Goal: Information Seeking & Learning: Learn about a topic

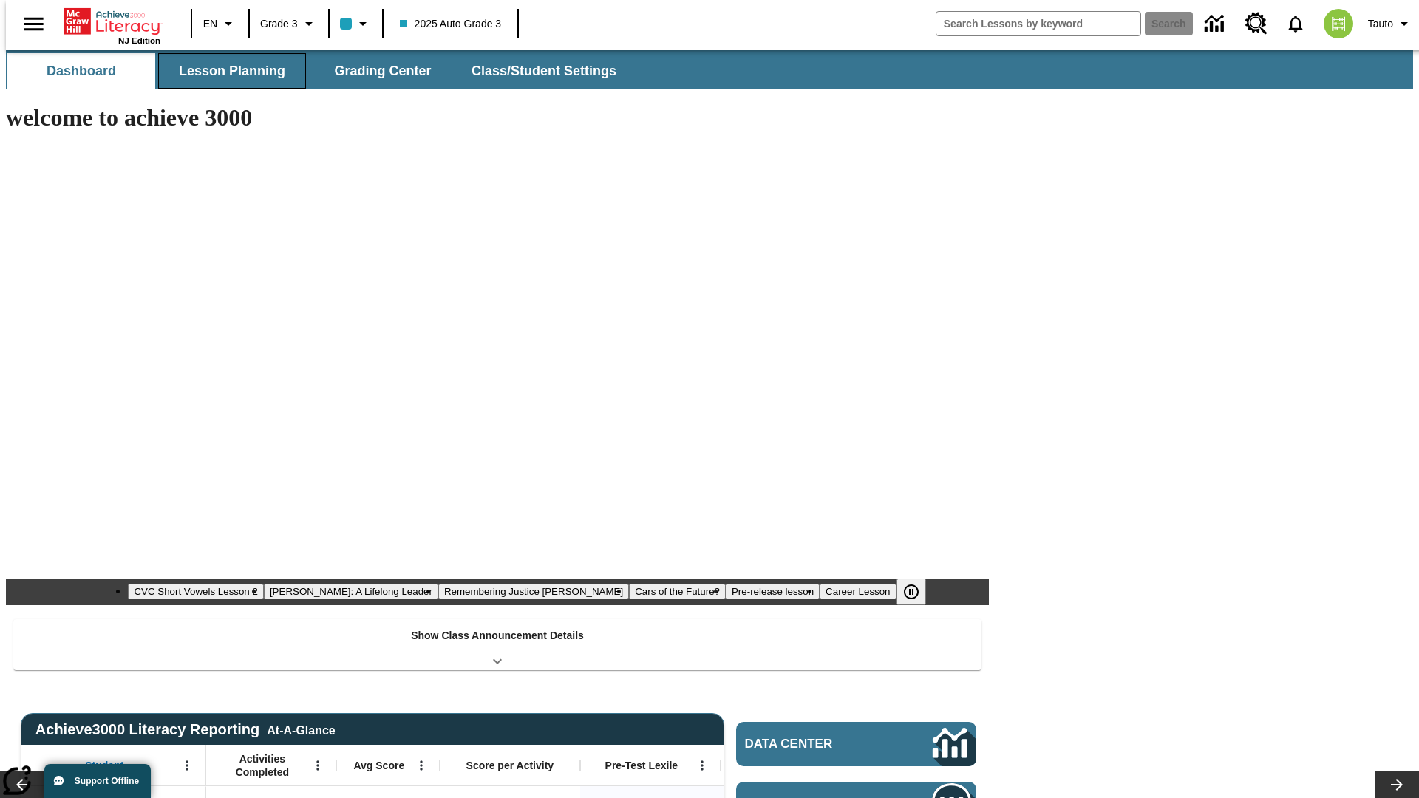
click at [226, 71] on button "Lesson Planning" at bounding box center [232, 70] width 148 height 35
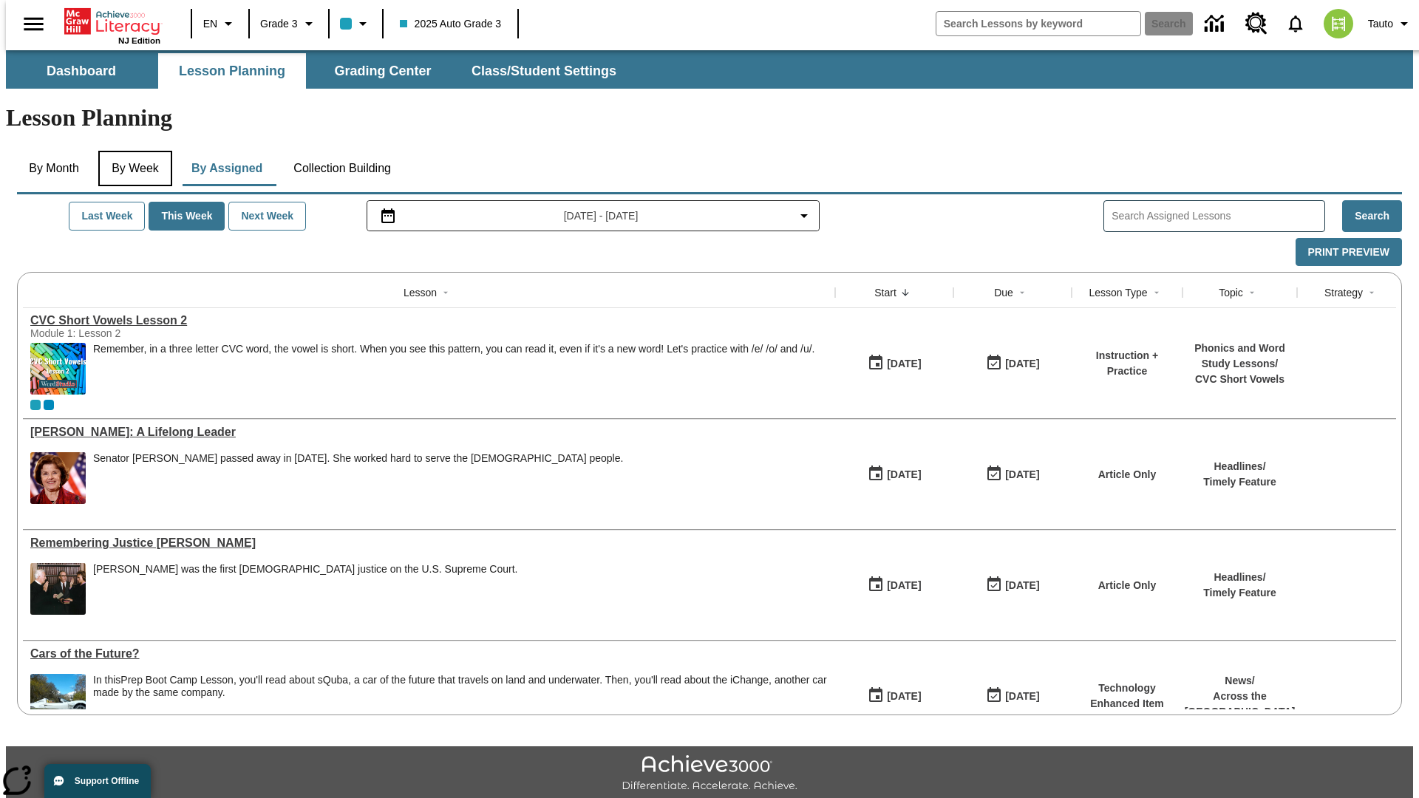
click at [132, 151] on button "By Week" at bounding box center [135, 168] width 74 height 35
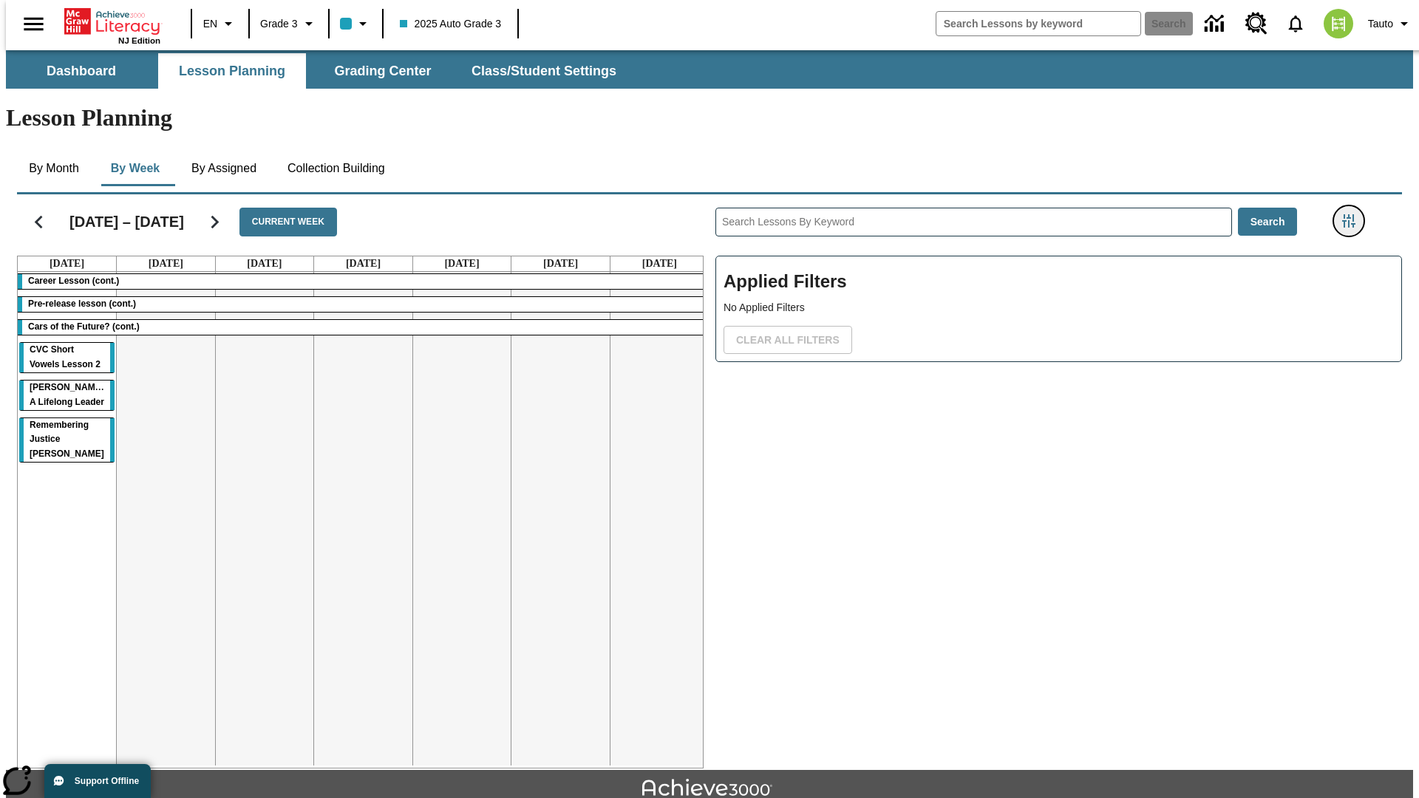
click at [1353, 214] on icon "Filters Side menu" at bounding box center [1348, 220] width 13 height 13
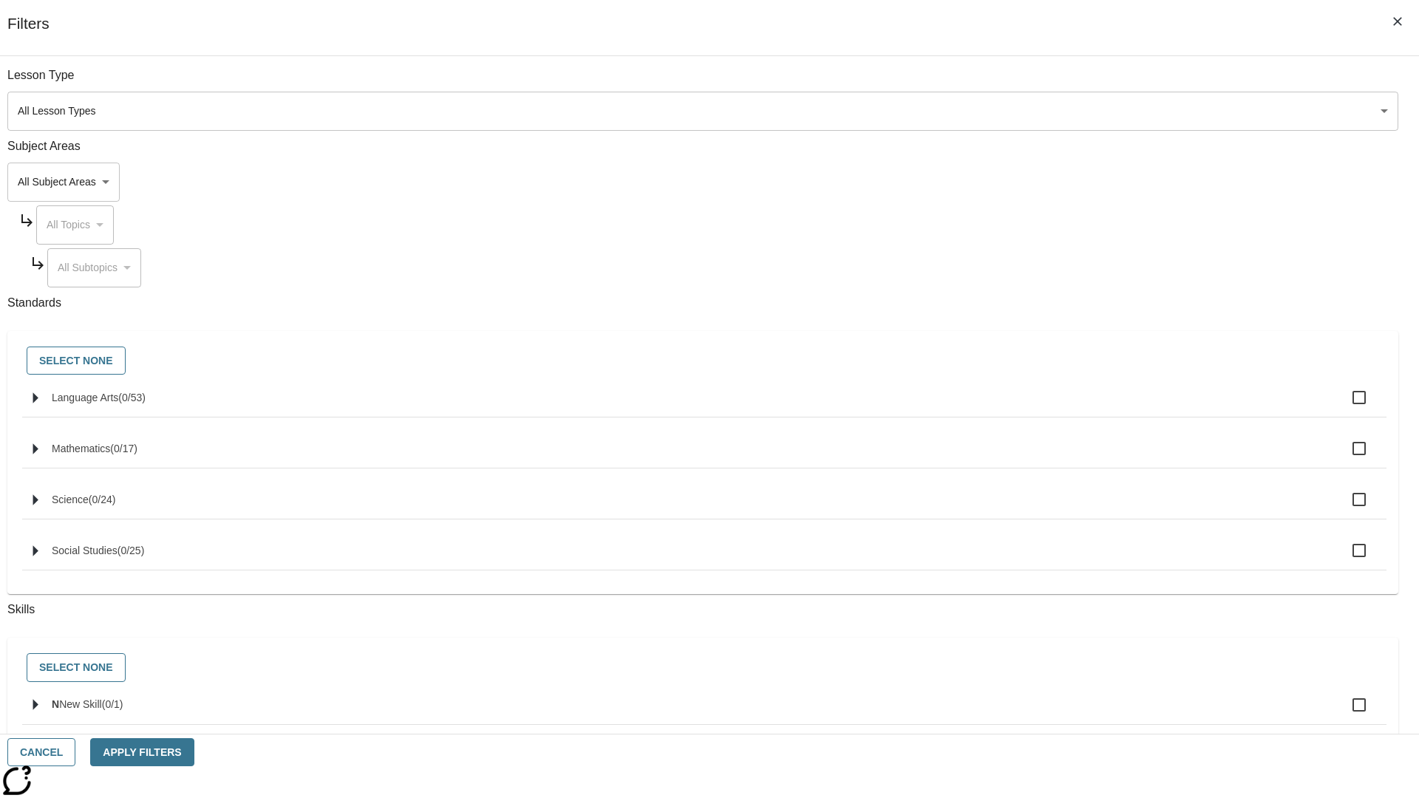
click at [1064, 182] on body "Skip to main content NJ Edition EN Grade 3 2025 Auto Grade 3 Search 0 Tauto Das…" at bounding box center [709, 457] width 1407 height 815
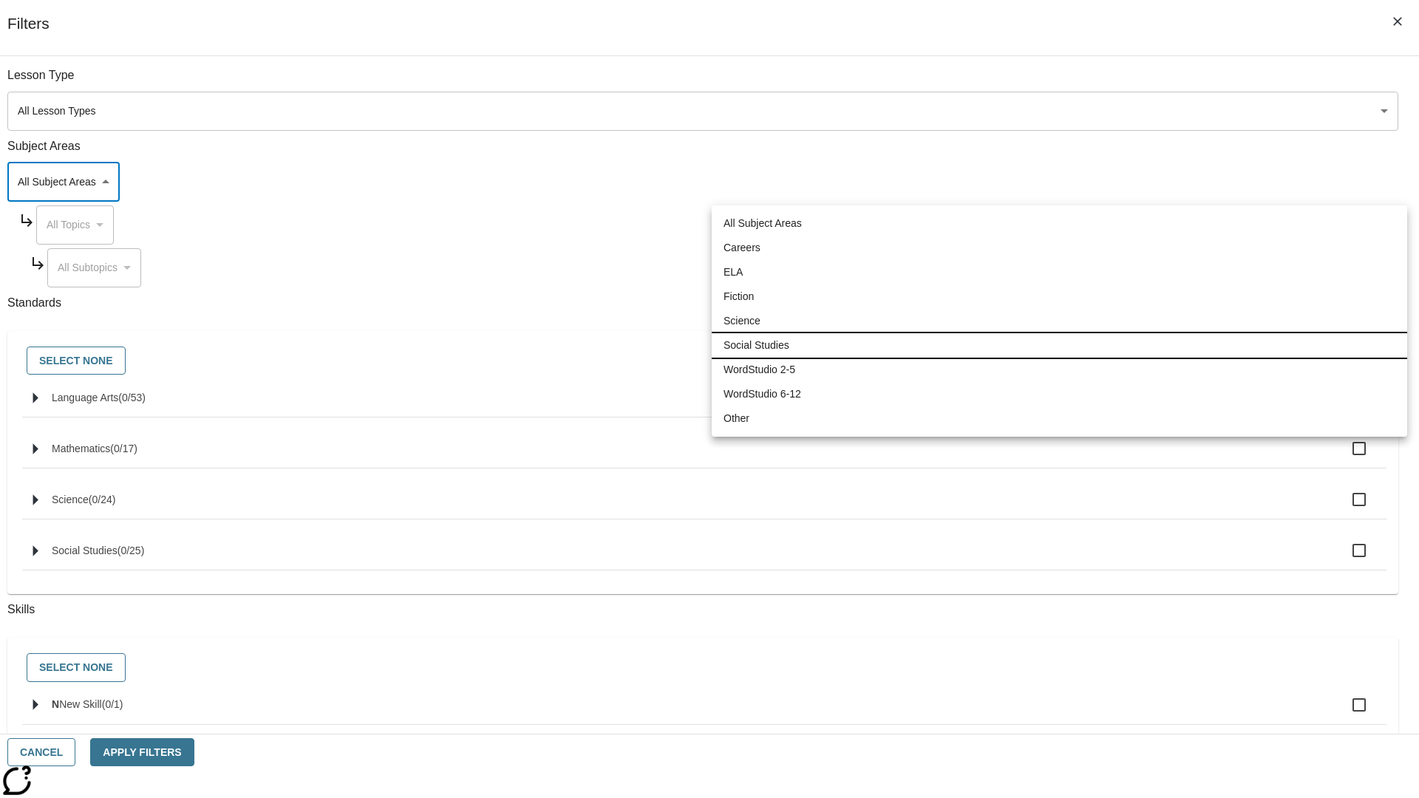
click at [1059, 345] on li "Social Studies" at bounding box center [1060, 345] width 696 height 24
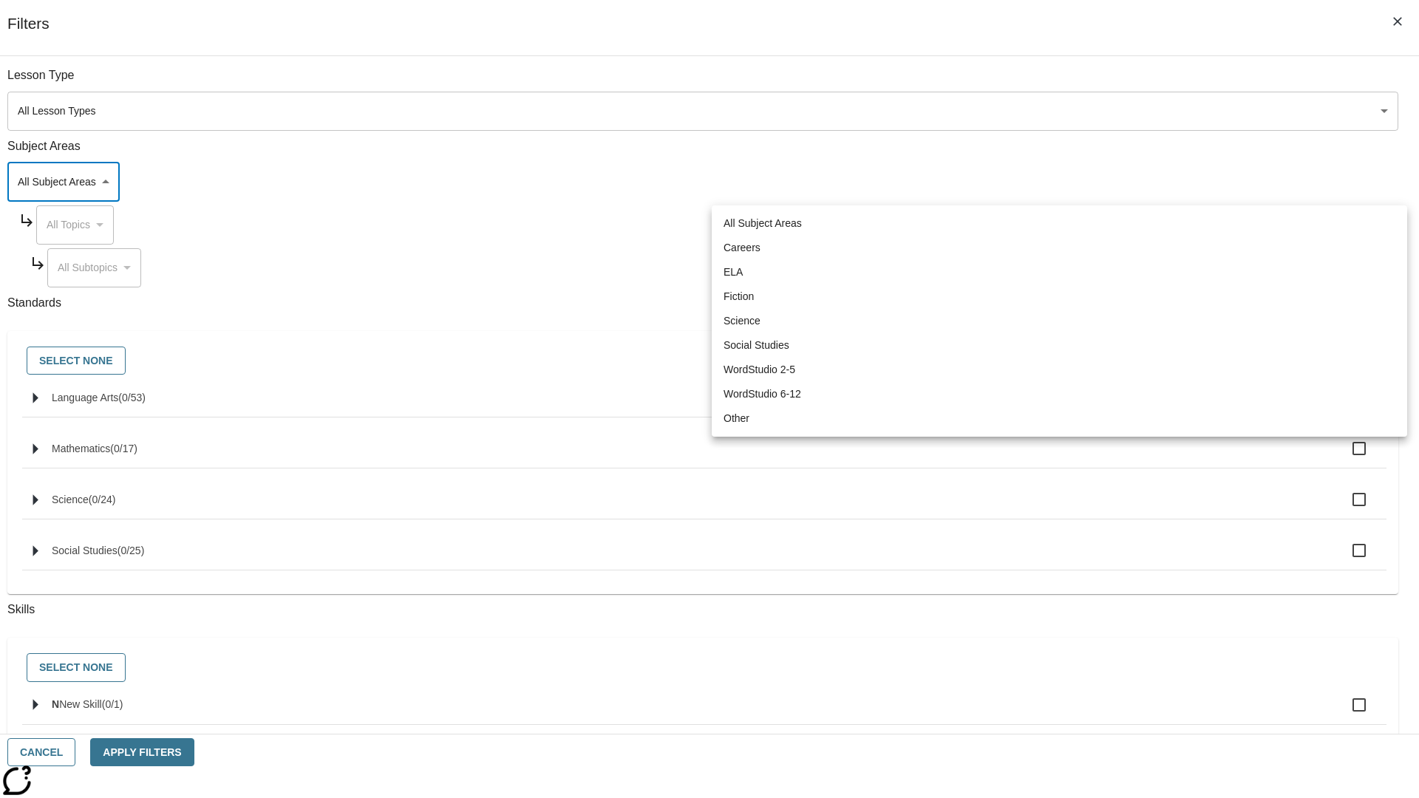
type input "3"
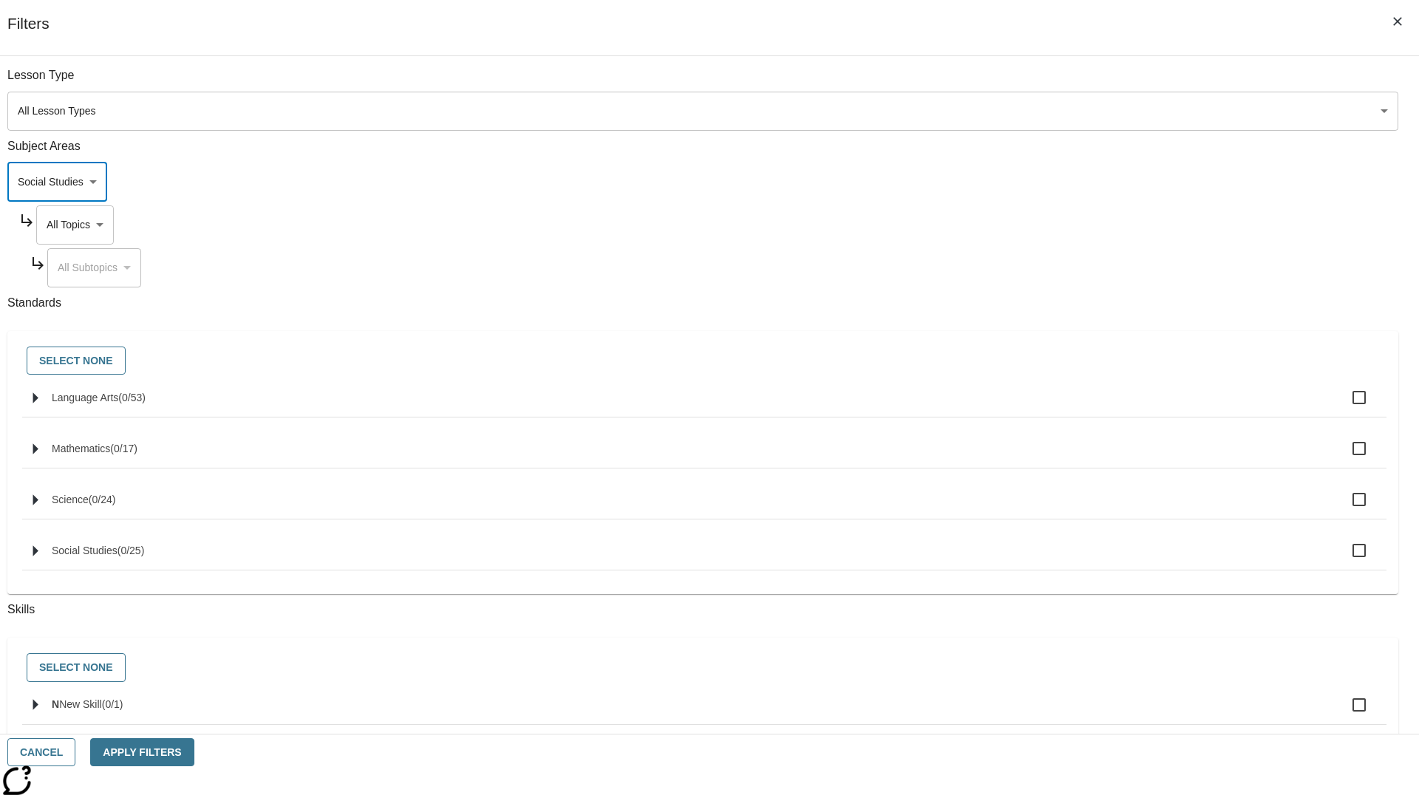
click at [1078, 225] on body "Skip to main content NJ Edition EN Grade 3 2025 Auto Grade 3 Search 0 Tauto Das…" at bounding box center [709, 457] width 1407 height 815
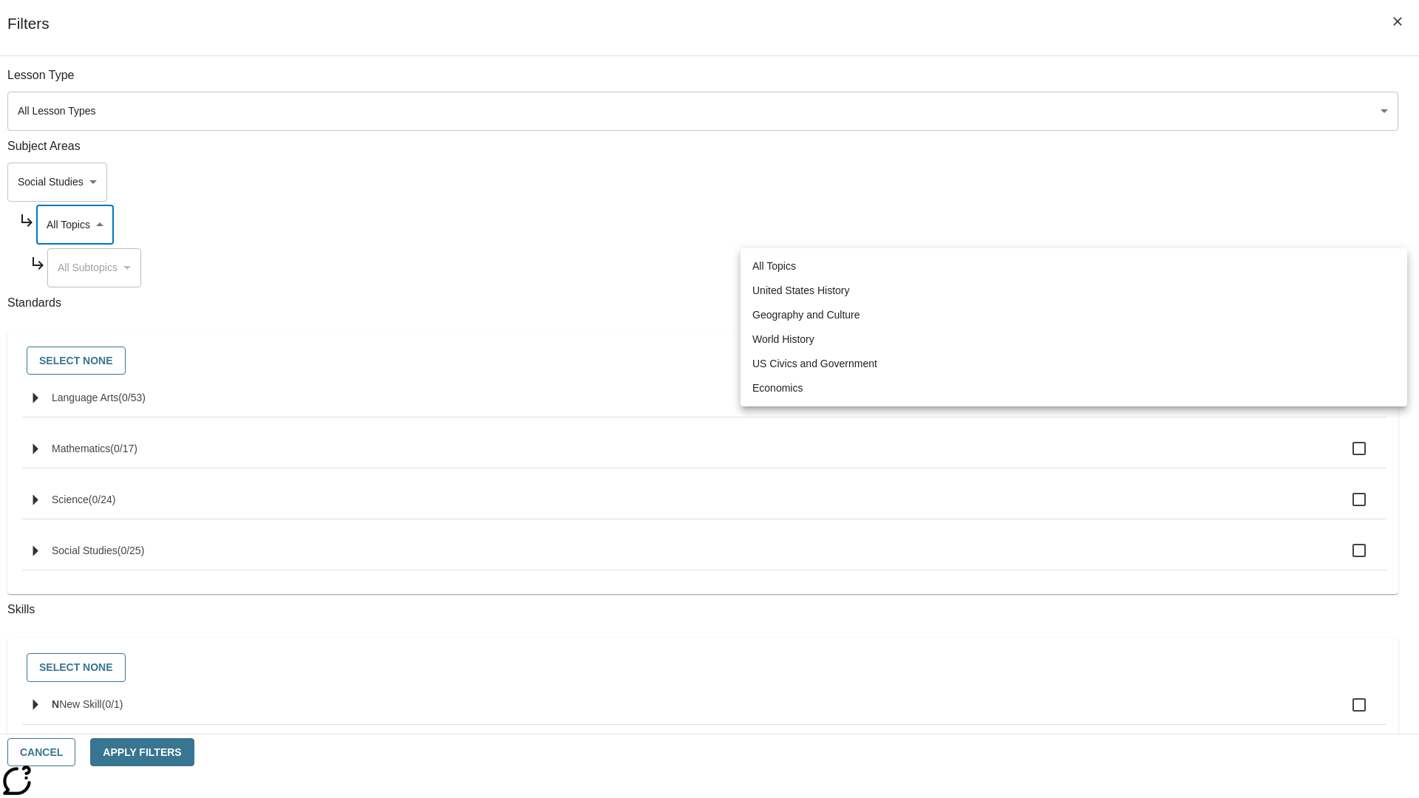
scroll to position [0, 1]
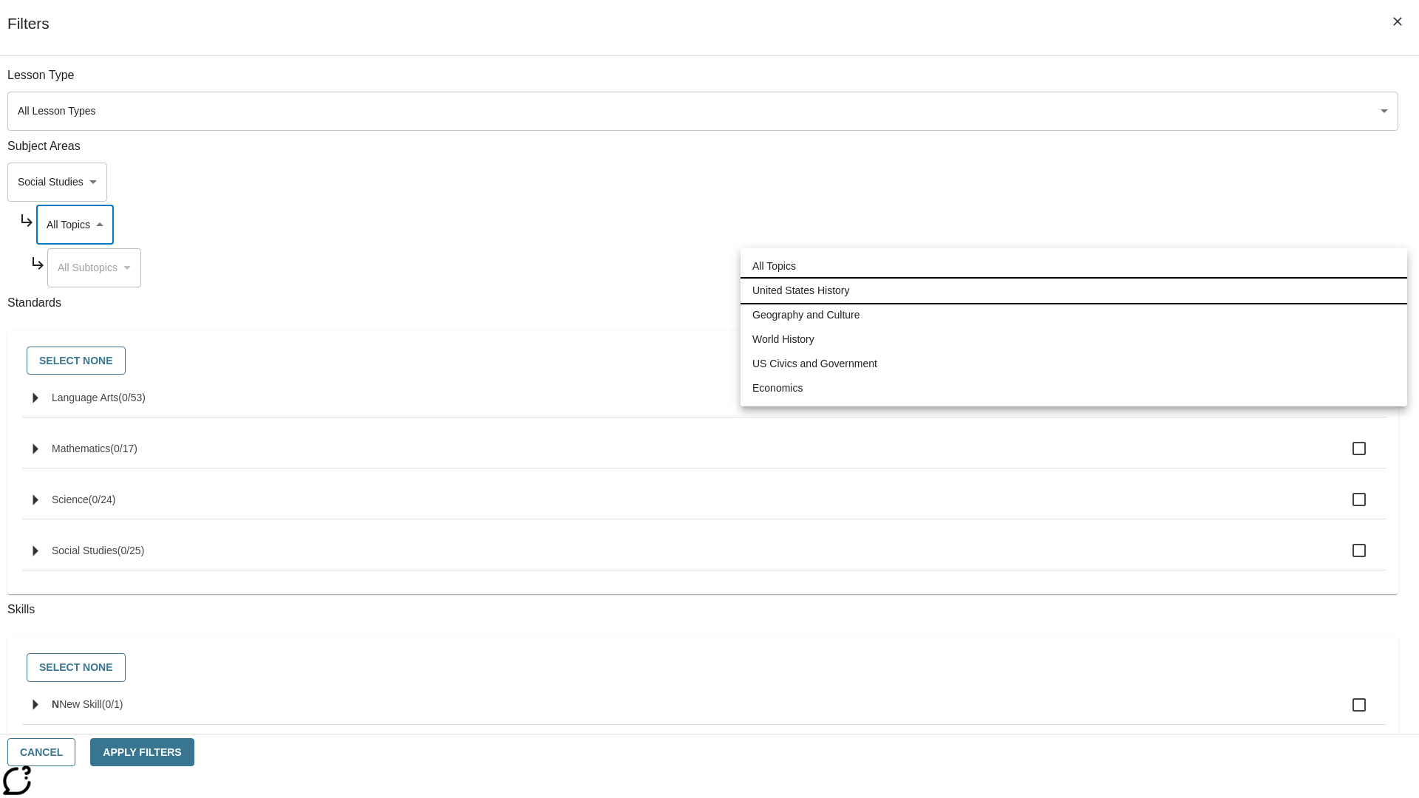
click at [1074, 290] on li "United States History" at bounding box center [1074, 291] width 667 height 24
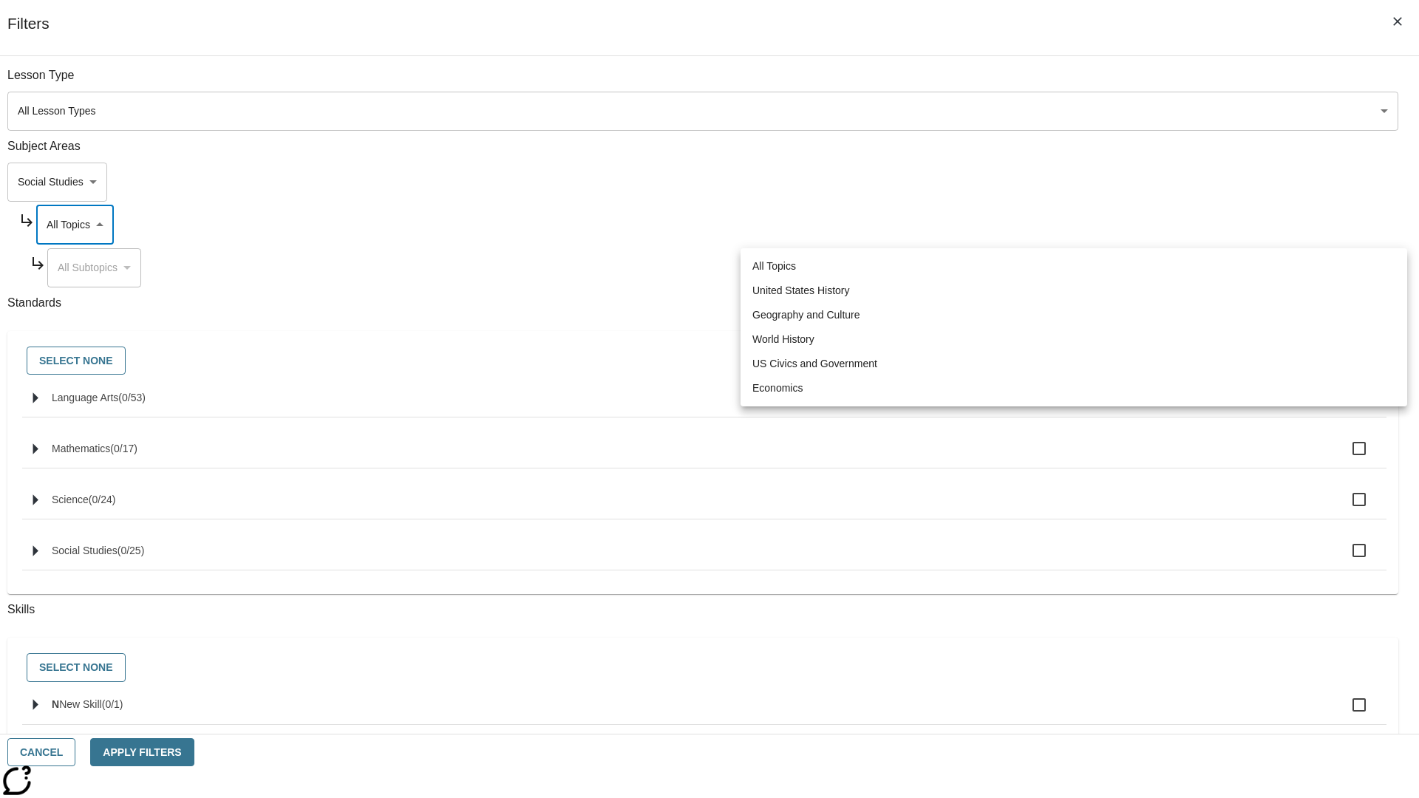
type input "184"
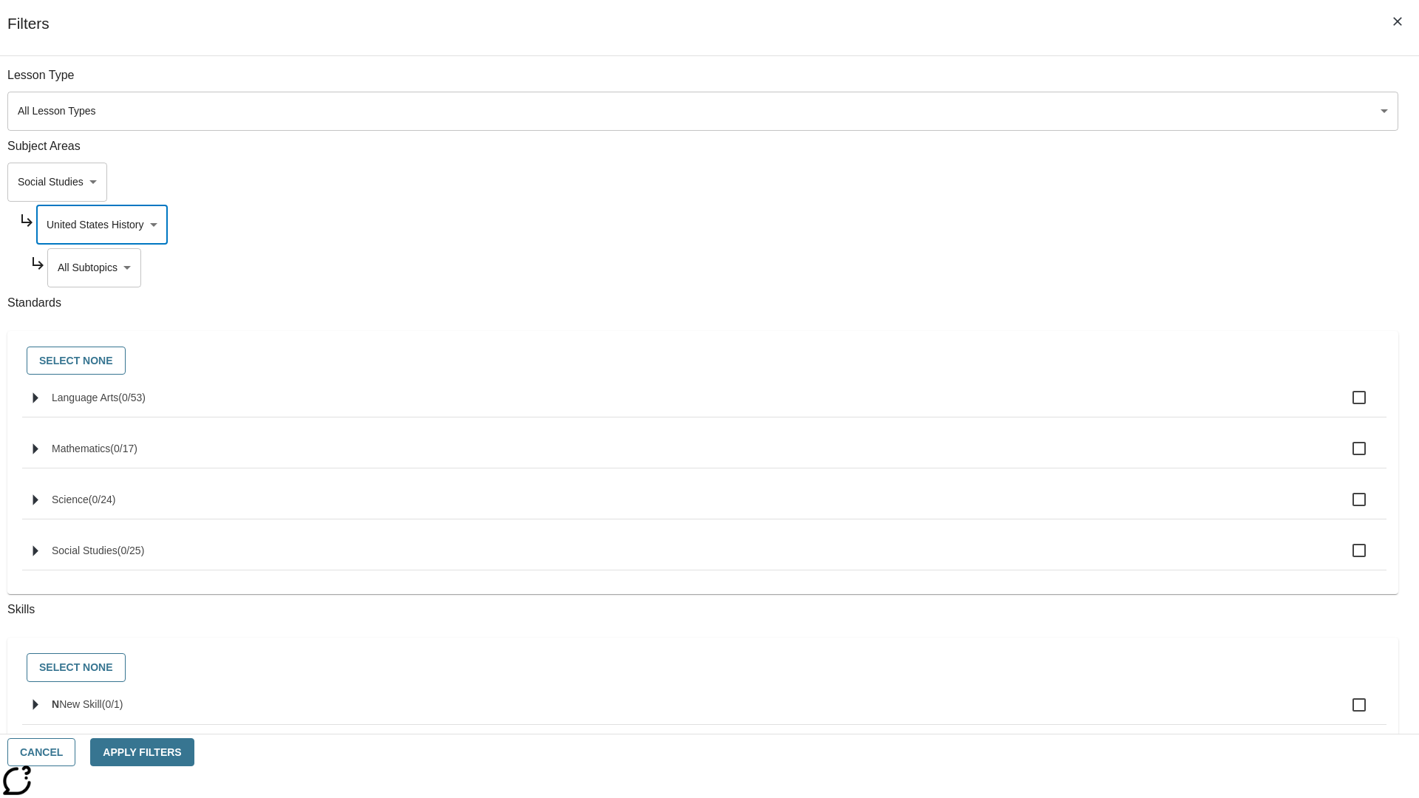
click at [1084, 268] on body "Skip to main content NJ Edition EN Grade 3 2025 Auto Grade 3 Search 0 Tauto Das…" at bounding box center [709, 457] width 1407 height 815
click at [1078, 225] on body "Skip to main content NJ Edition EN Grade 3 2025 Auto Grade 3 Search 0 Tauto Das…" at bounding box center [709, 457] width 1407 height 815
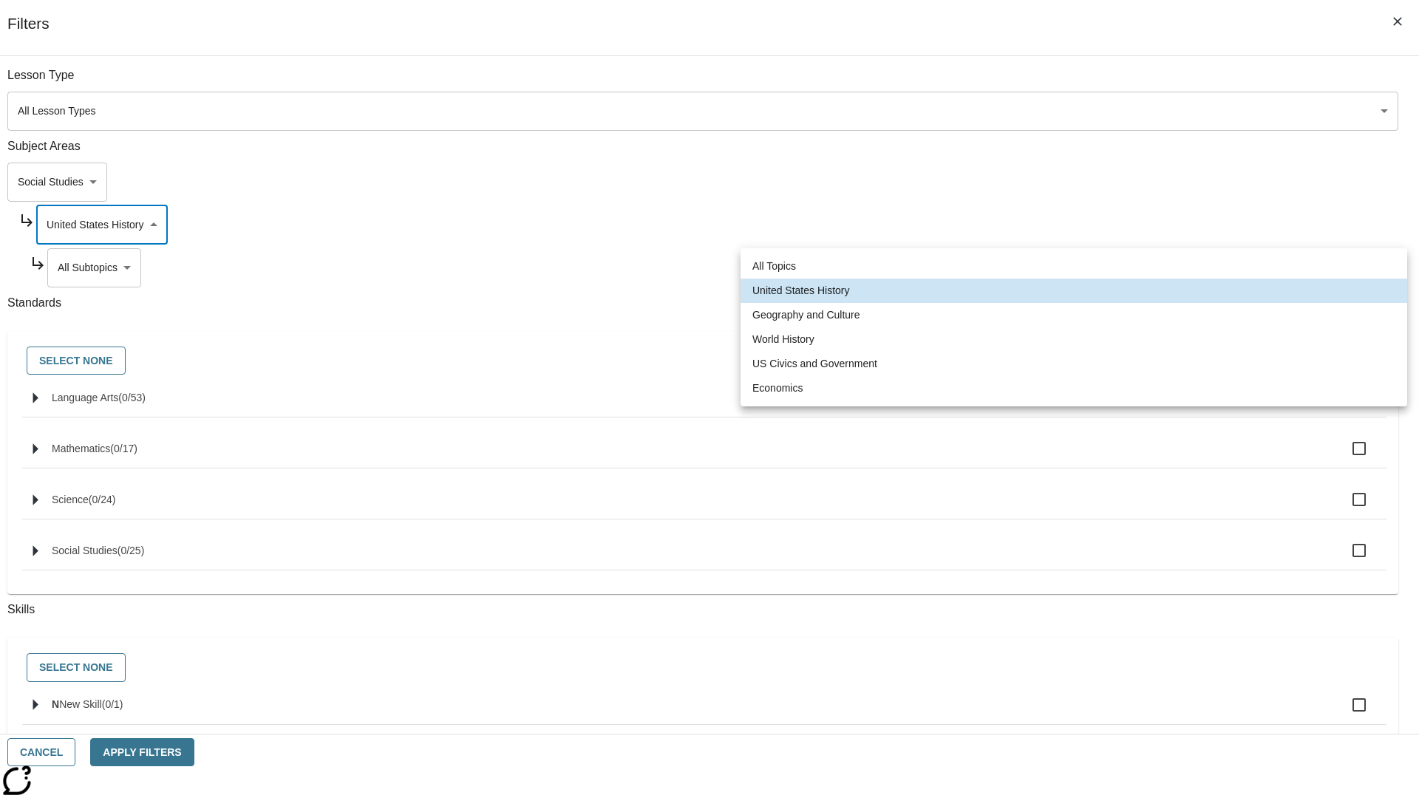
scroll to position [0, 1]
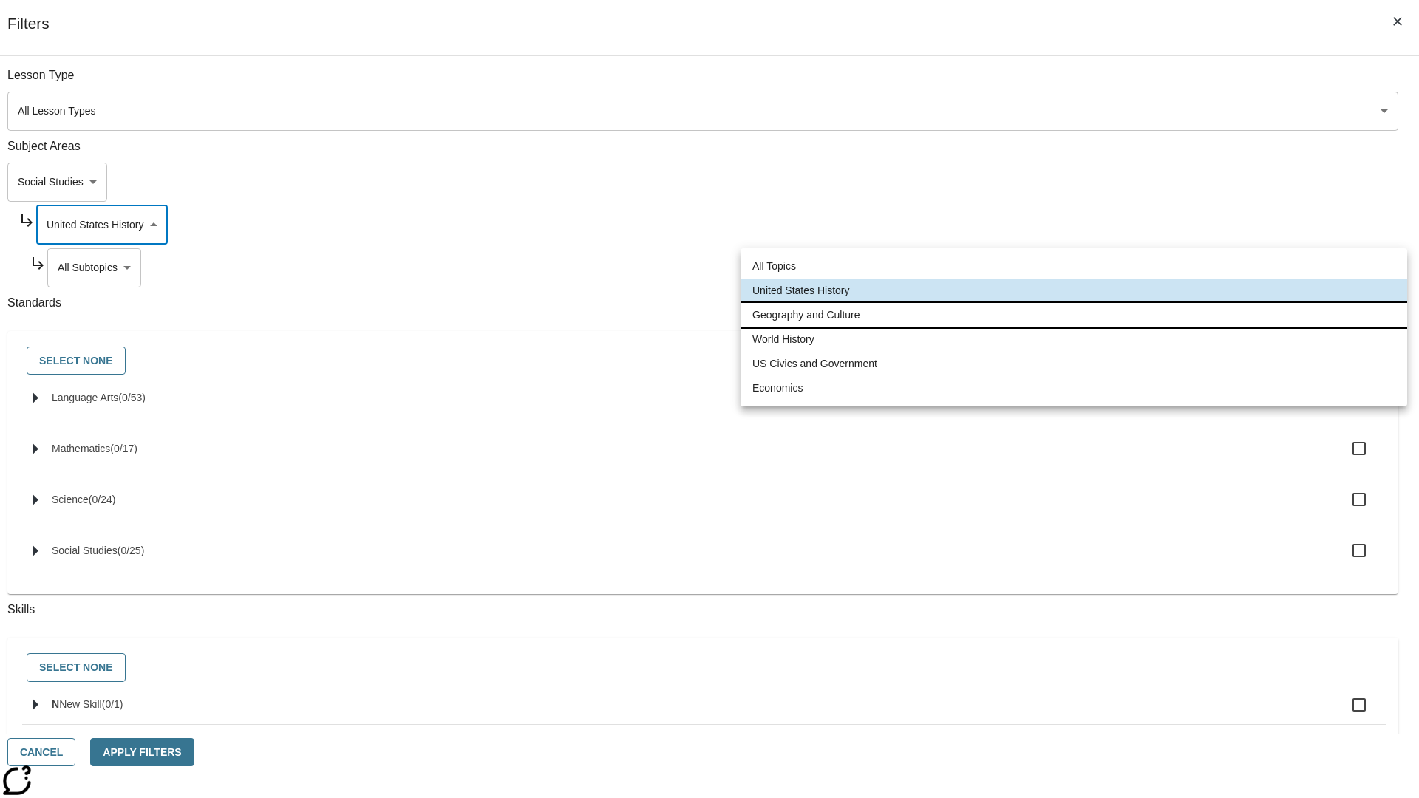
click at [1074, 315] on li "Geography and Culture" at bounding box center [1074, 315] width 667 height 24
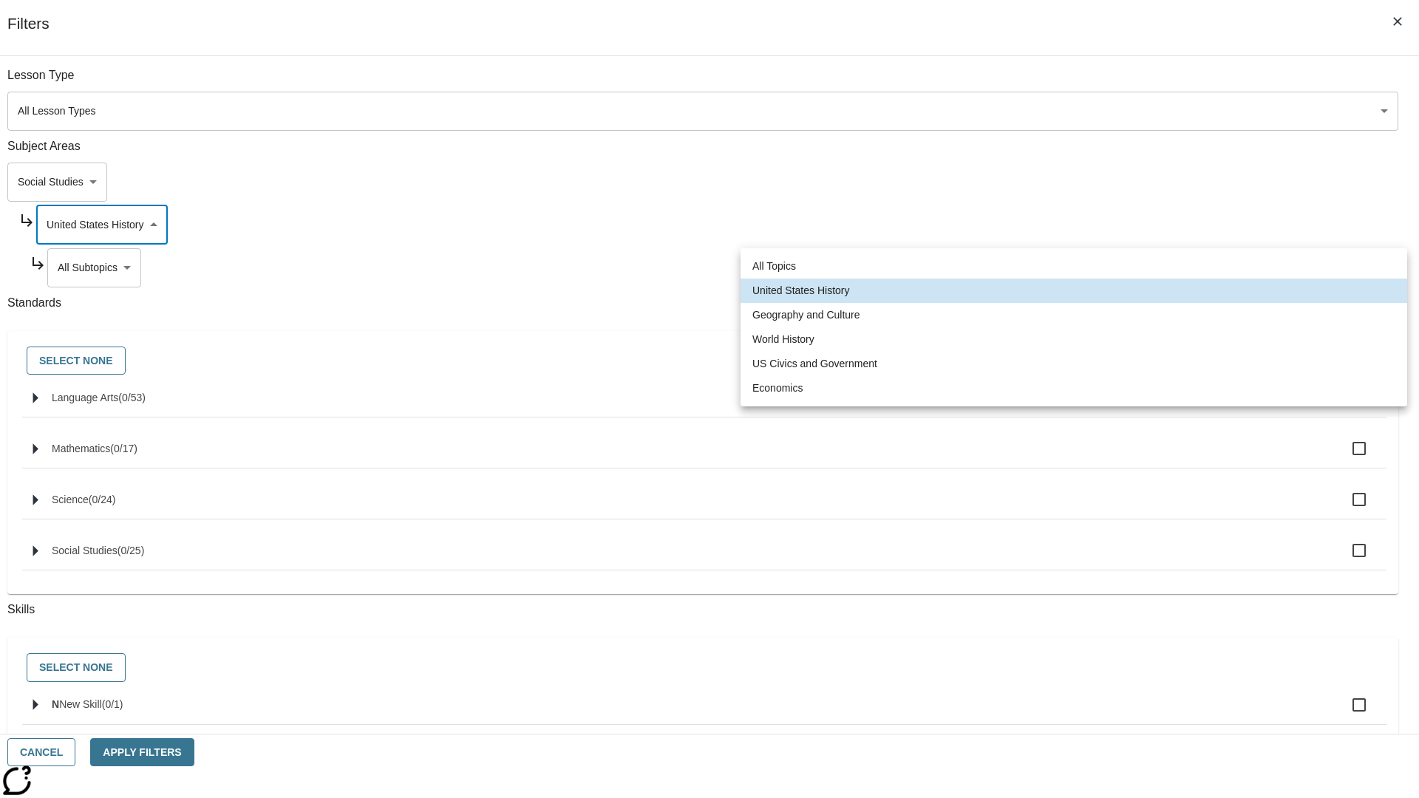
type input "186"
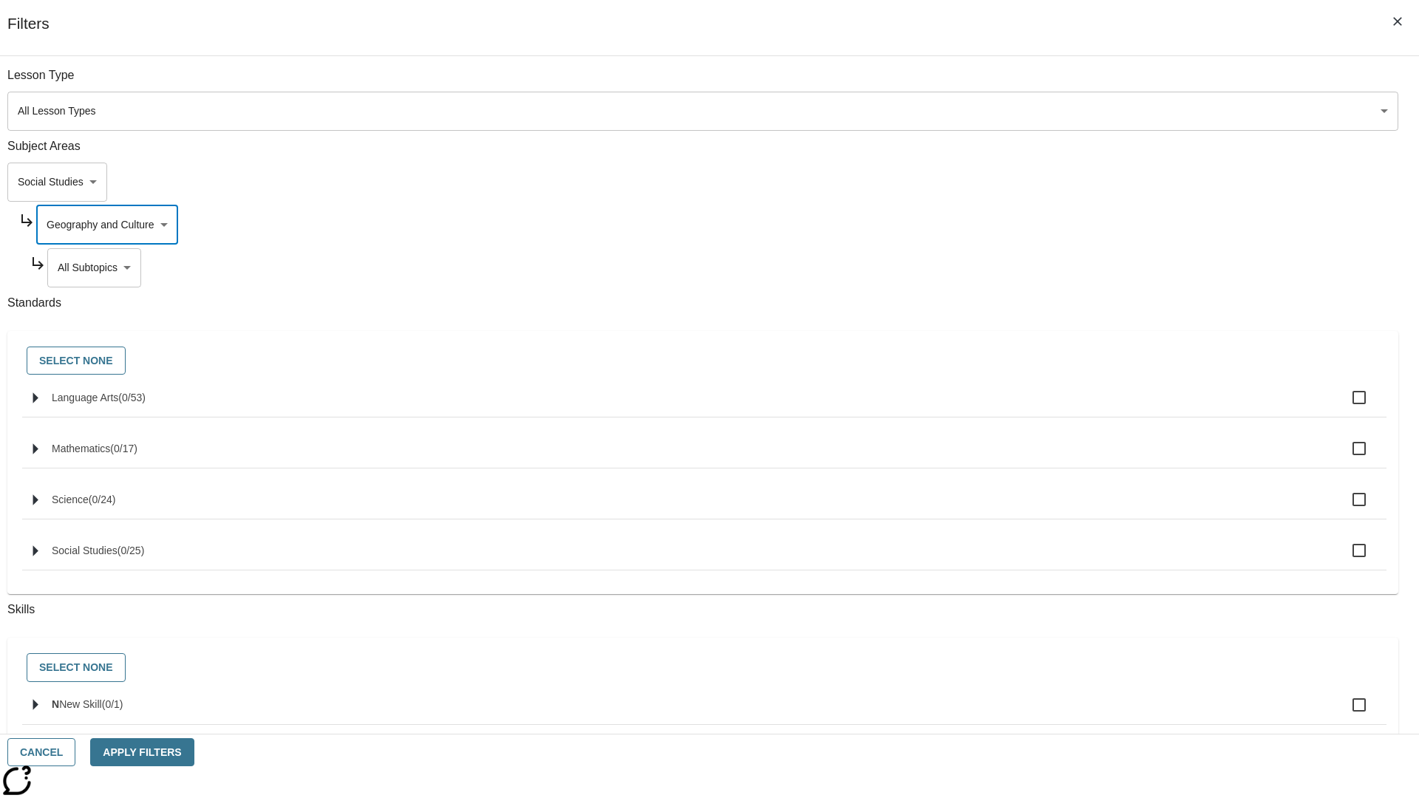
click at [1084, 268] on body "Skip to main content NJ Edition EN Grade 3 2025 Auto Grade 3 Search 0 Tauto Das…" at bounding box center [709, 457] width 1407 height 815
click at [1078, 225] on body "Skip to main content NJ Edition EN Grade 3 2025 Auto Grade 3 Search 0 Tauto Das…" at bounding box center [709, 457] width 1407 height 815
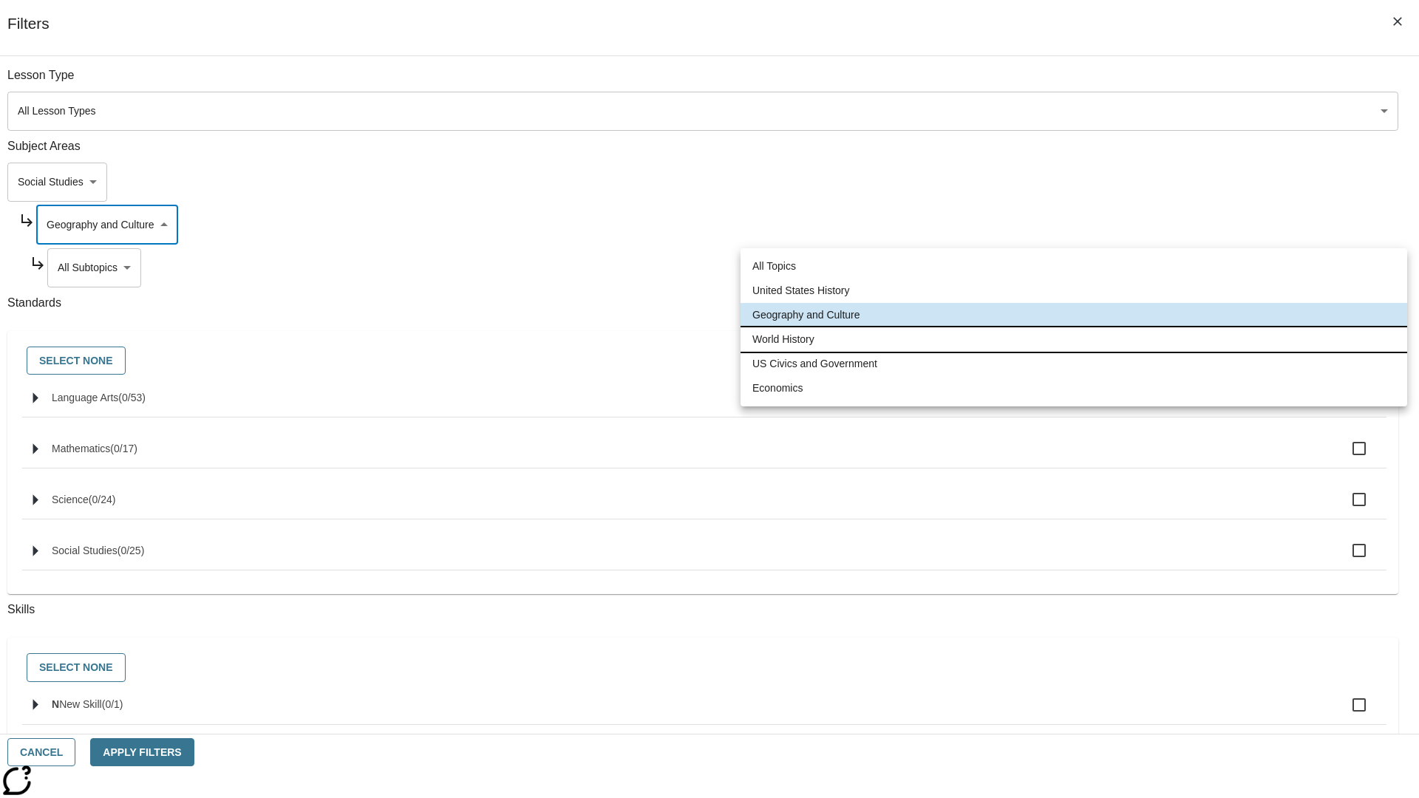
click at [1074, 339] on li "World History" at bounding box center [1074, 339] width 667 height 24
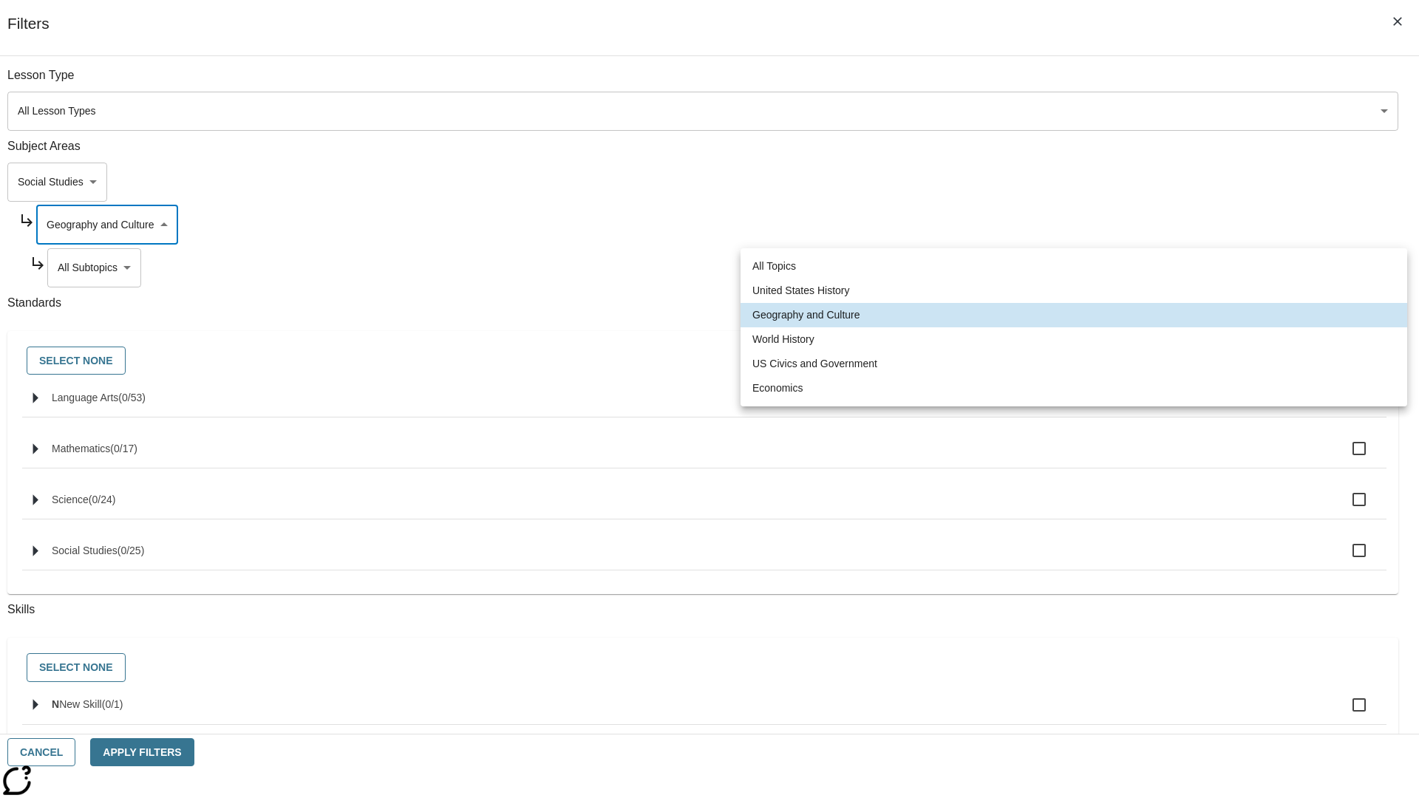
type input "193"
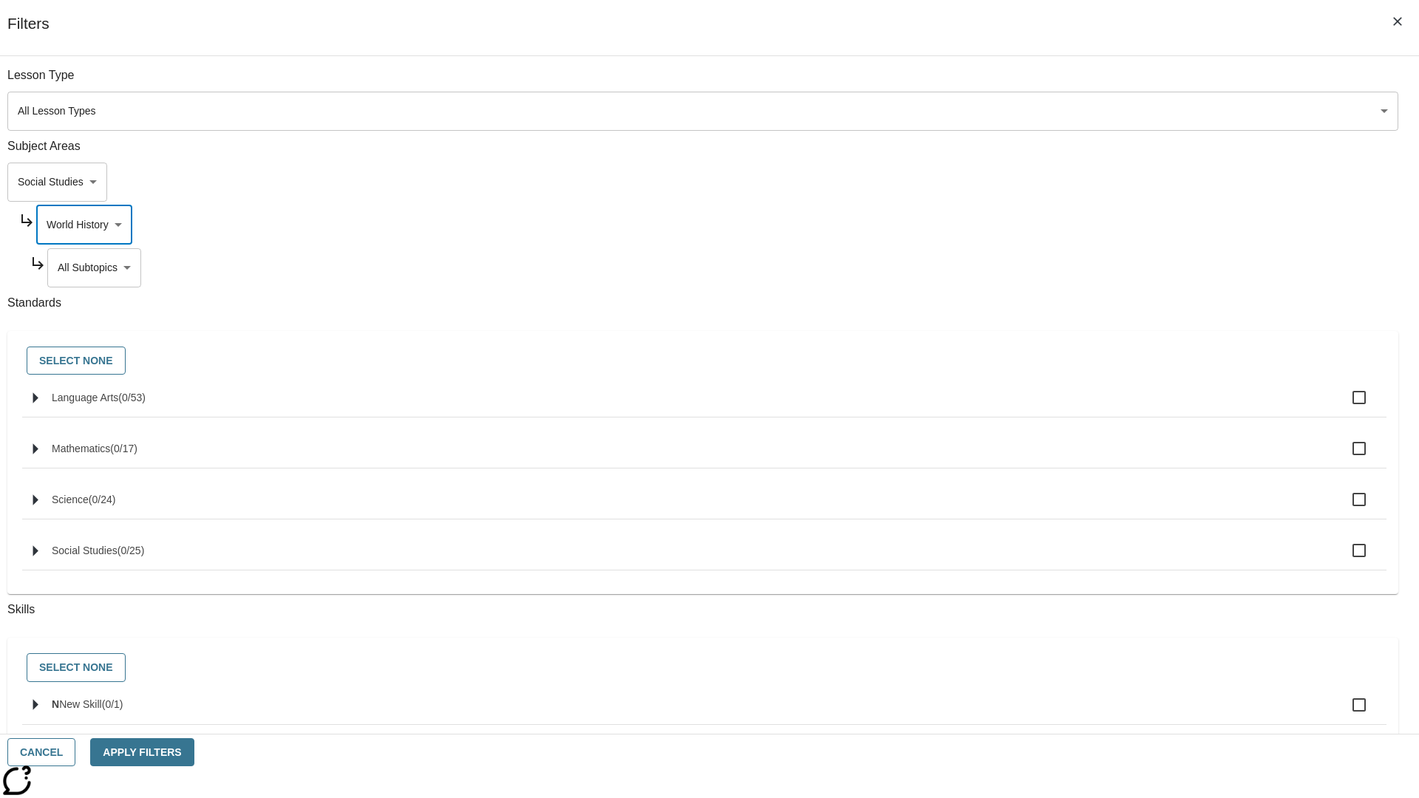
click at [1084, 268] on body "Skip to main content NJ Edition EN Grade 3 2025 Auto Grade 3 Search 0 Tauto Das…" at bounding box center [709, 457] width 1407 height 815
click at [1078, 225] on body "Skip to main content NJ Edition EN Grade 3 2025 Auto Grade 3 Search 0 Tauto Das…" at bounding box center [709, 457] width 1407 height 815
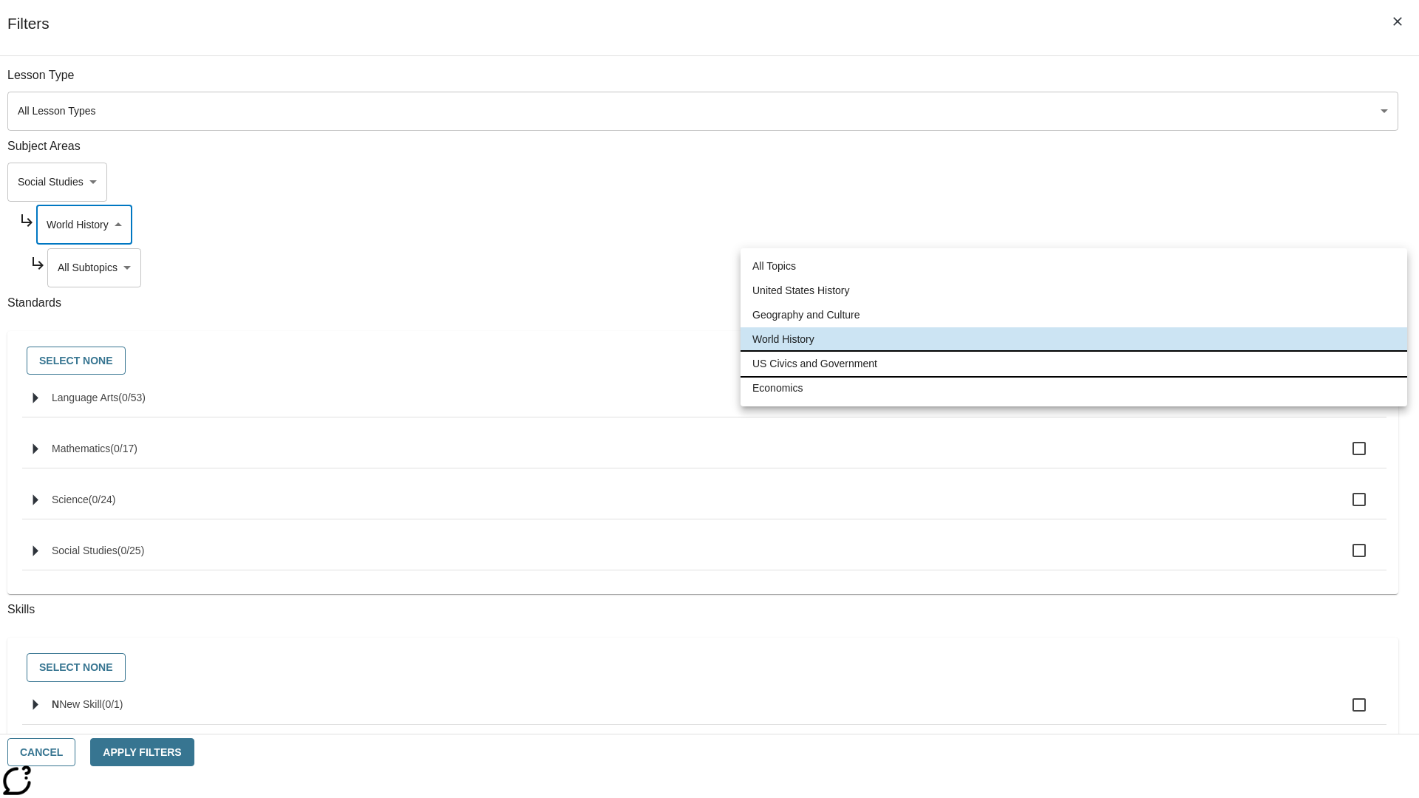
click at [1074, 364] on li "US Civics and Government" at bounding box center [1074, 364] width 667 height 24
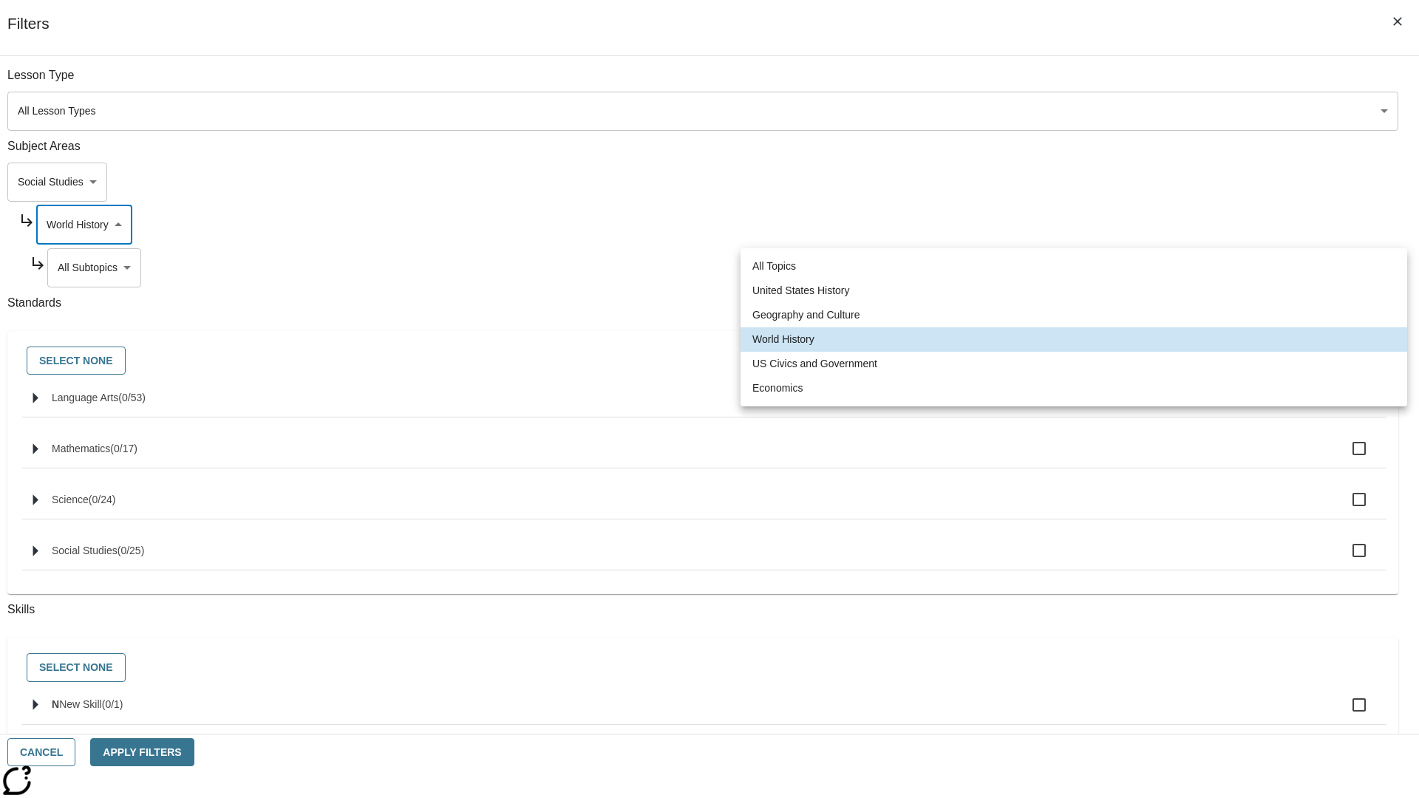
type input "194"
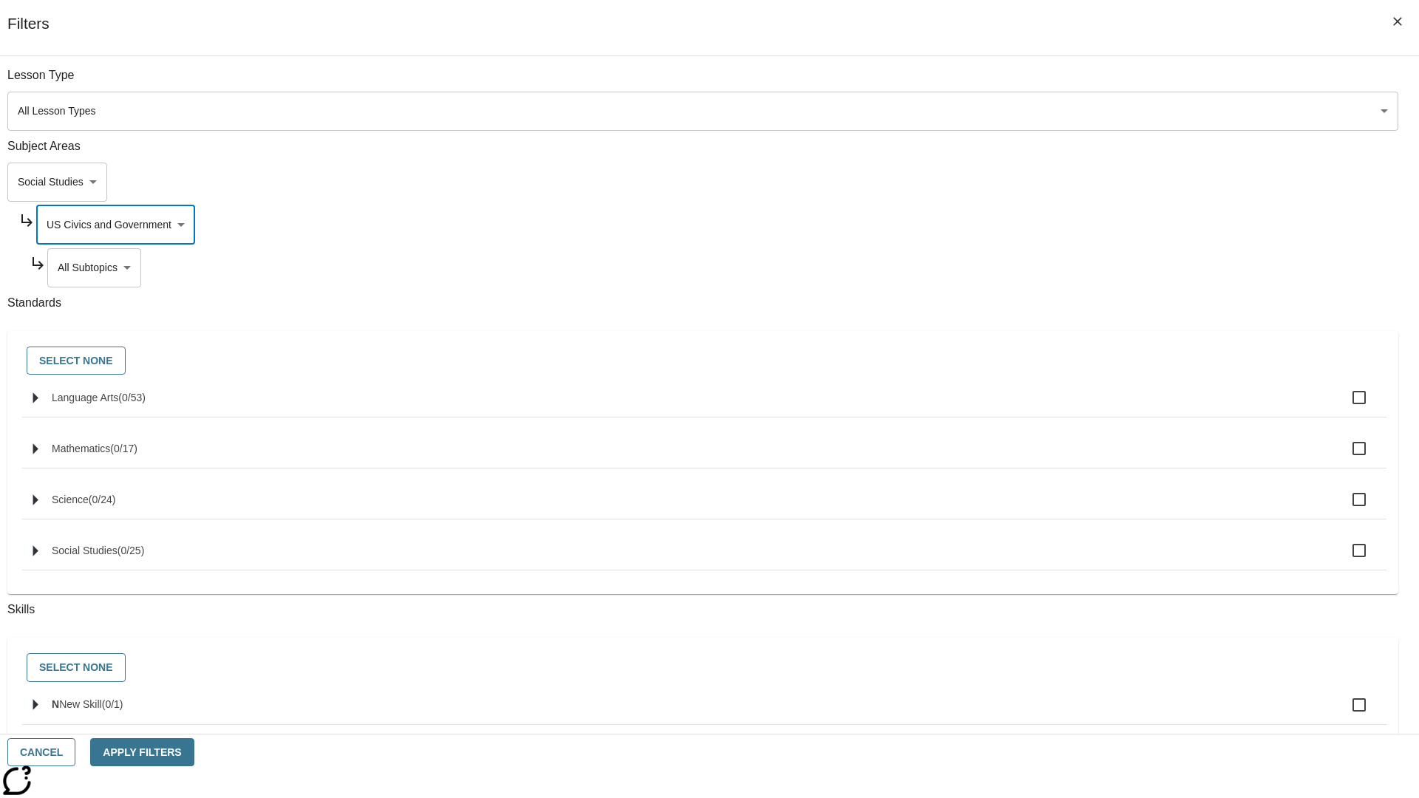
click at [1084, 83] on body "Skip to main content NJ Edition EN Grade 3 2025 Auto Grade 3 Search 0 Tauto Das…" at bounding box center [709, 457] width 1407 height 815
click at [1078, 83] on body "Skip to main content NJ Edition EN Grade 3 2025 Auto Grade 3 Search 0 Tauto Das…" at bounding box center [709, 457] width 1407 height 815
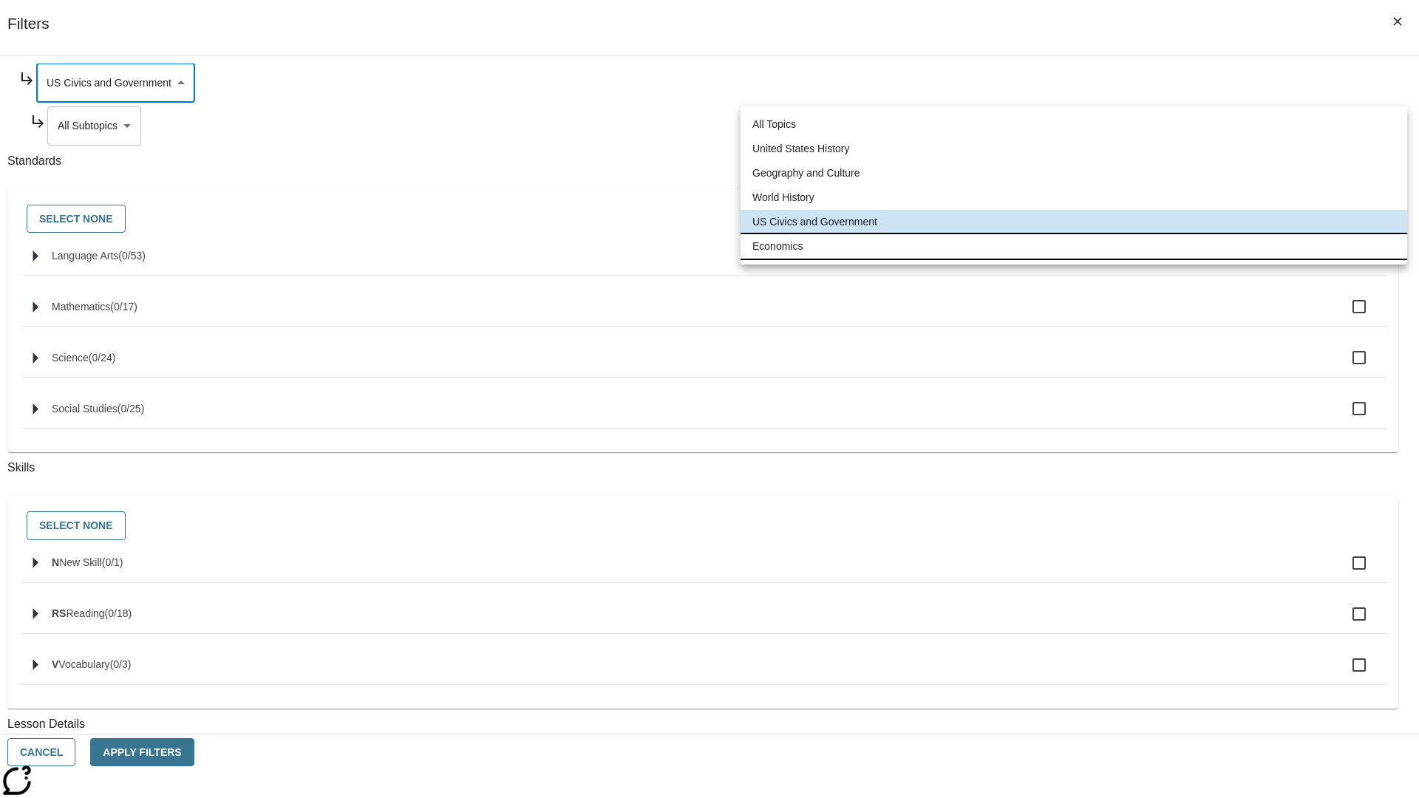
click at [1074, 246] on li "Economics" at bounding box center [1074, 246] width 667 height 24
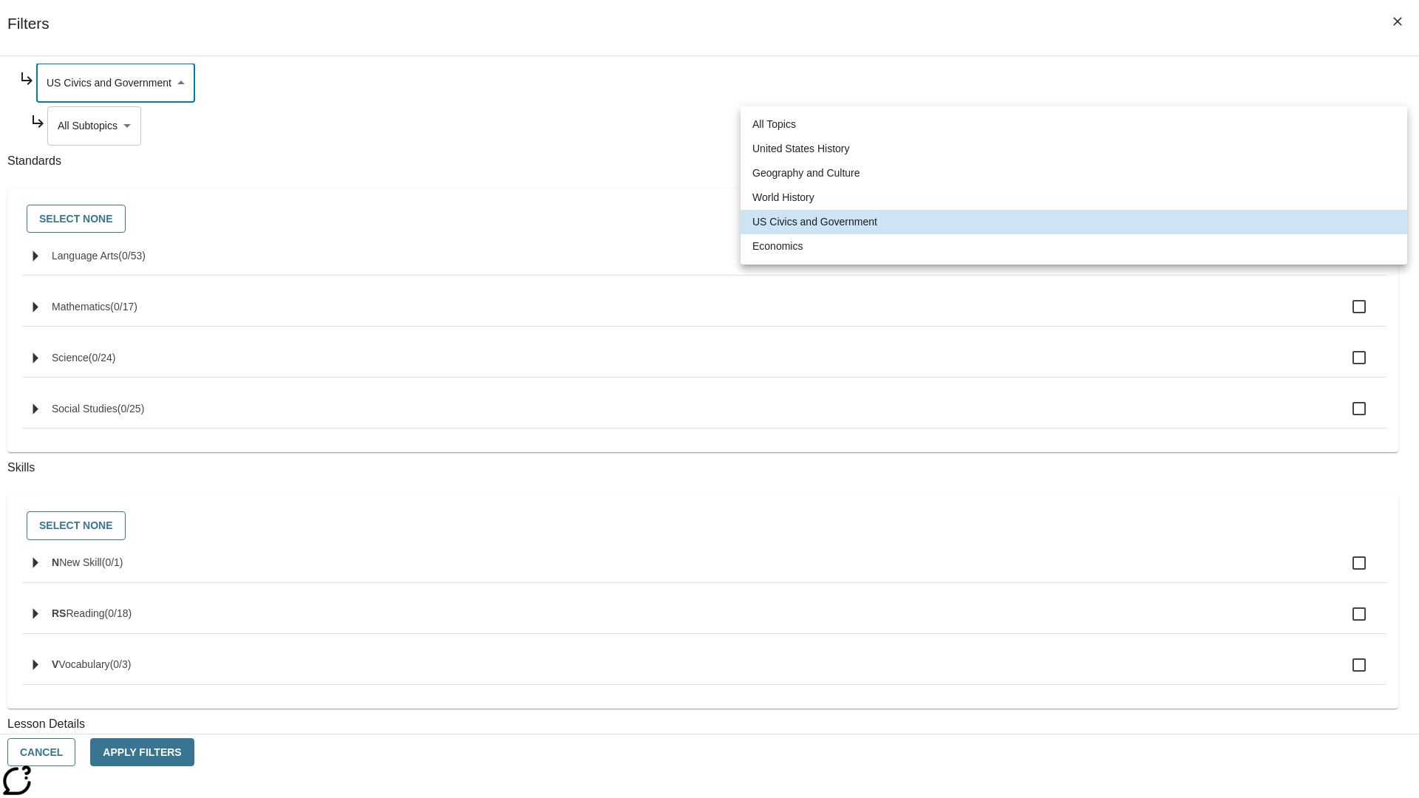
type input "195"
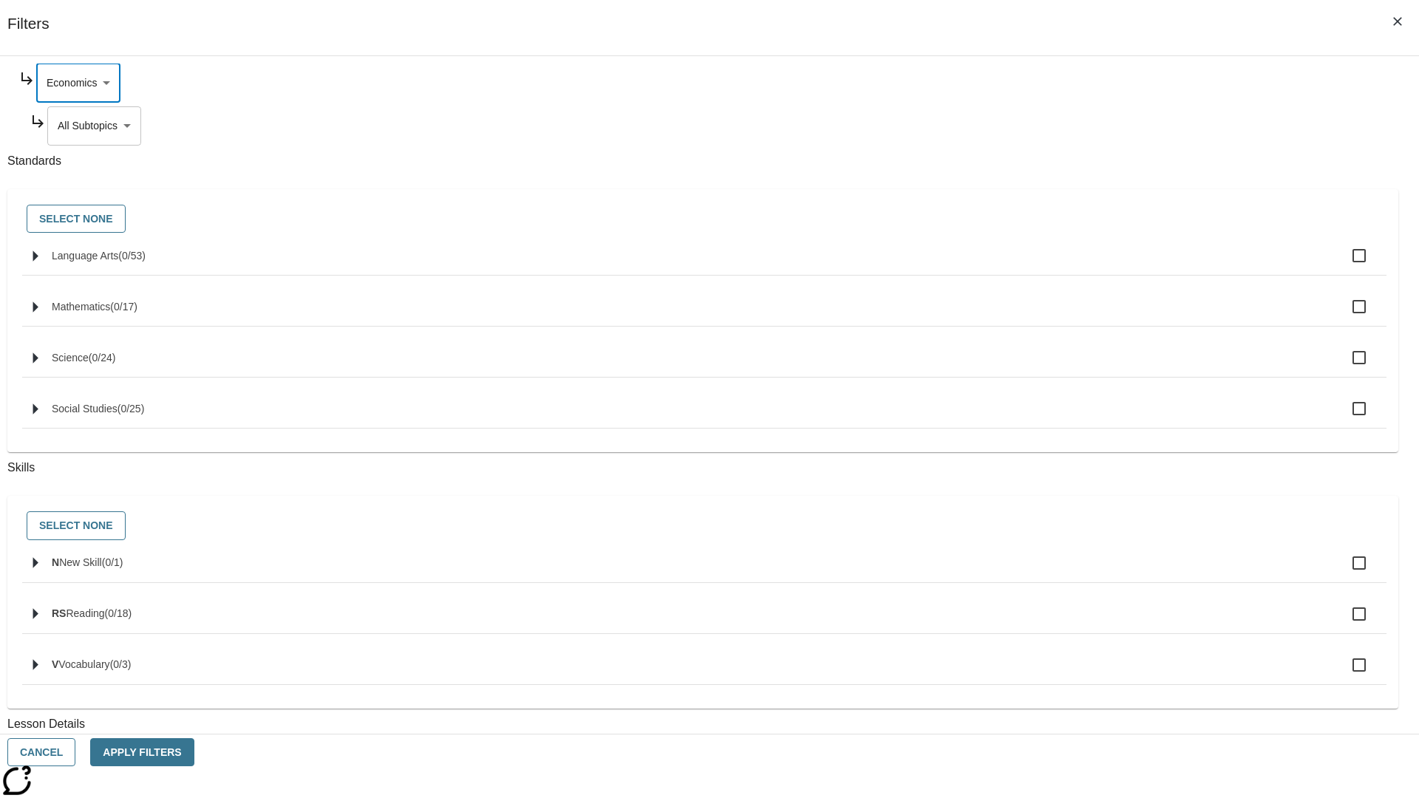
click at [1084, 268] on body "Skip to main content NJ Edition EN Grade 3 2025 Auto Grade 3 Search 0 Tauto Das…" at bounding box center [709, 457] width 1407 height 815
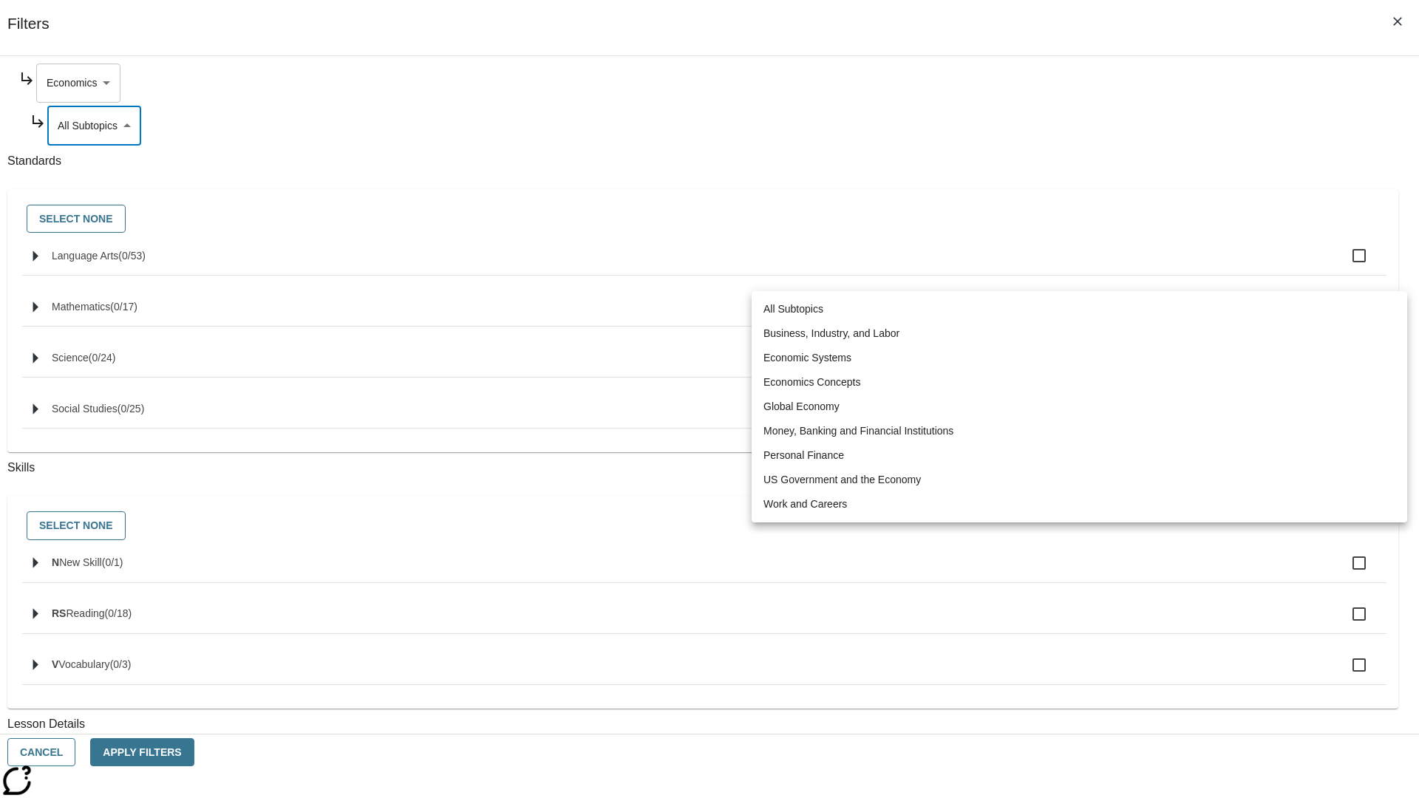
scroll to position [0, 1]
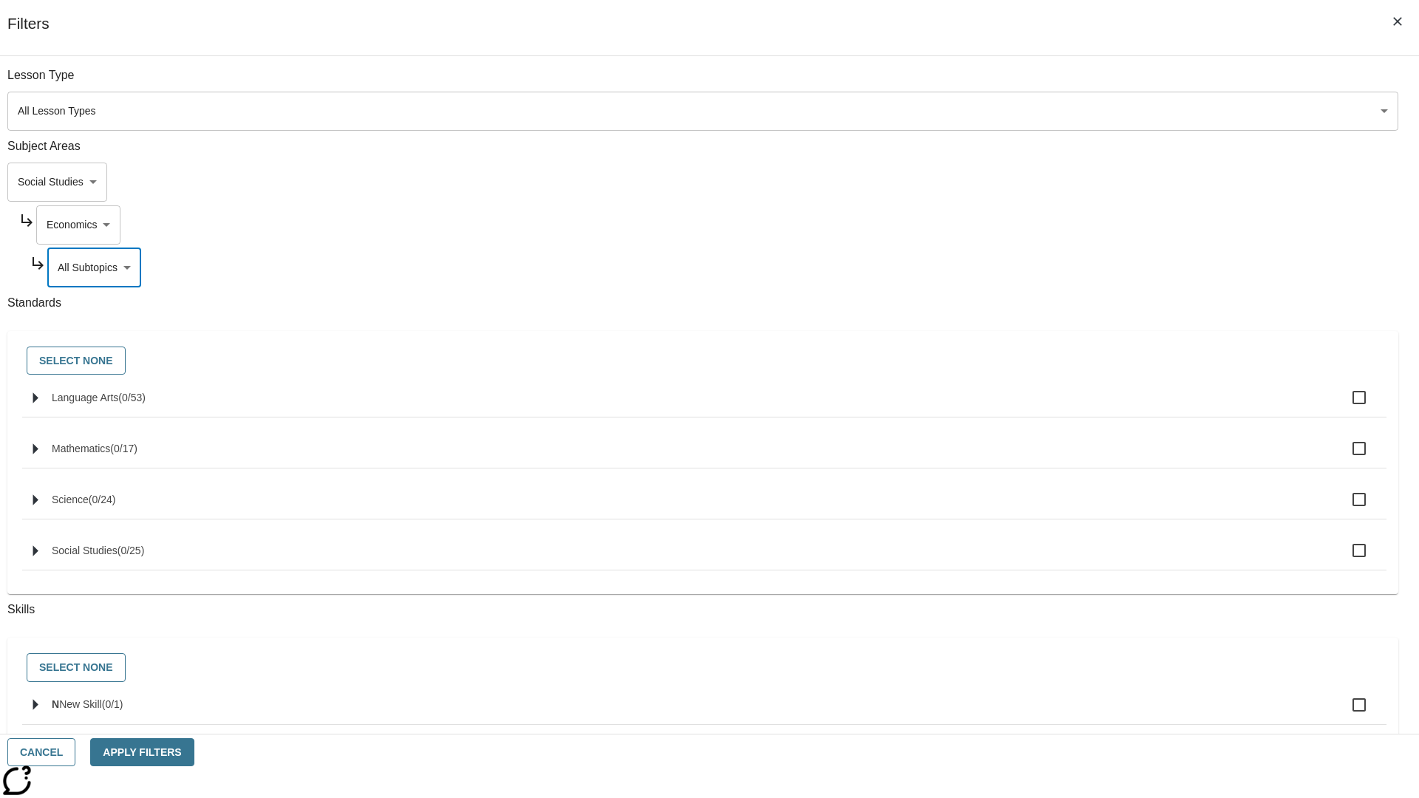
click at [1064, 182] on body "Skip to main content NJ Edition EN Grade 3 2025 Auto Grade 3 Search 0 Tauto Das…" at bounding box center [709, 457] width 1407 height 815
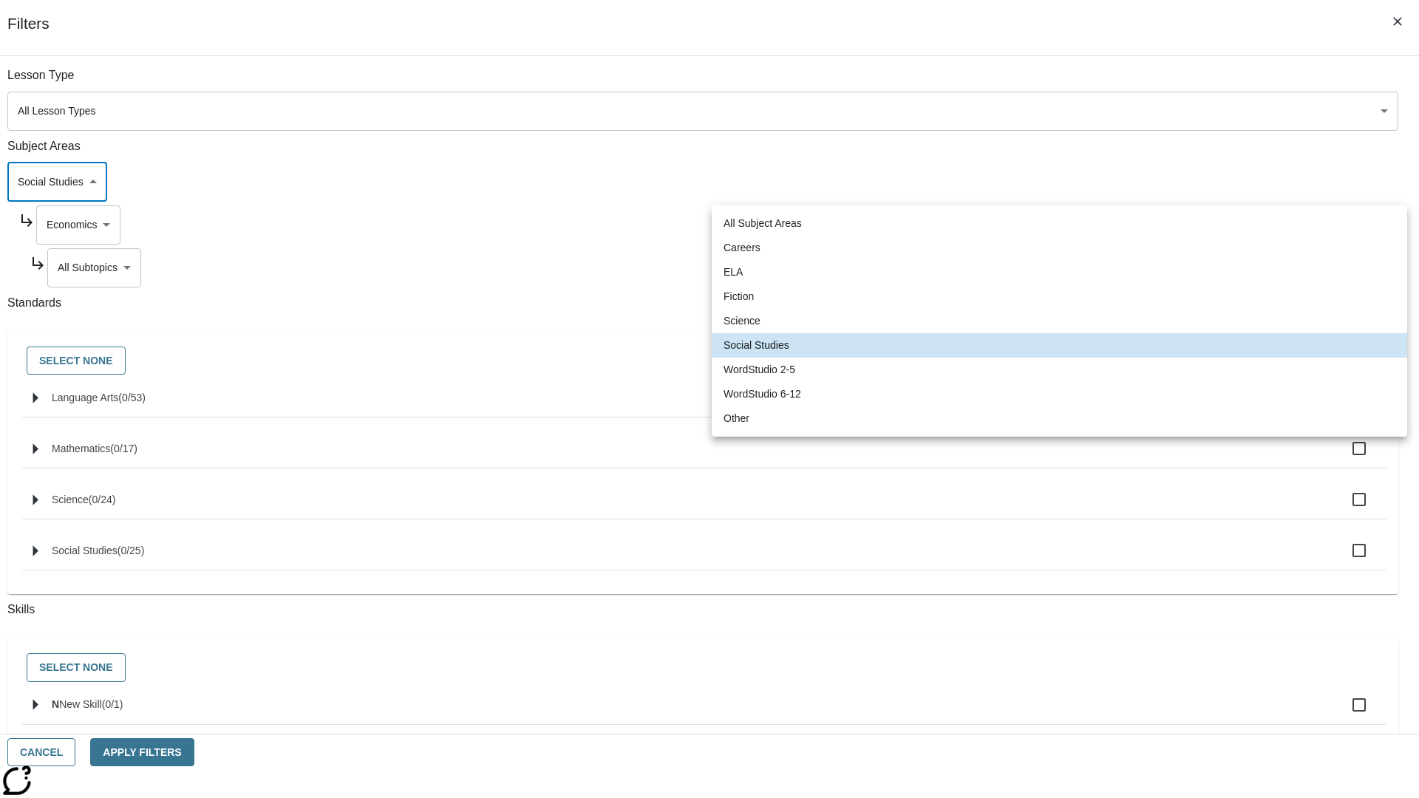
scroll to position [0, 0]
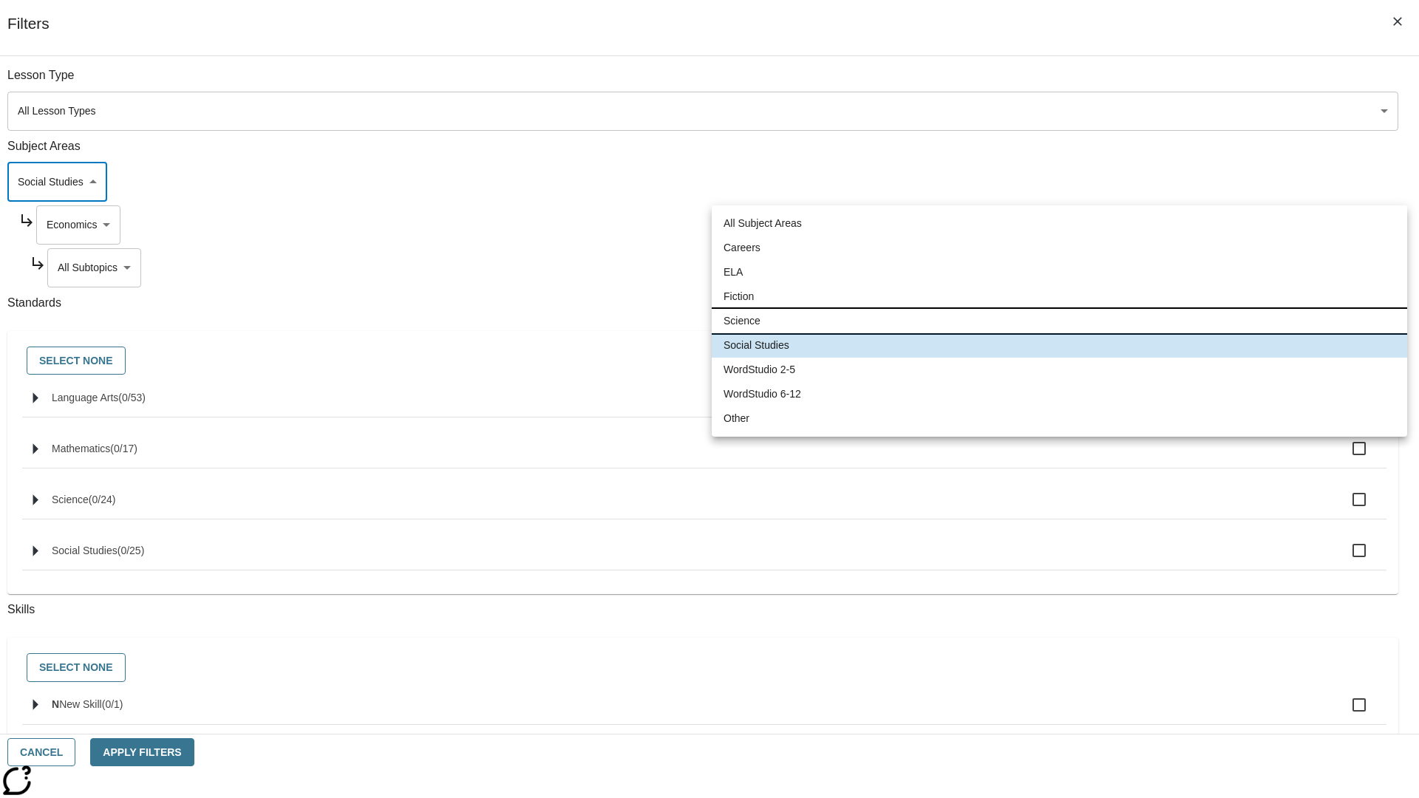
click at [1059, 321] on li "Science" at bounding box center [1060, 321] width 696 height 24
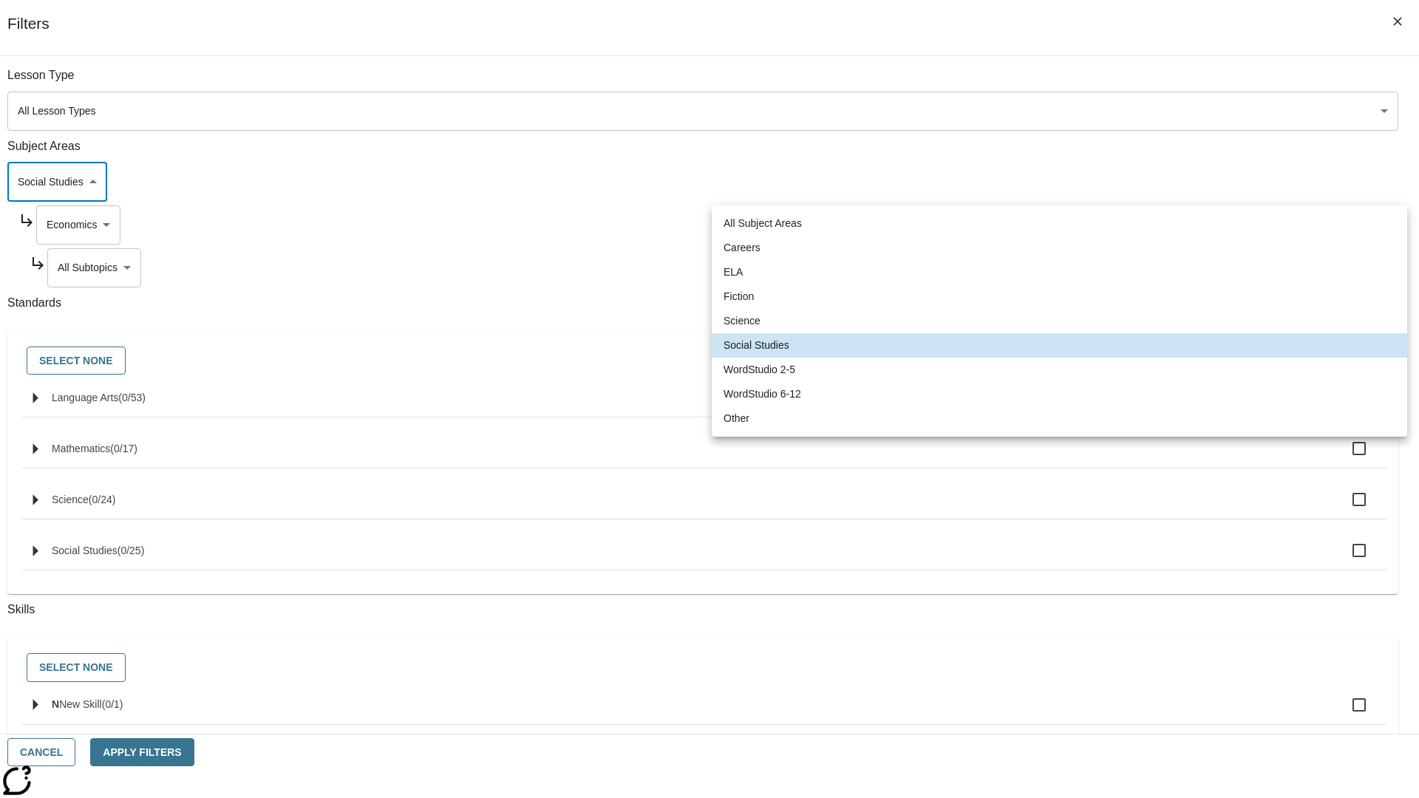
type input "2"
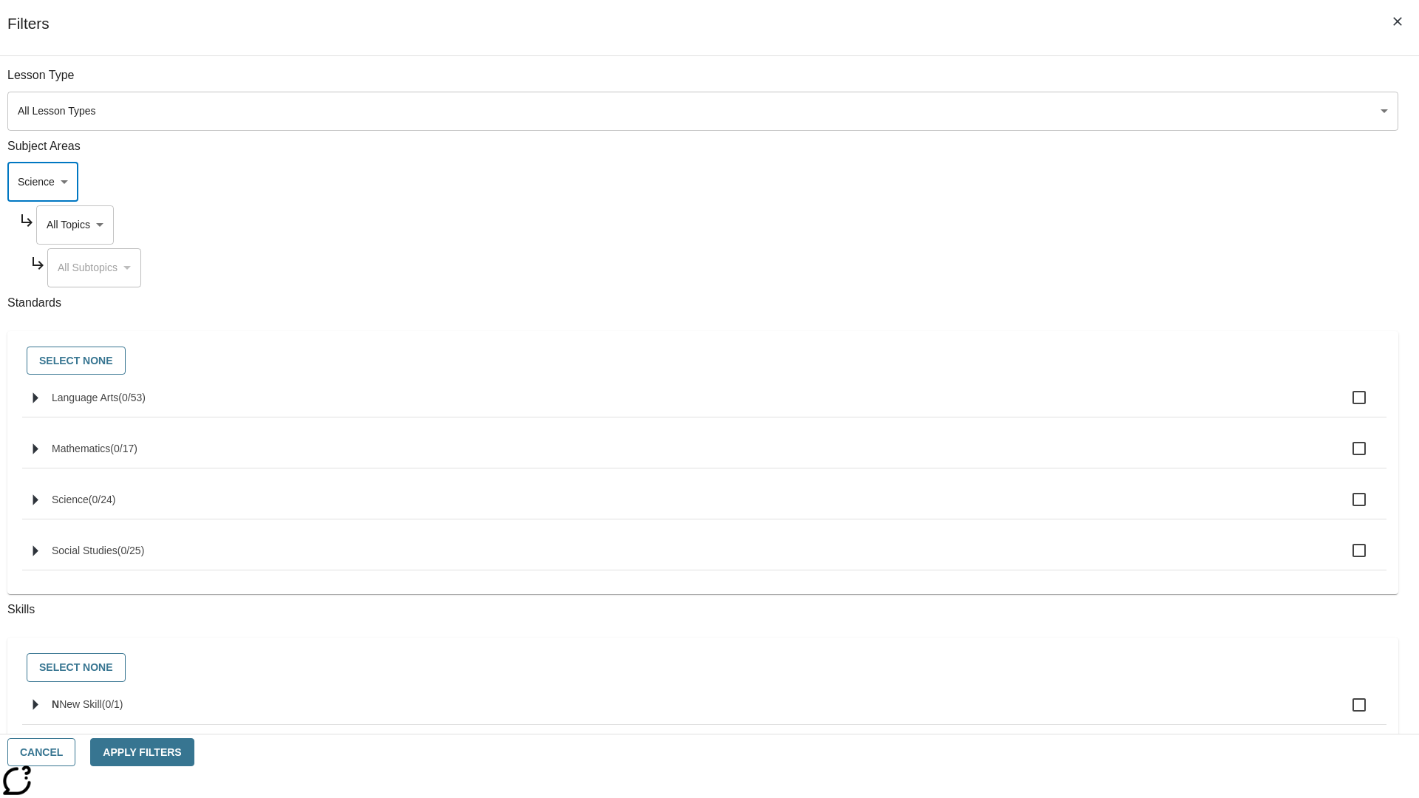
click at [1078, 225] on body "Skip to main content NJ Edition EN Grade 3 2025 Auto Grade 3 Search 0 Tauto Das…" at bounding box center [709, 457] width 1407 height 815
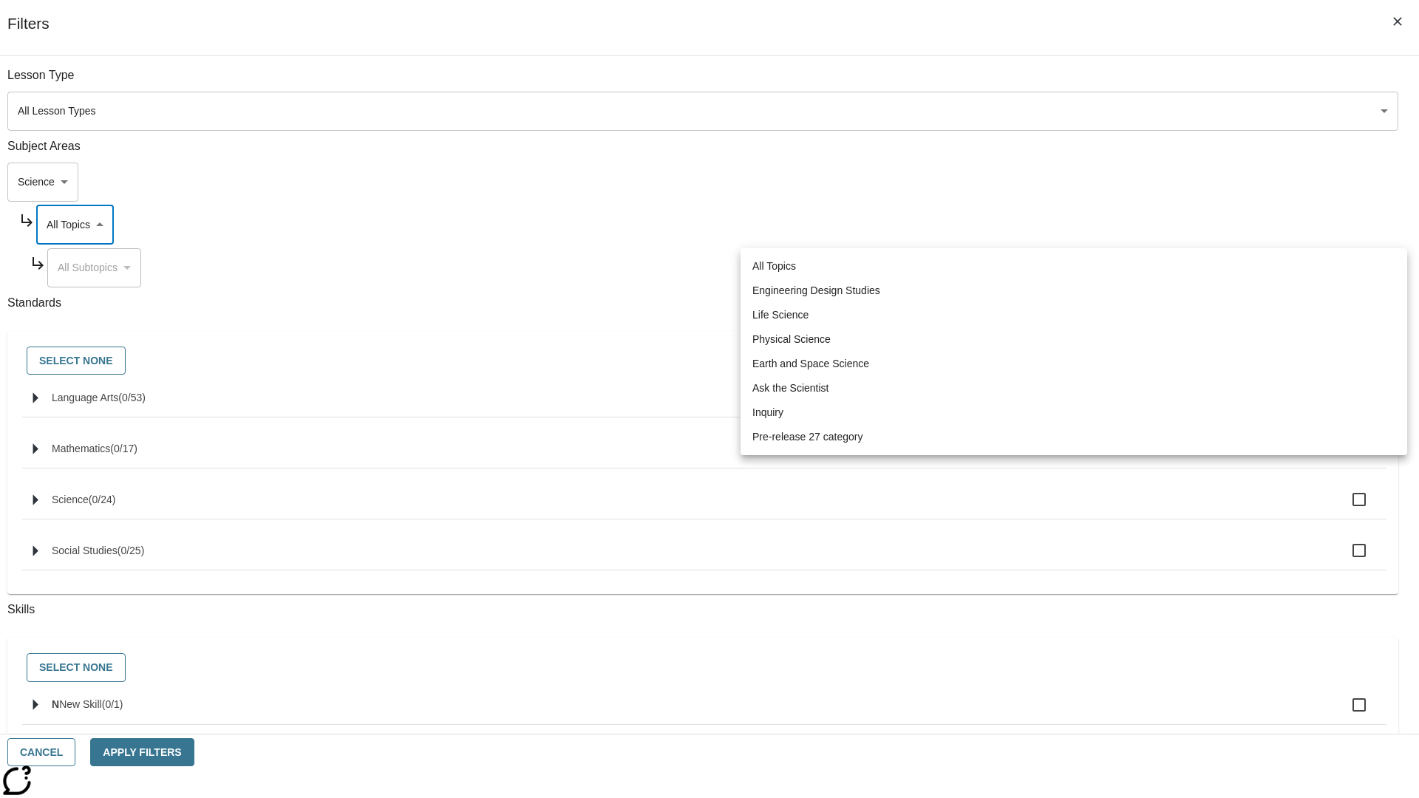
scroll to position [0, 1]
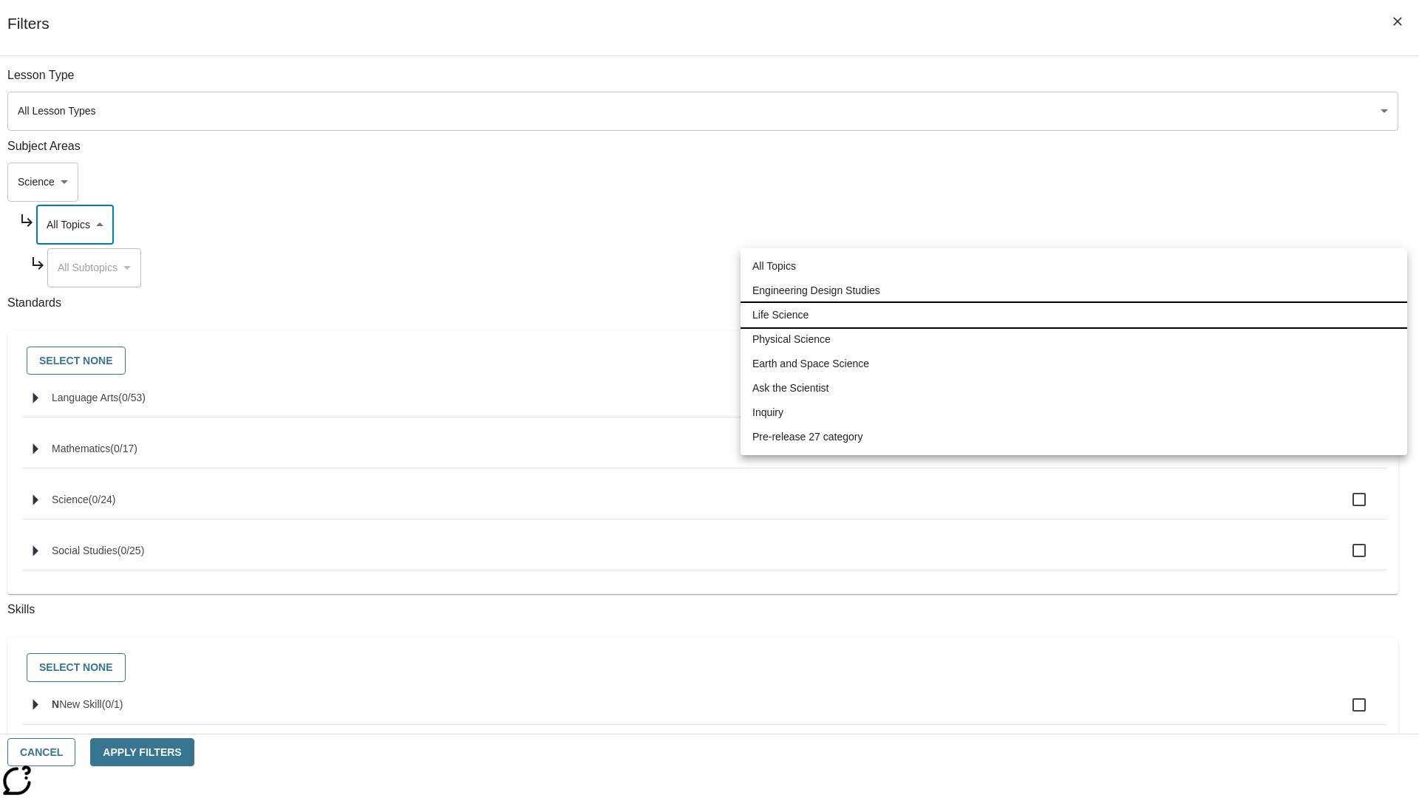
click at [1074, 315] on li "Life Science" at bounding box center [1074, 315] width 667 height 24
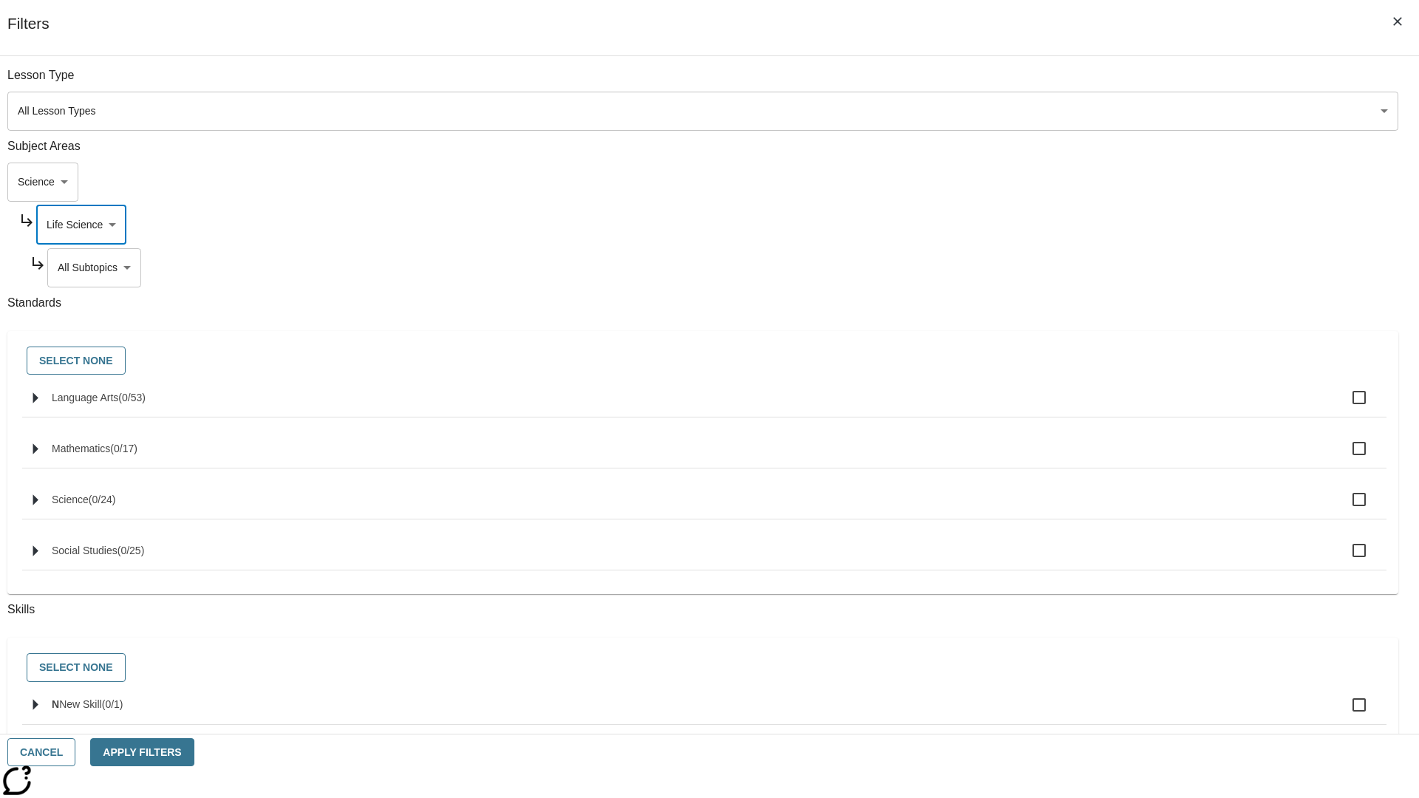
click at [1084, 83] on body "Skip to main content NJ Edition EN Grade 3 2025 Auto Grade 3 Search 0 Tauto Das…" at bounding box center [709, 457] width 1407 height 815
click at [1078, 83] on body "Skip to main content NJ Edition EN Grade 3 2025 Auto Grade 3 Search 0 Tauto Das…" at bounding box center [709, 457] width 1407 height 815
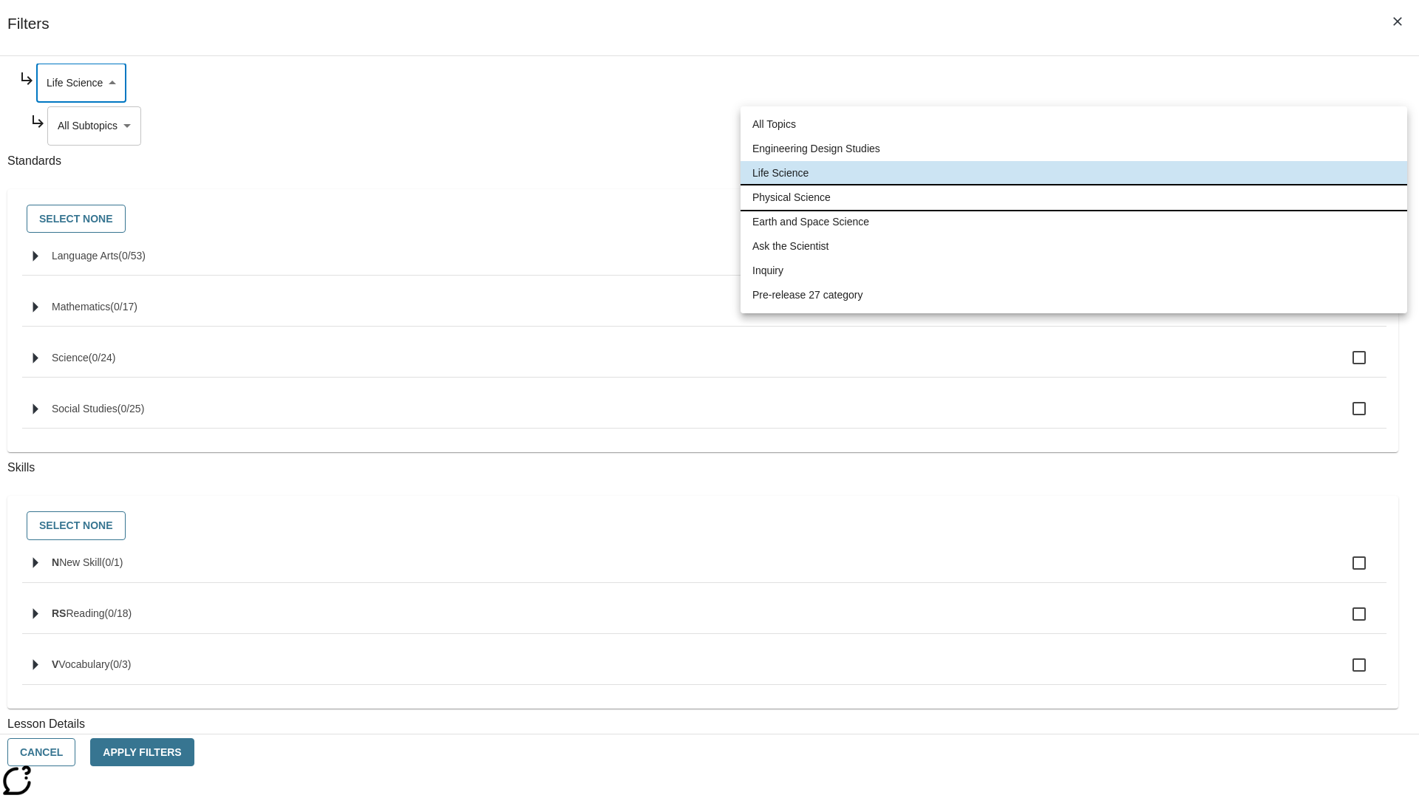
click at [1074, 197] on li "Physical Science" at bounding box center [1074, 198] width 667 height 24
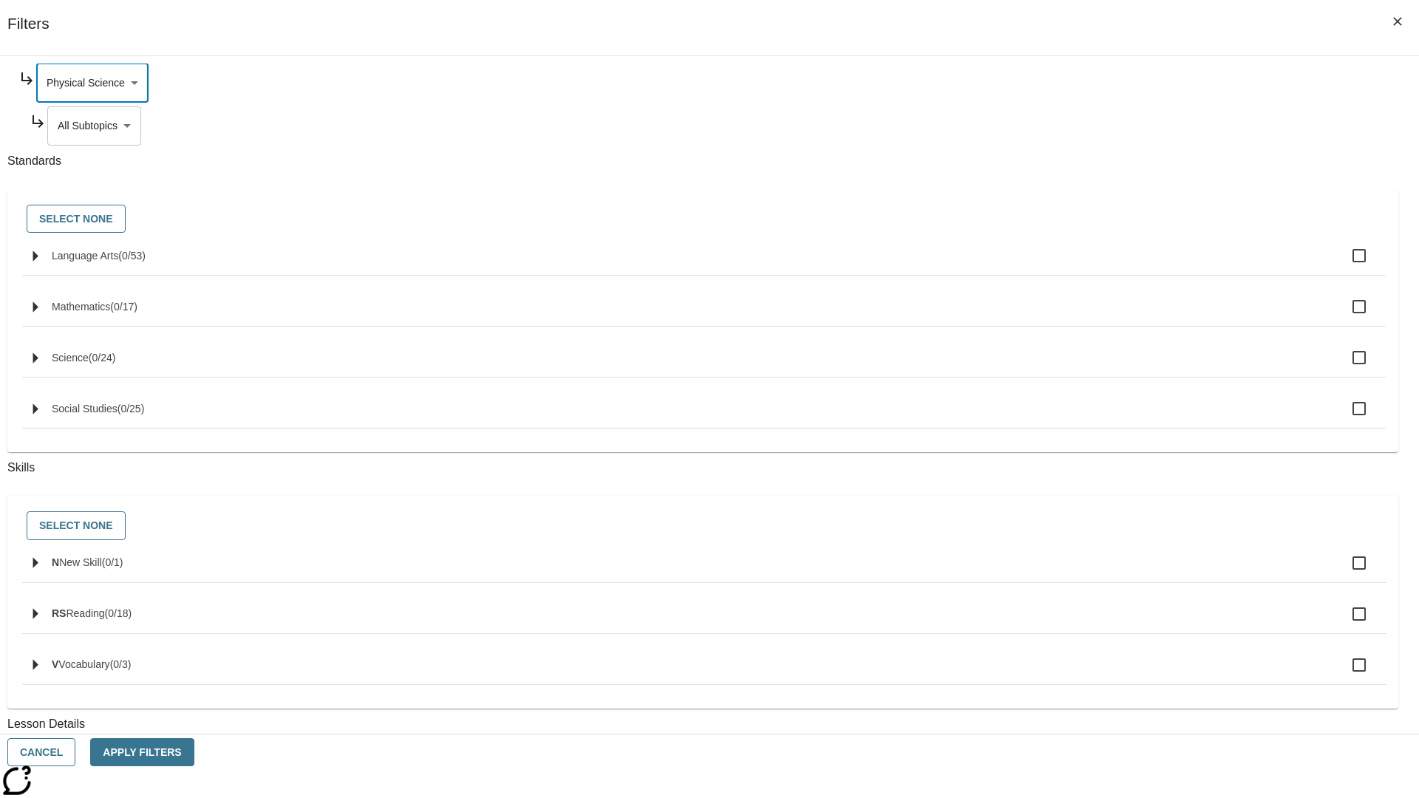
scroll to position [0, 0]
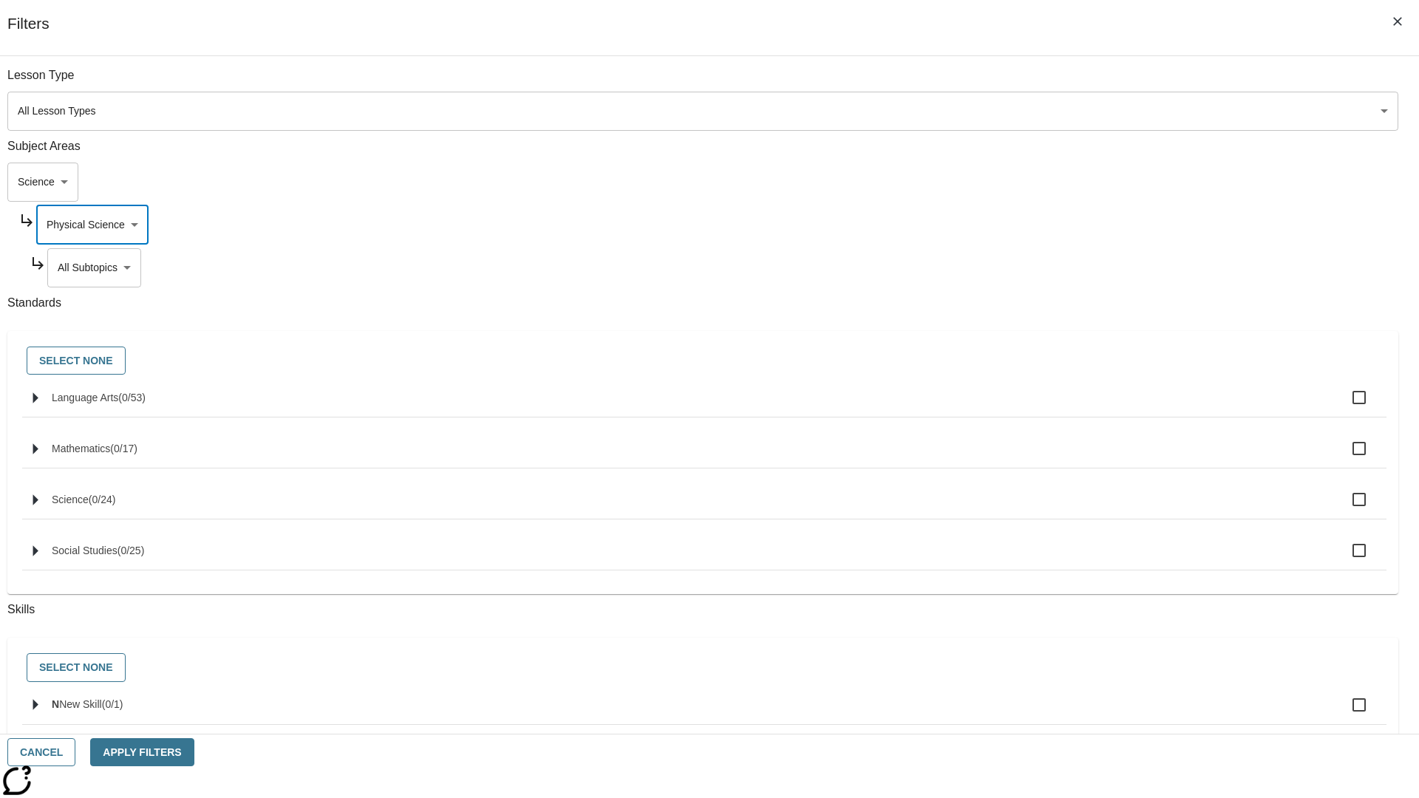
click at [1084, 268] on body "Skip to main content NJ Edition EN Grade 3 2025 Auto Grade 3 Search 0 Tauto Das…" at bounding box center [709, 457] width 1407 height 815
click at [1078, 83] on body "Skip to main content NJ Edition EN Grade 3 2025 Auto Grade 3 Search 0 Tauto Das…" at bounding box center [709, 457] width 1407 height 815
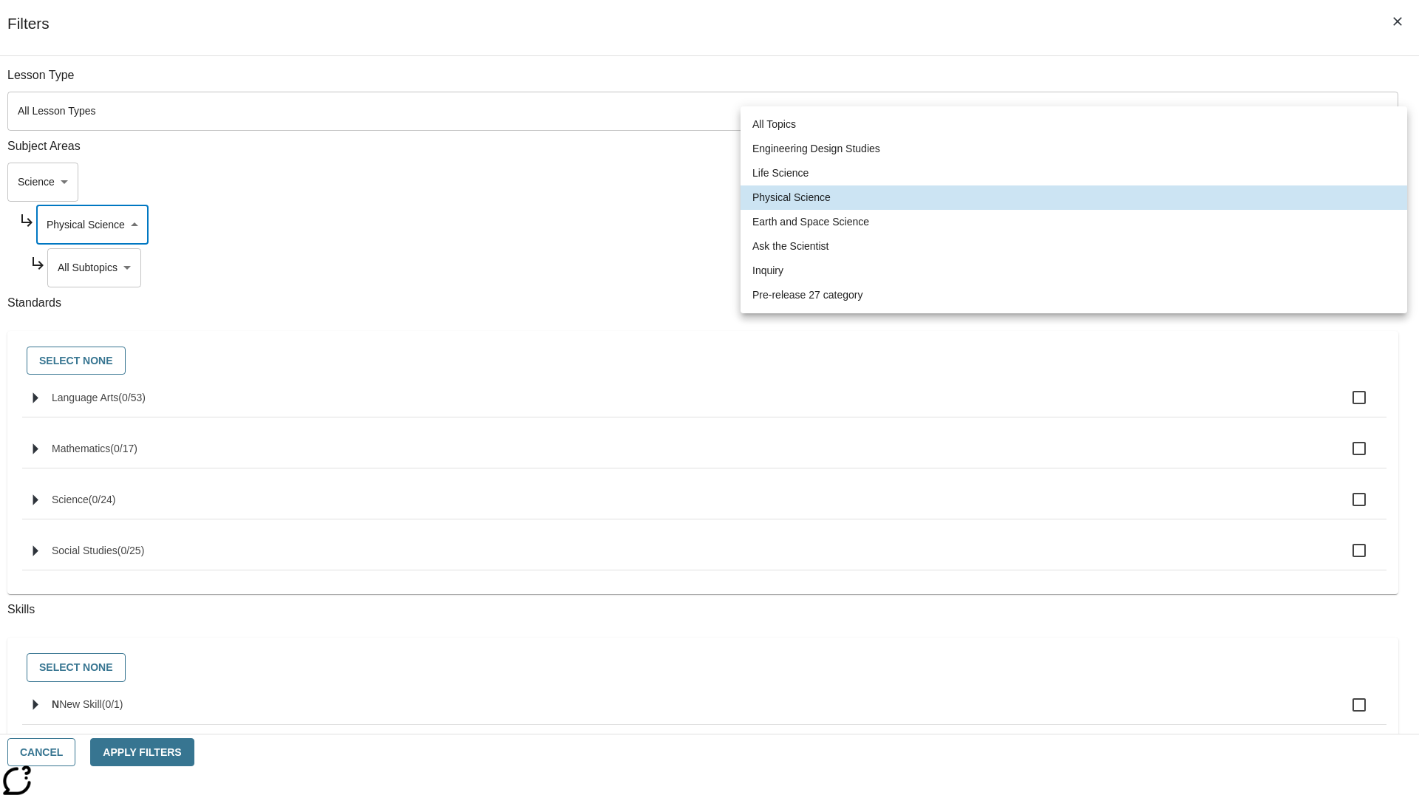
scroll to position [142, 1]
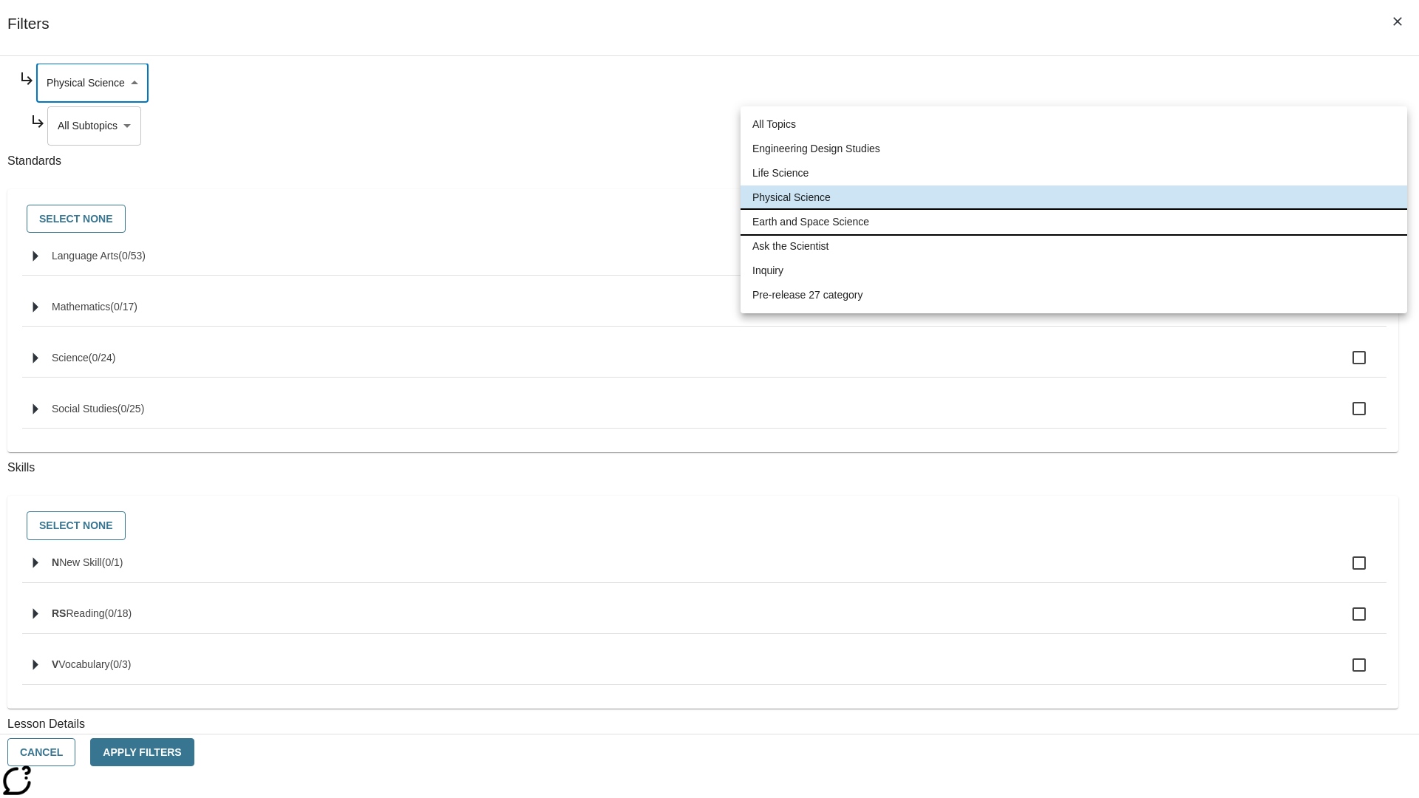
click at [1074, 222] on li "Earth and Space Science" at bounding box center [1074, 222] width 667 height 24
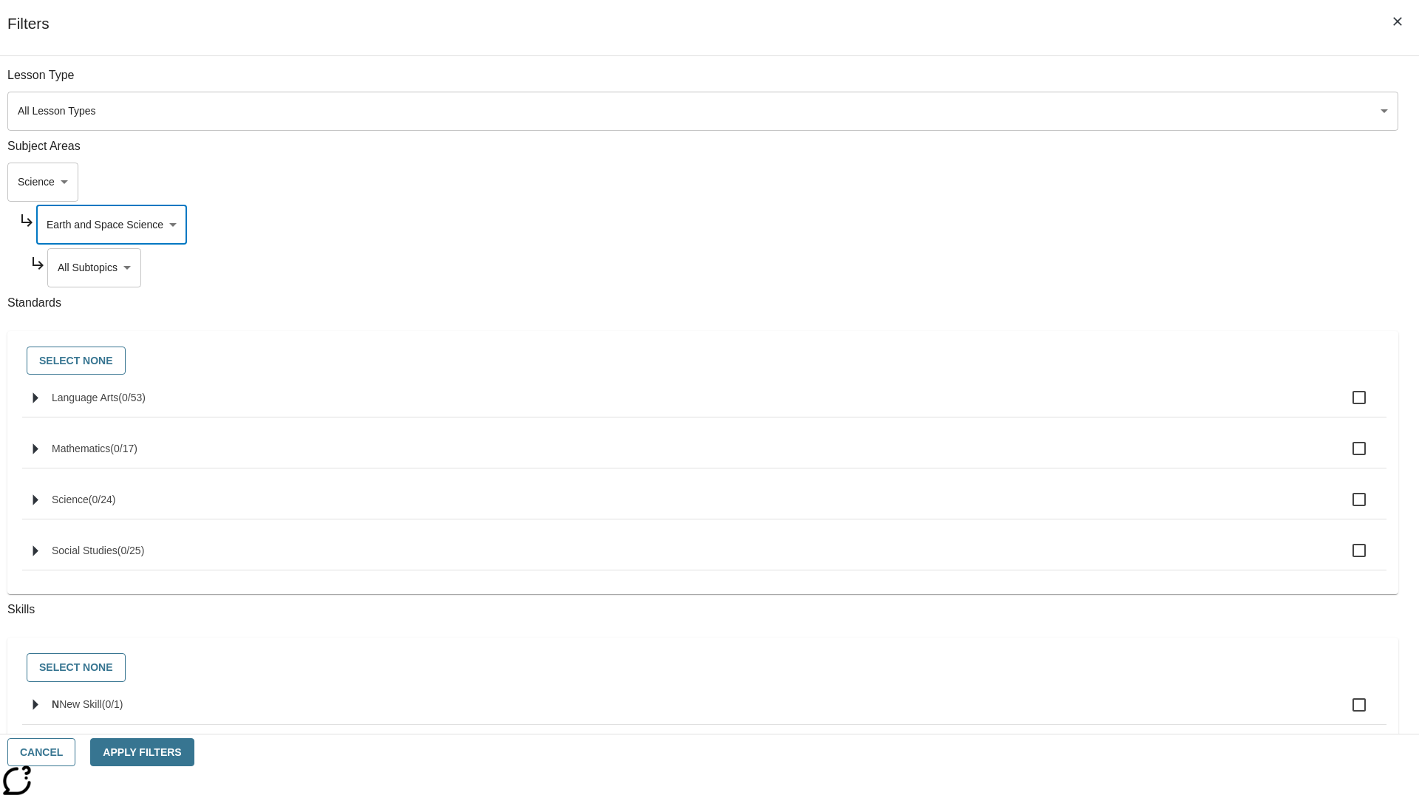
scroll to position [0, 1]
click at [1084, 83] on body "Skip to main content NJ Edition EN Grade 3 2025 Auto Grade 3 Search 0 Tauto Das…" at bounding box center [709, 457] width 1407 height 815
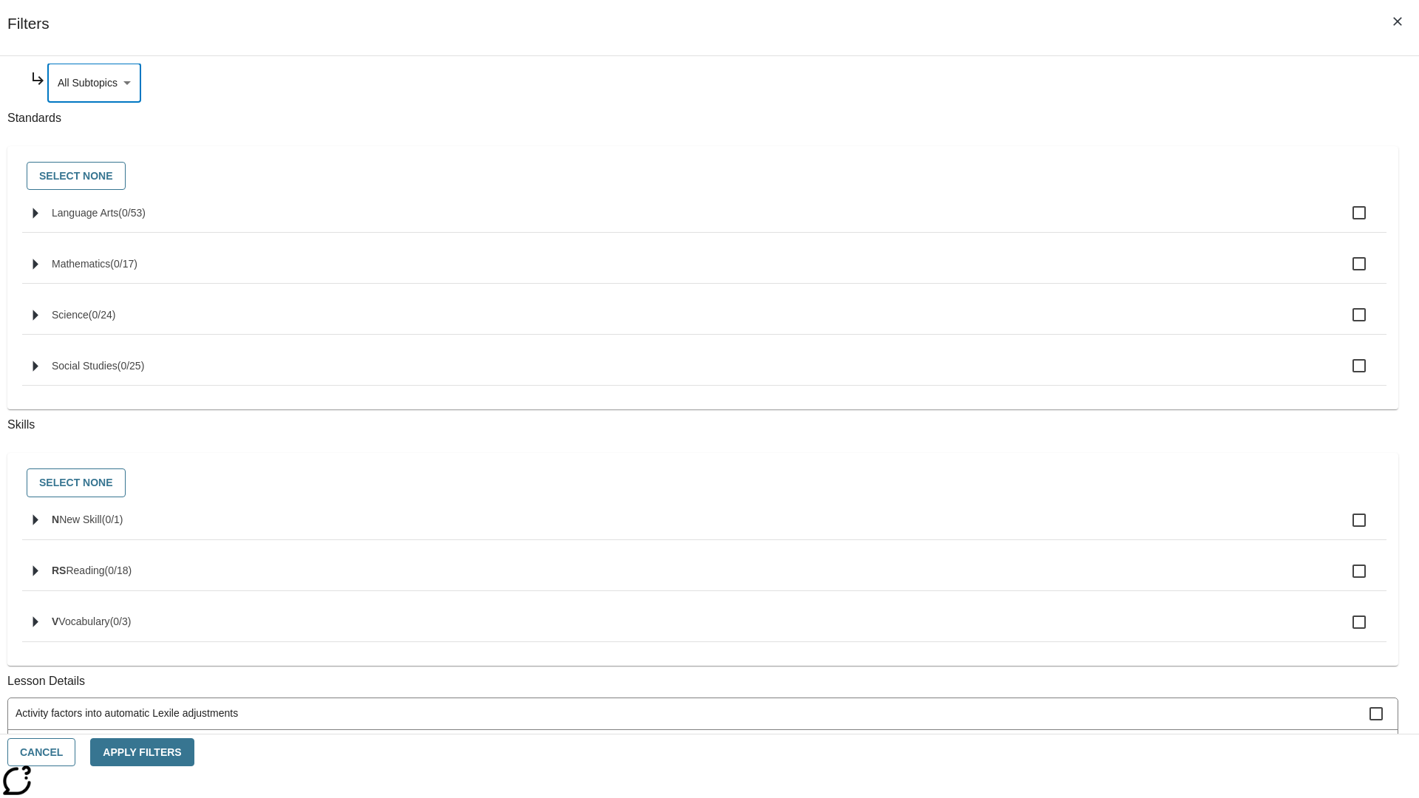
click at [1078, 225] on body "Skip to main content NJ Edition EN Grade 3 2025 Auto Grade 3 Search 0 Tauto Das…" at bounding box center [709, 457] width 1407 height 815
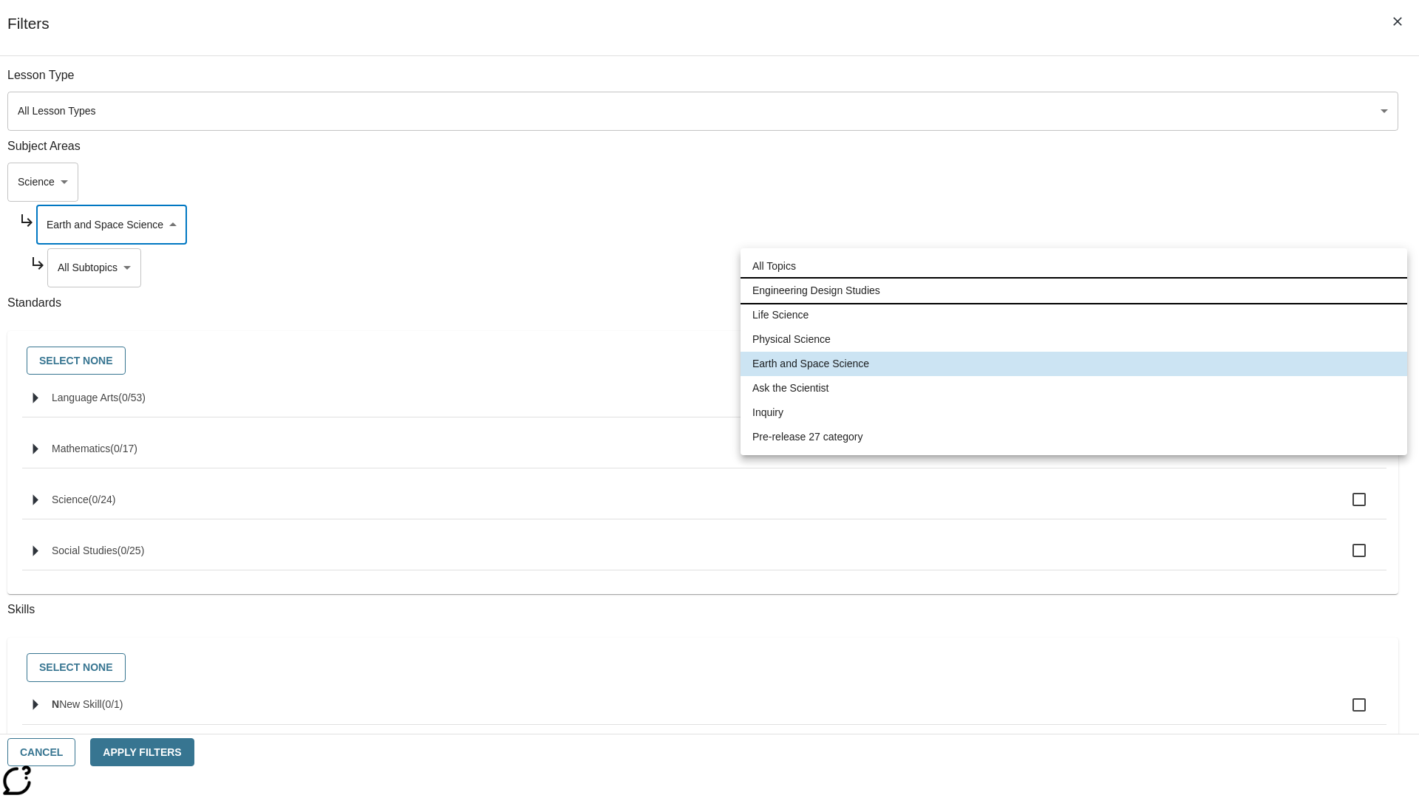
click at [1074, 290] on li "Engineering Design Studies" at bounding box center [1074, 291] width 667 height 24
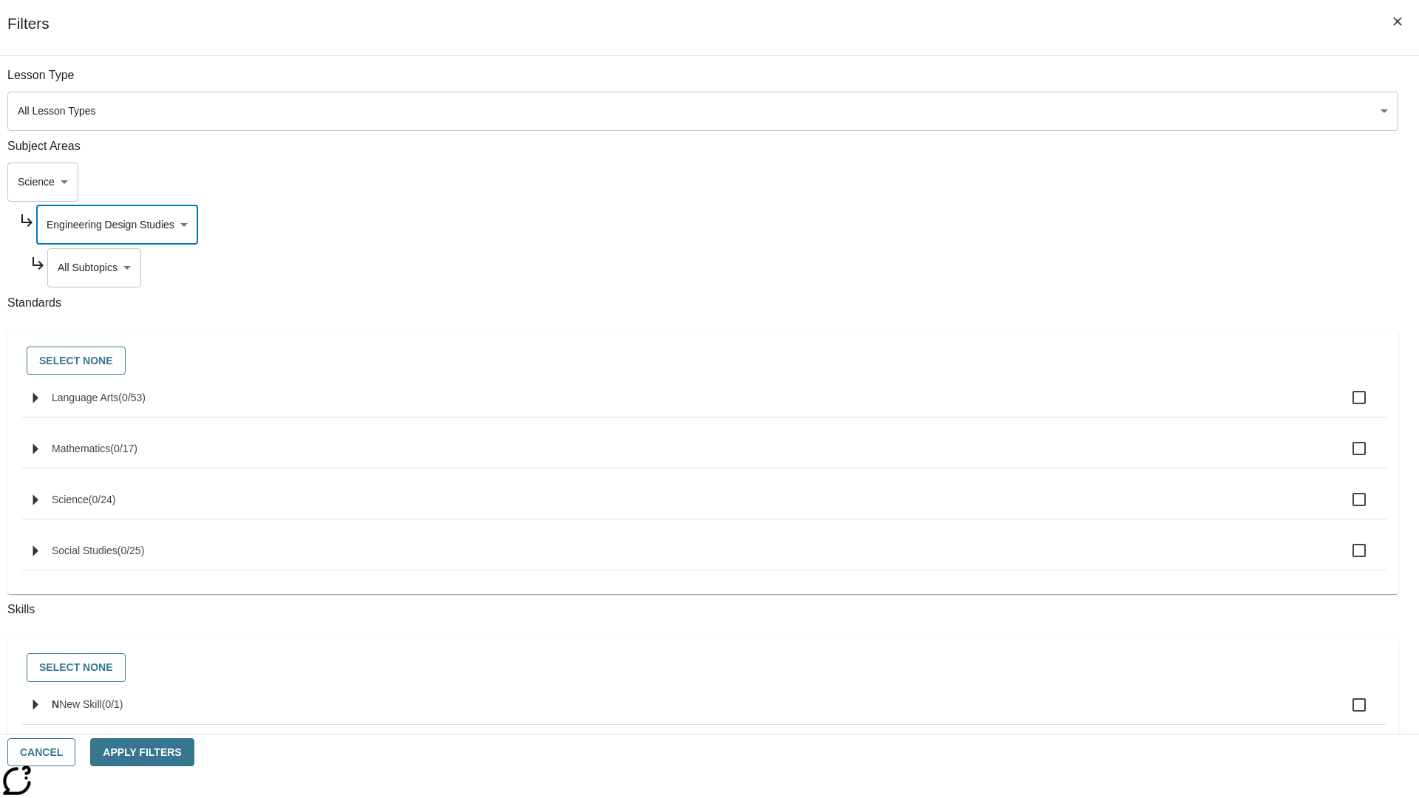
click at [1084, 268] on body "Skip to main content NJ Edition EN Grade 3 2025 Auto Grade 3 Search 0 Tauto Das…" at bounding box center [709, 457] width 1407 height 815
click at [1078, 83] on body "Skip to main content NJ Edition EN Grade 3 2025 Auto Grade 3 Search 0 Tauto Das…" at bounding box center [709, 457] width 1407 height 815
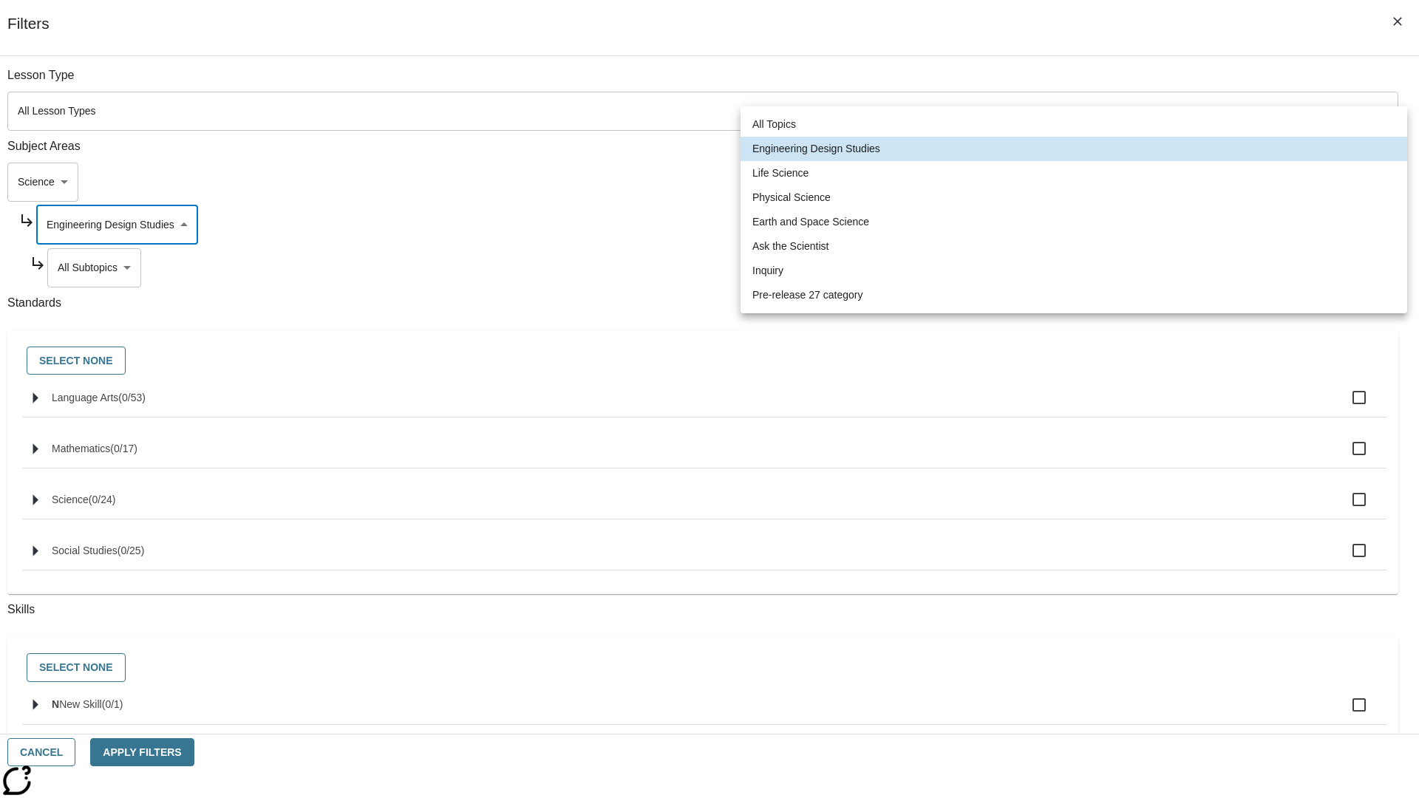
scroll to position [142, 1]
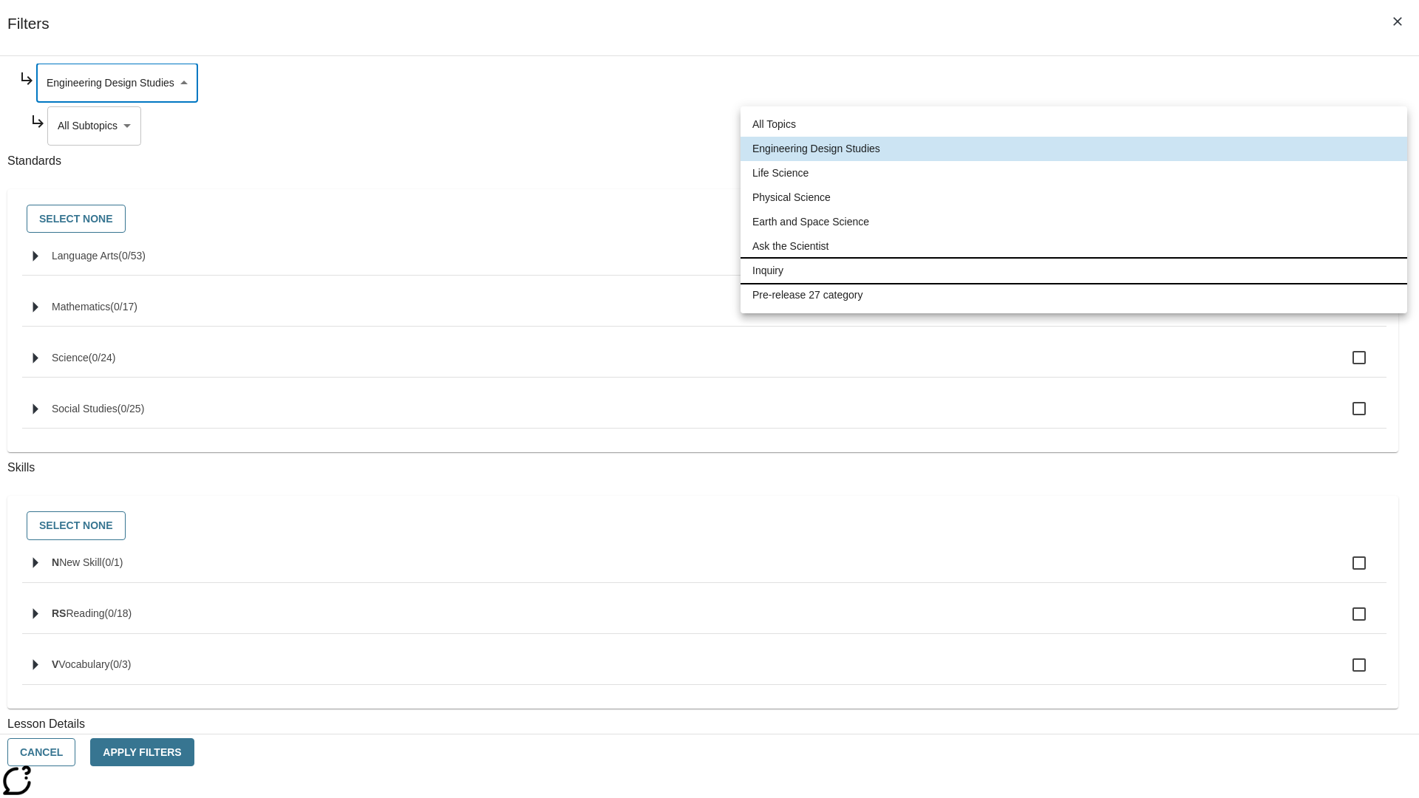
click at [1074, 271] on li "Inquiry" at bounding box center [1074, 271] width 667 height 24
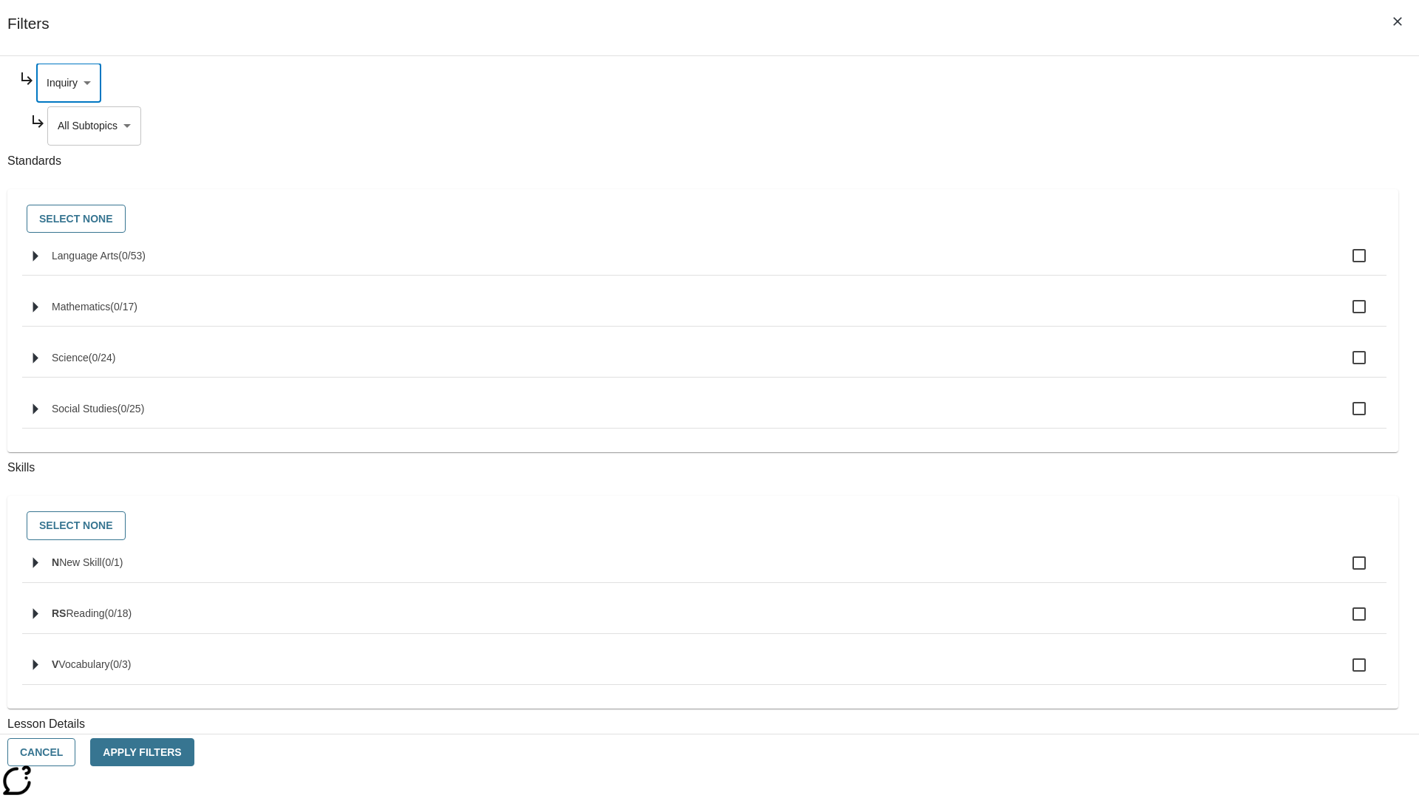
scroll to position [0, 1]
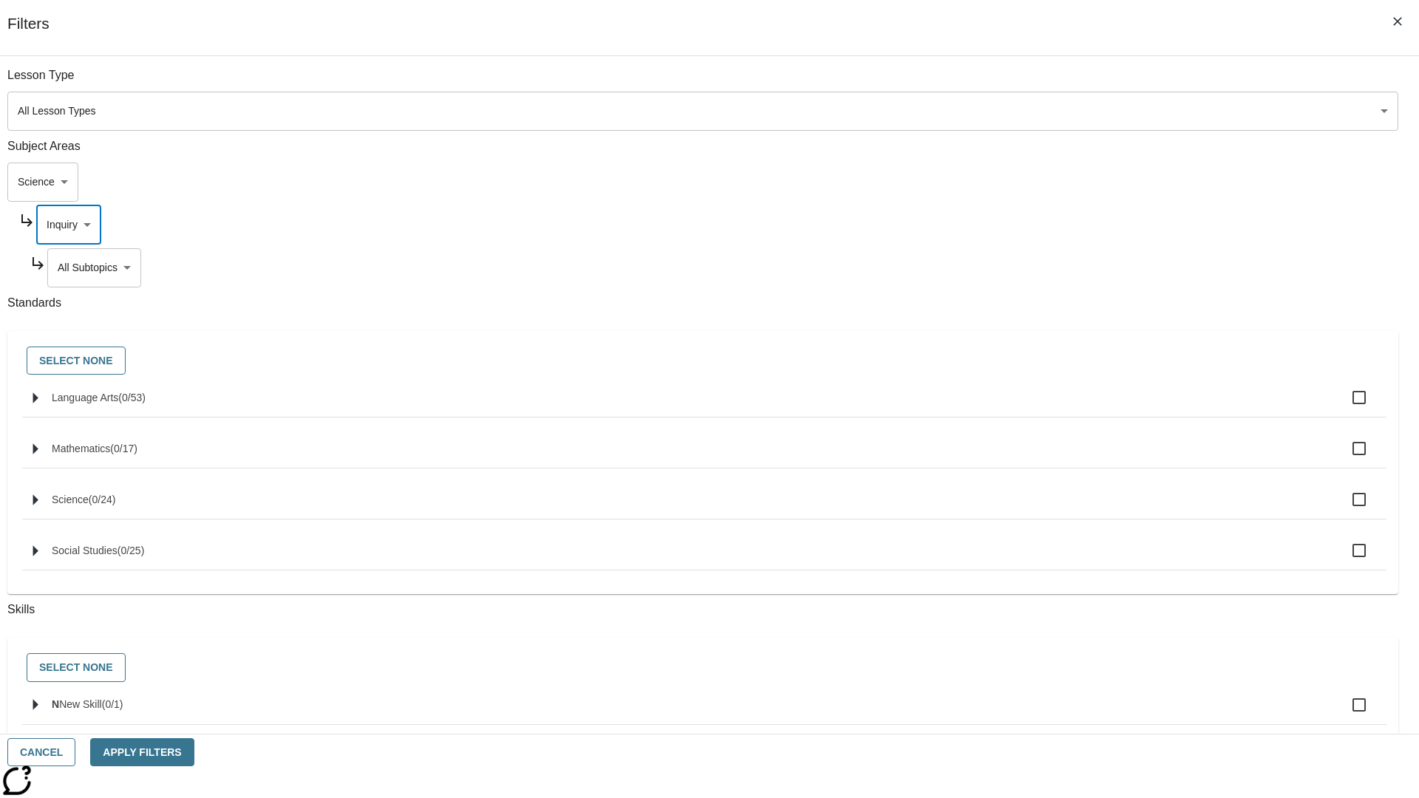
click at [1084, 83] on body "Skip to main content NJ Edition EN Grade 3 2025 Auto Grade 3 Search 0 Tauto Das…" at bounding box center [709, 457] width 1407 height 815
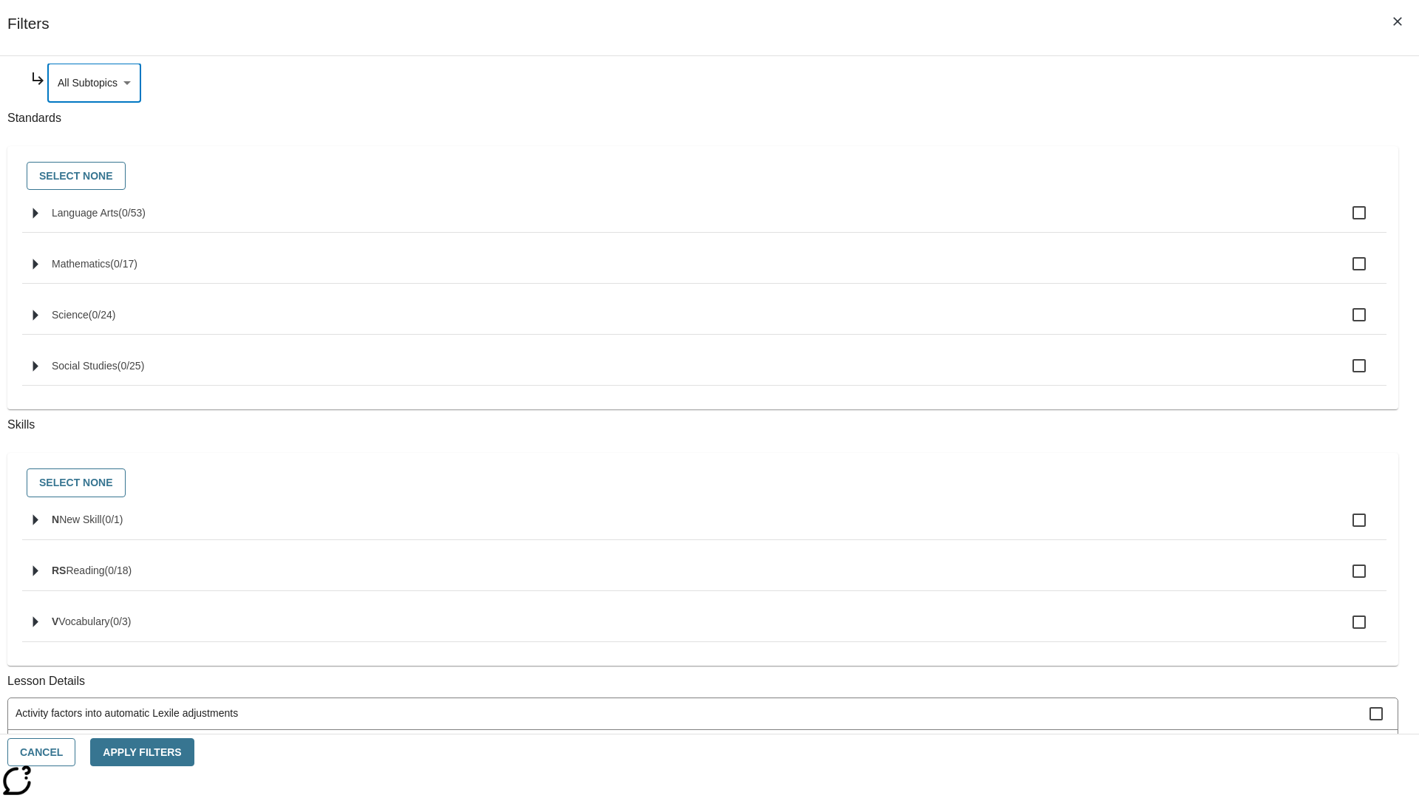
click at [1078, 225] on body "Skip to main content NJ Edition EN Grade 3 2025 Auto Grade 3 Search 0 Tauto Das…" at bounding box center [709, 457] width 1407 height 815
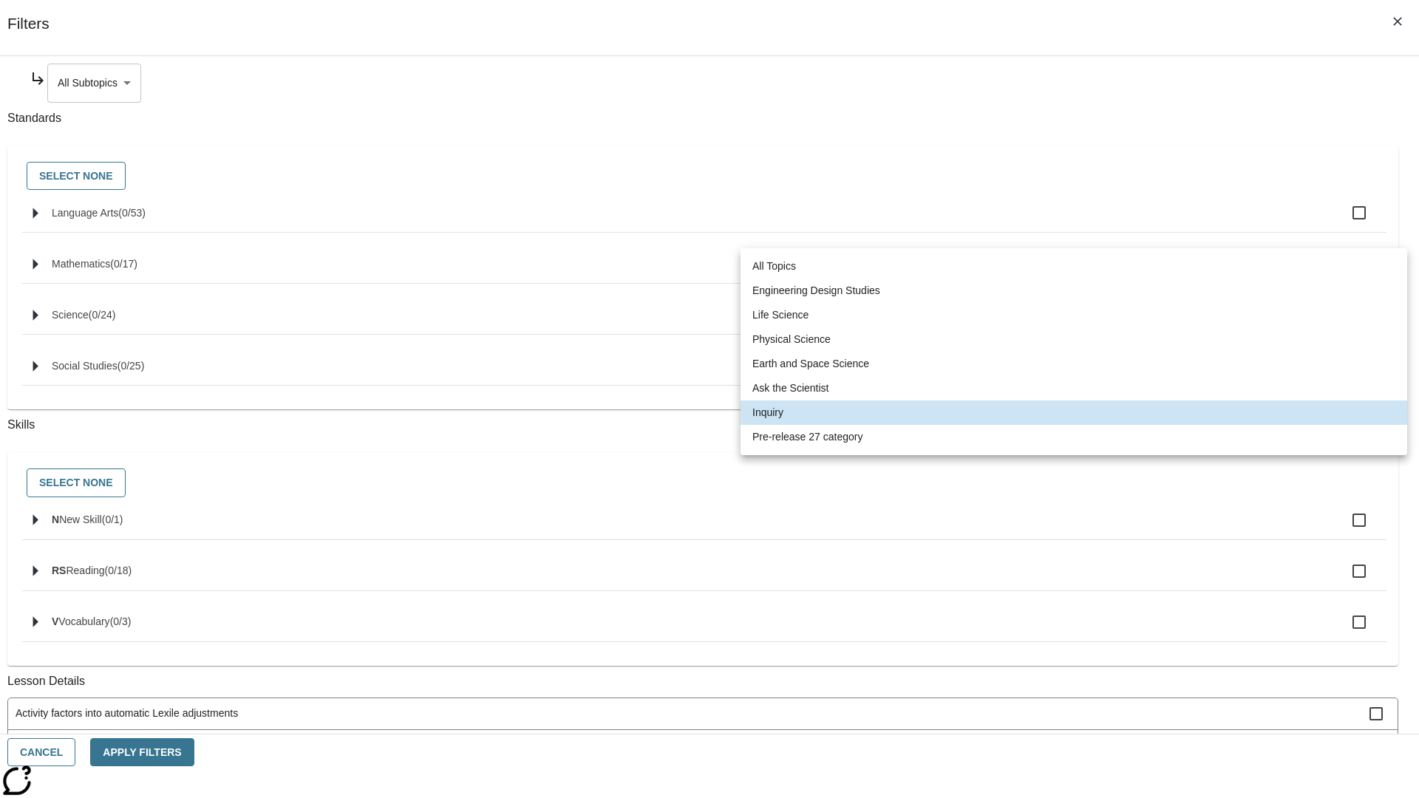
scroll to position [0, 0]
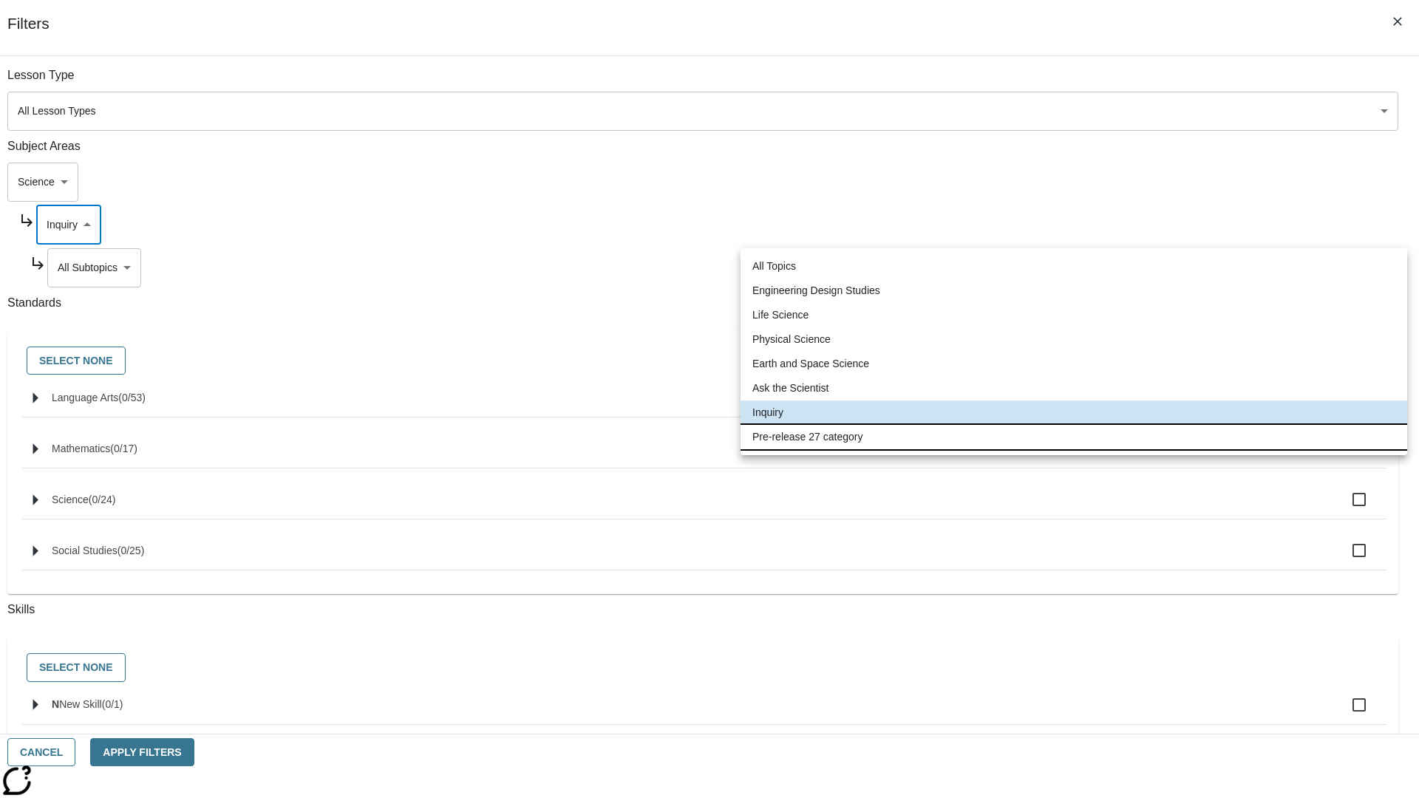
click at [1074, 437] on li "Pre-release 27 category" at bounding box center [1074, 437] width 667 height 24
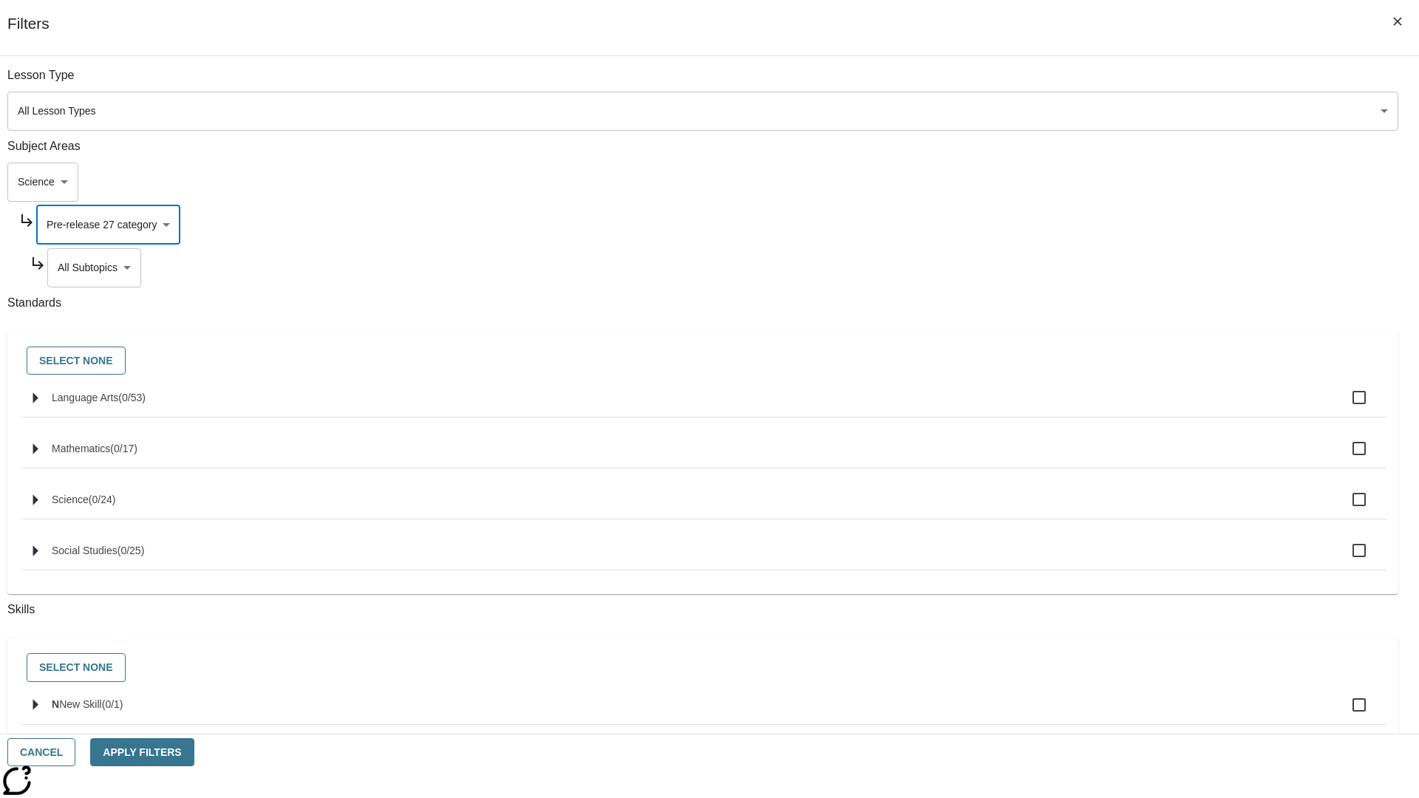
type input "271"
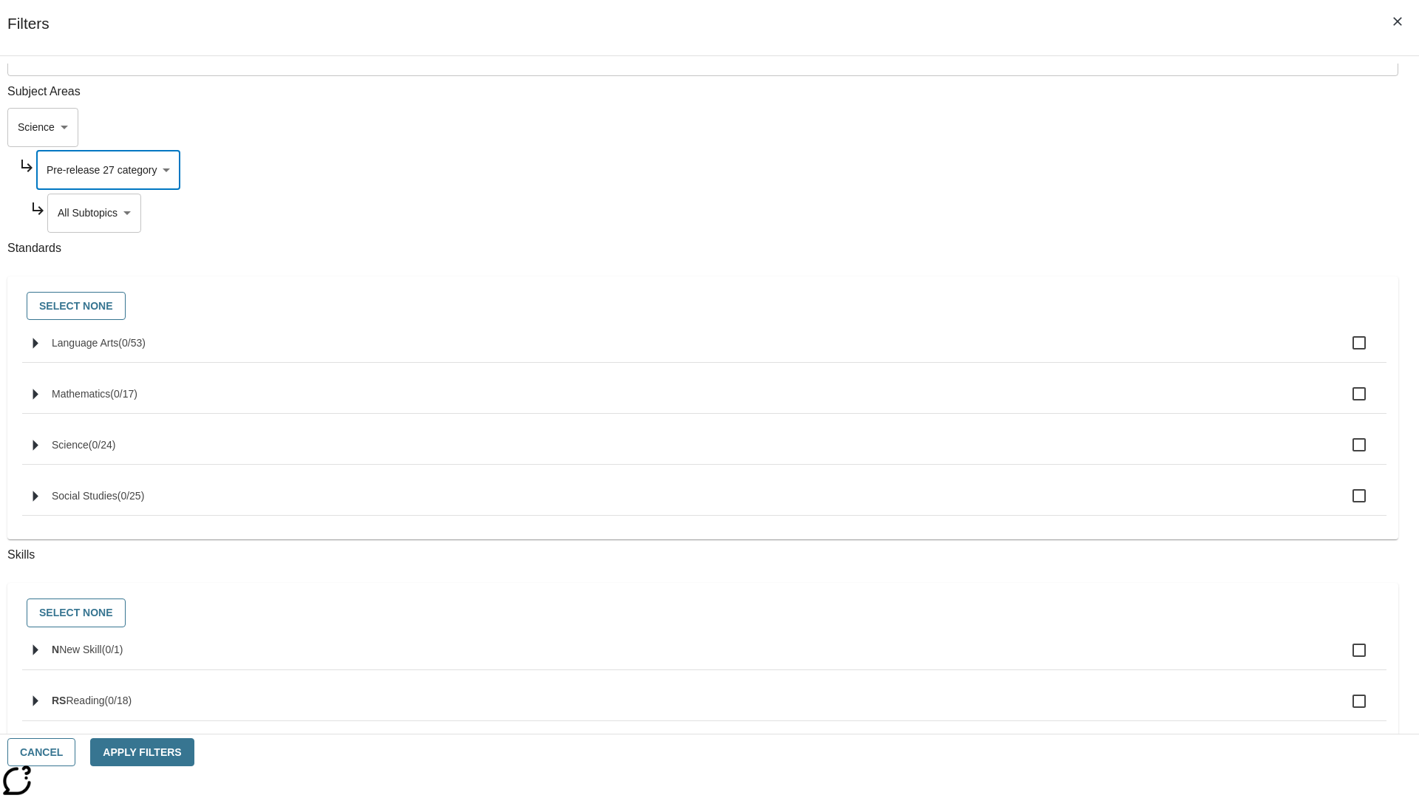
click at [1084, 83] on body "Skip to main content NJ Edition EN Grade 3 2025 Auto Grade 3 Search 0 Tauto Das…" at bounding box center [709, 457] width 1407 height 815
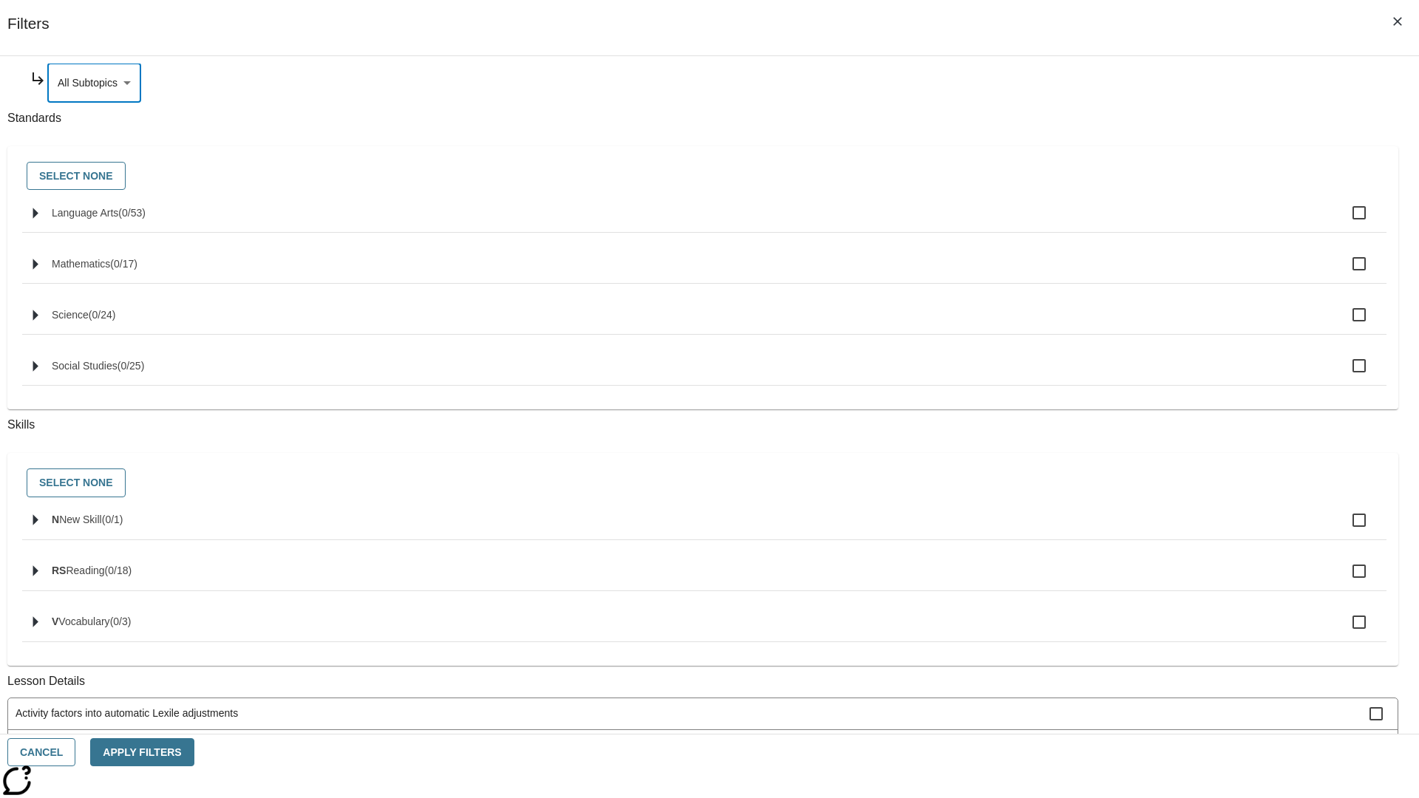
click at [1064, 182] on body "Skip to main content NJ Edition EN Grade 3 2025 Auto Grade 3 Search 0 Tauto Das…" at bounding box center [709, 457] width 1407 height 815
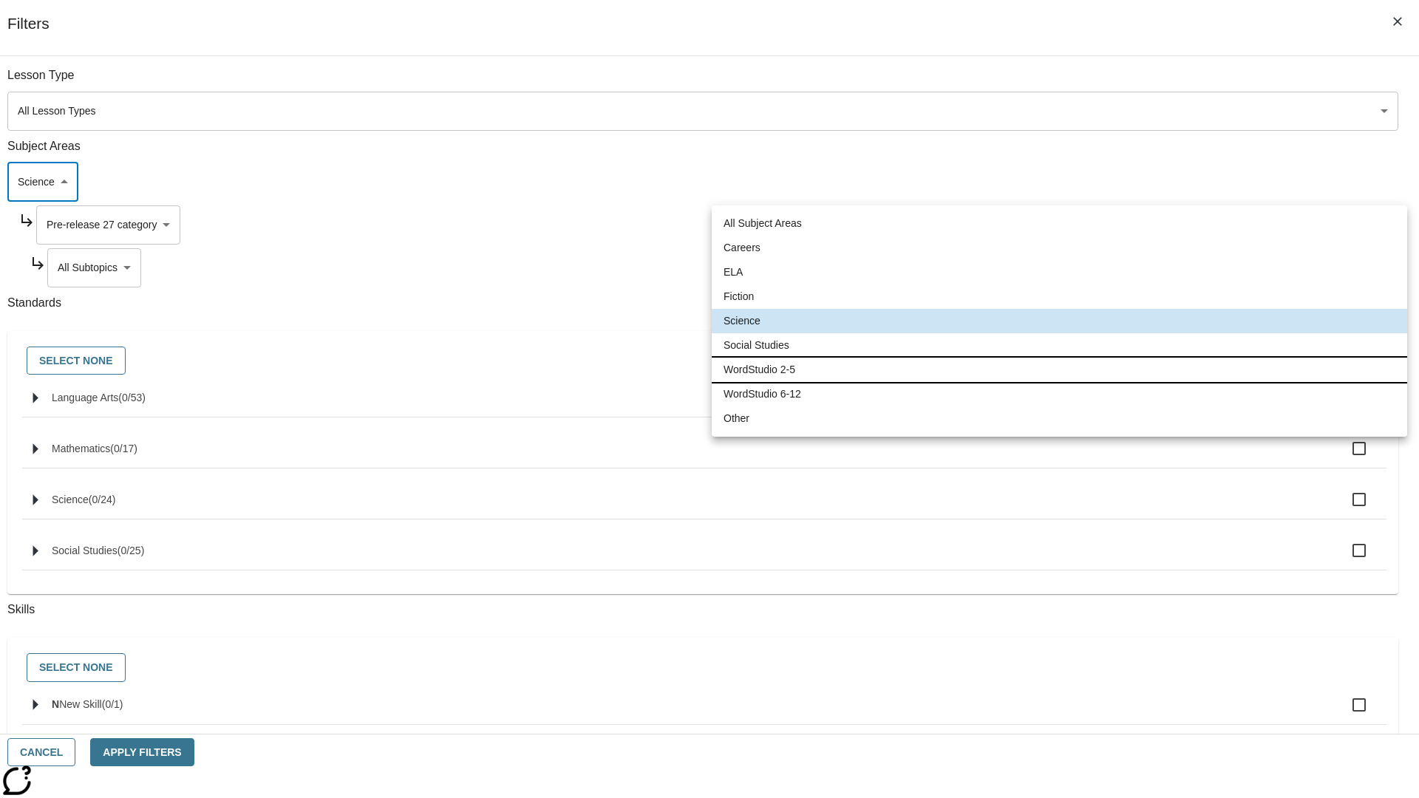
click at [1059, 370] on li "WordStudio 2-5" at bounding box center [1060, 370] width 696 height 24
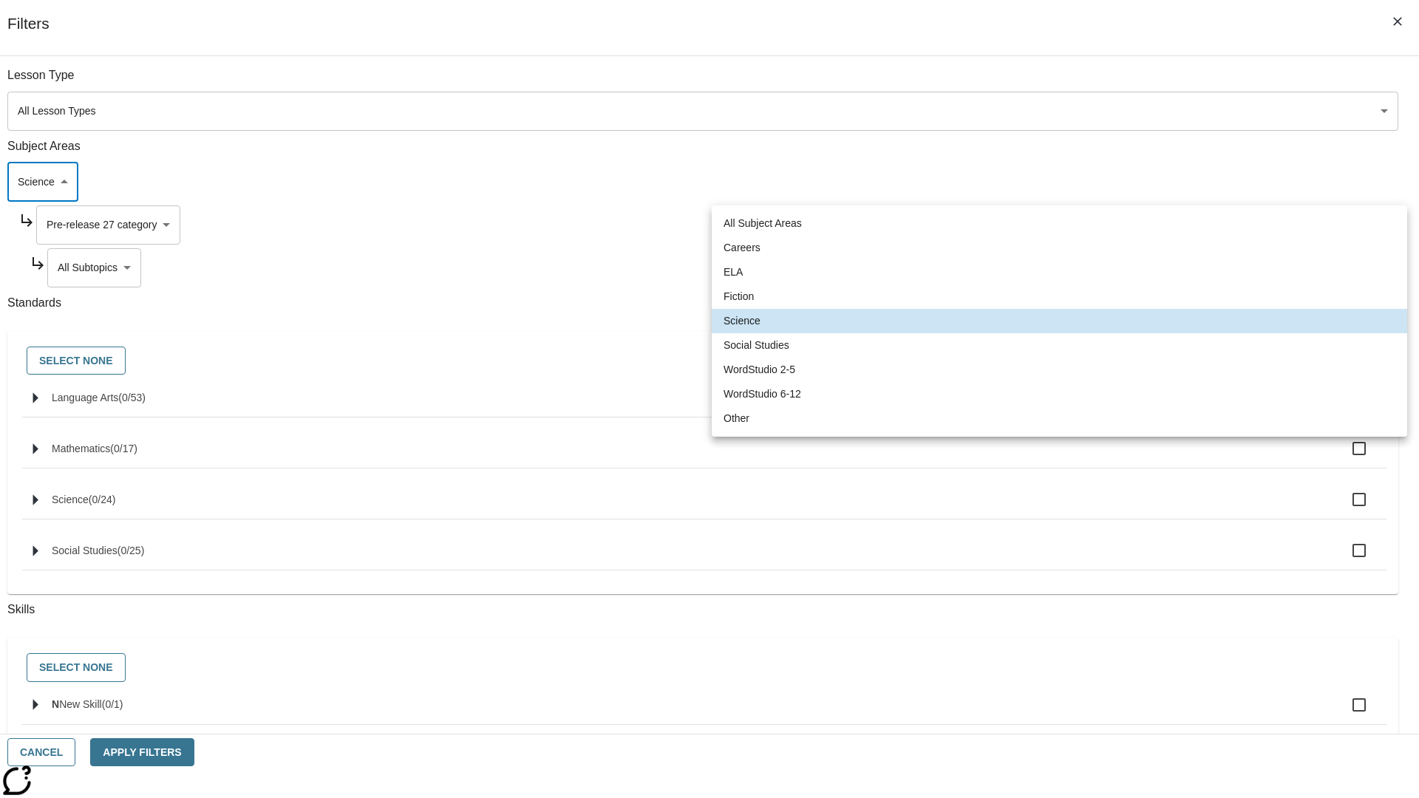
type input "6"
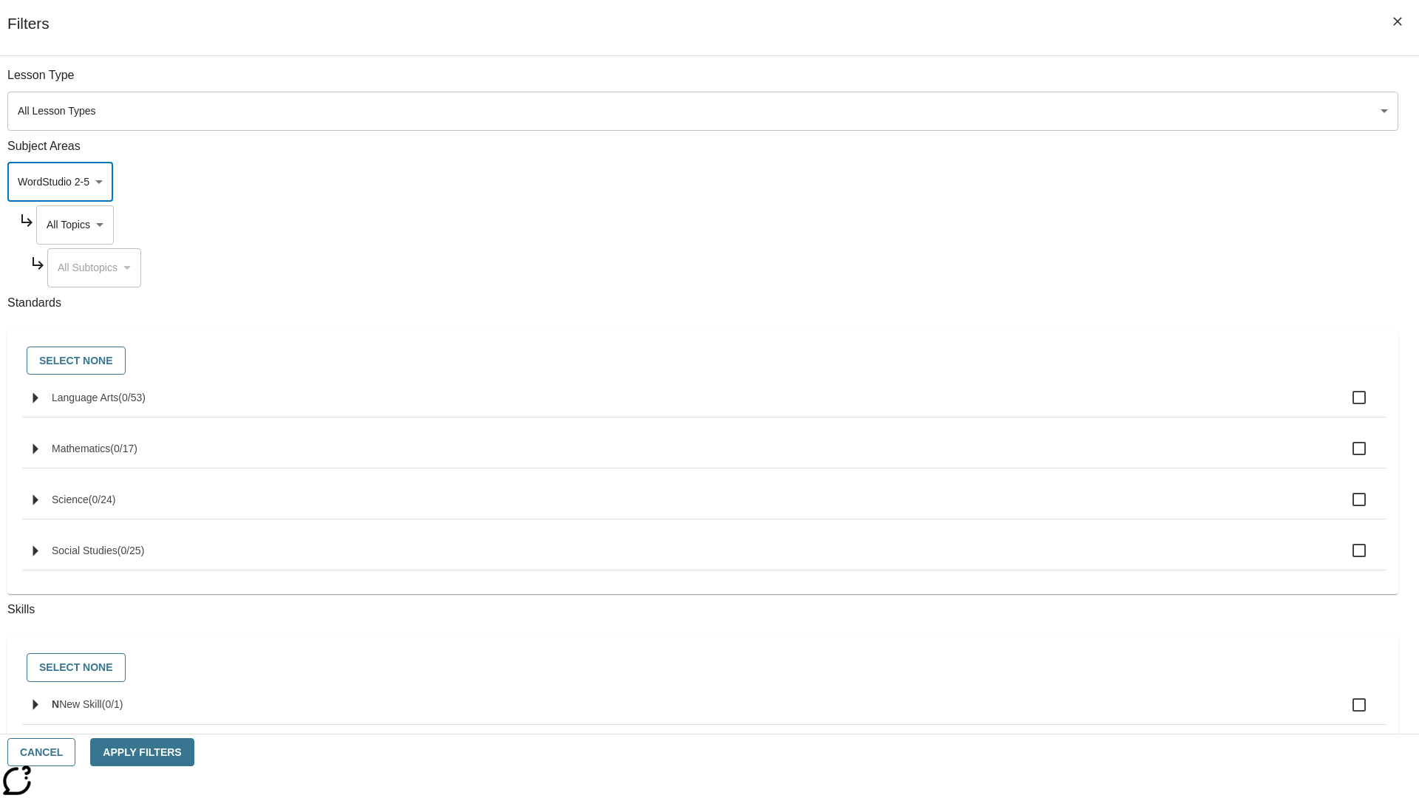
click at [1078, 225] on body "Skip to main content NJ Edition EN Grade 3 2025 Auto Grade 3 Search 0 Tauto Das…" at bounding box center [709, 457] width 1407 height 815
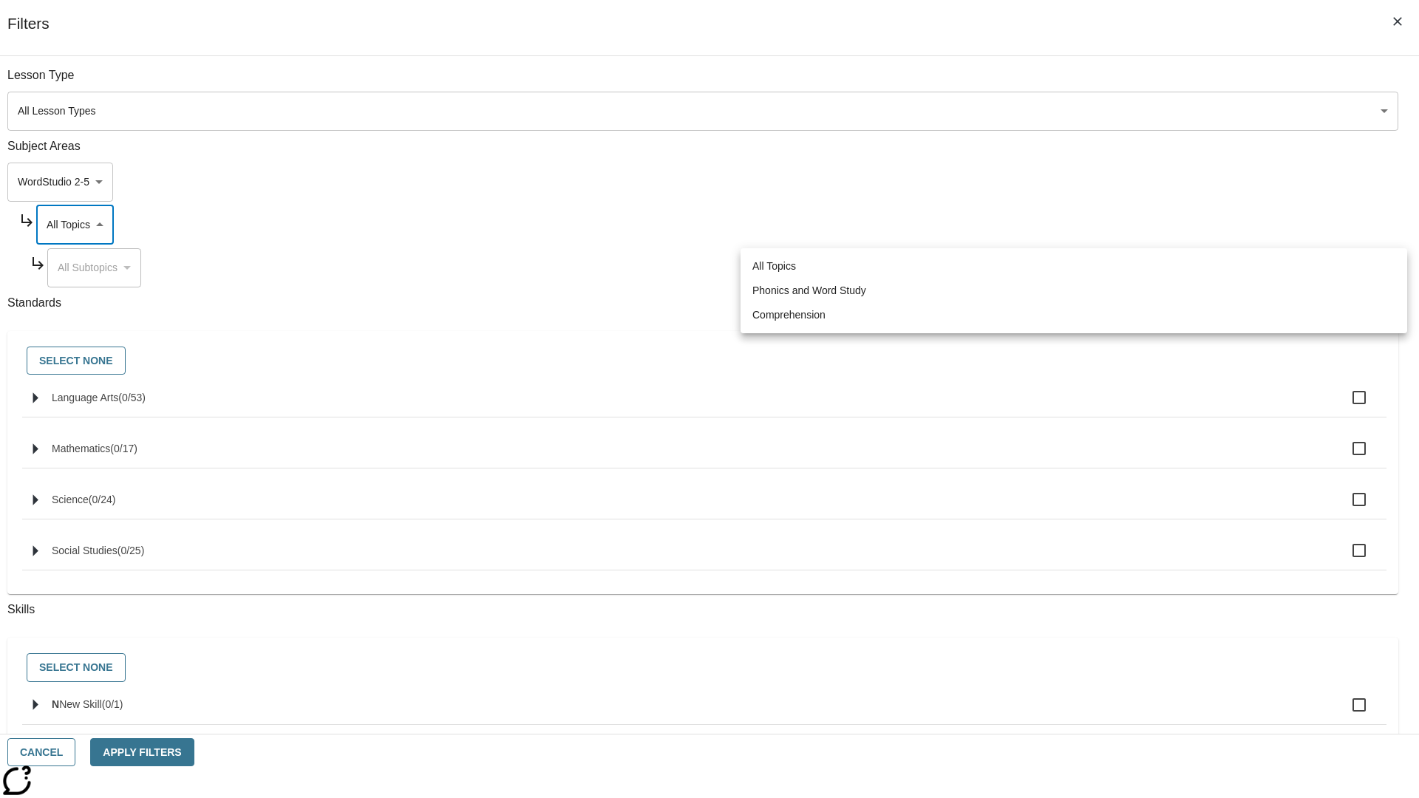
scroll to position [0, 1]
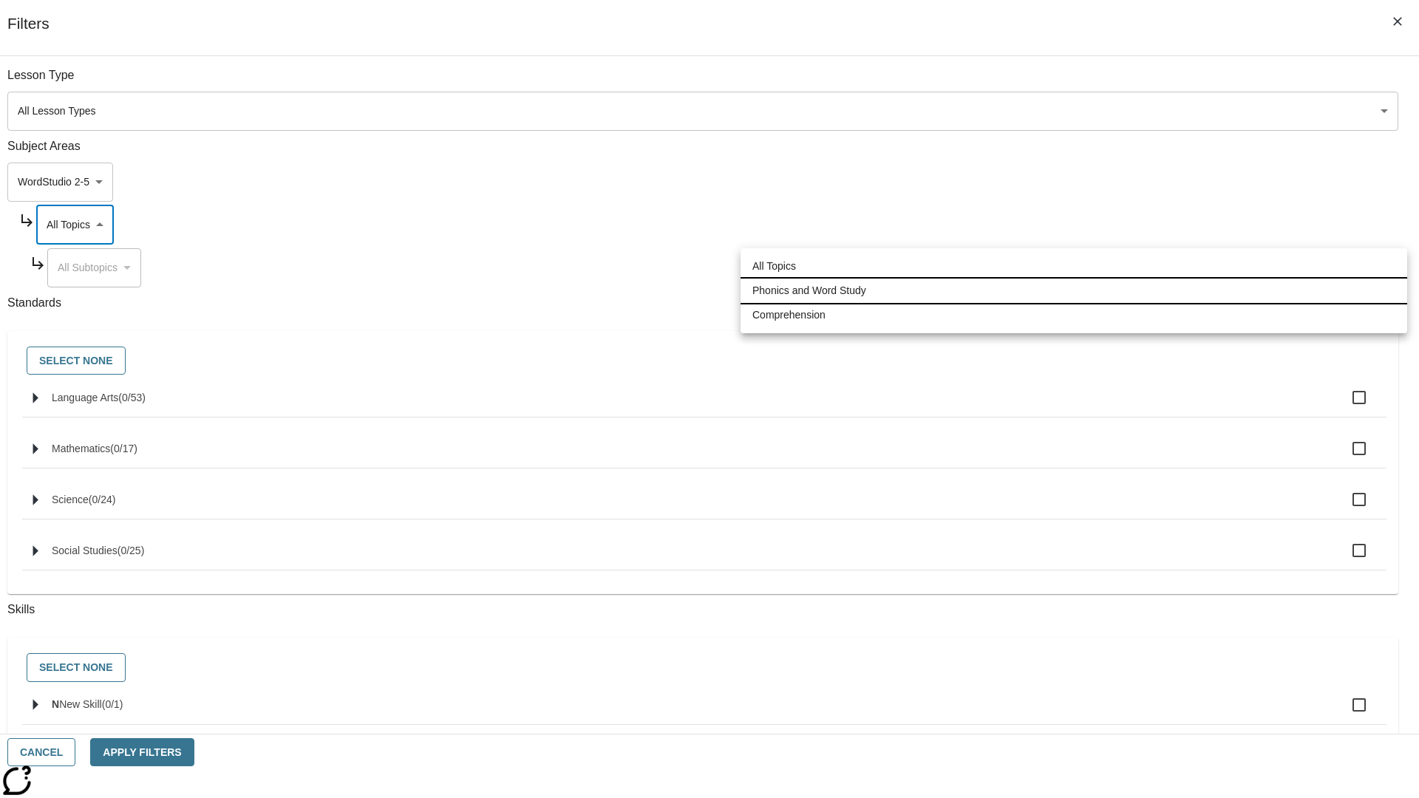
click at [1074, 290] on li "Phonics and Word Study" at bounding box center [1074, 291] width 667 height 24
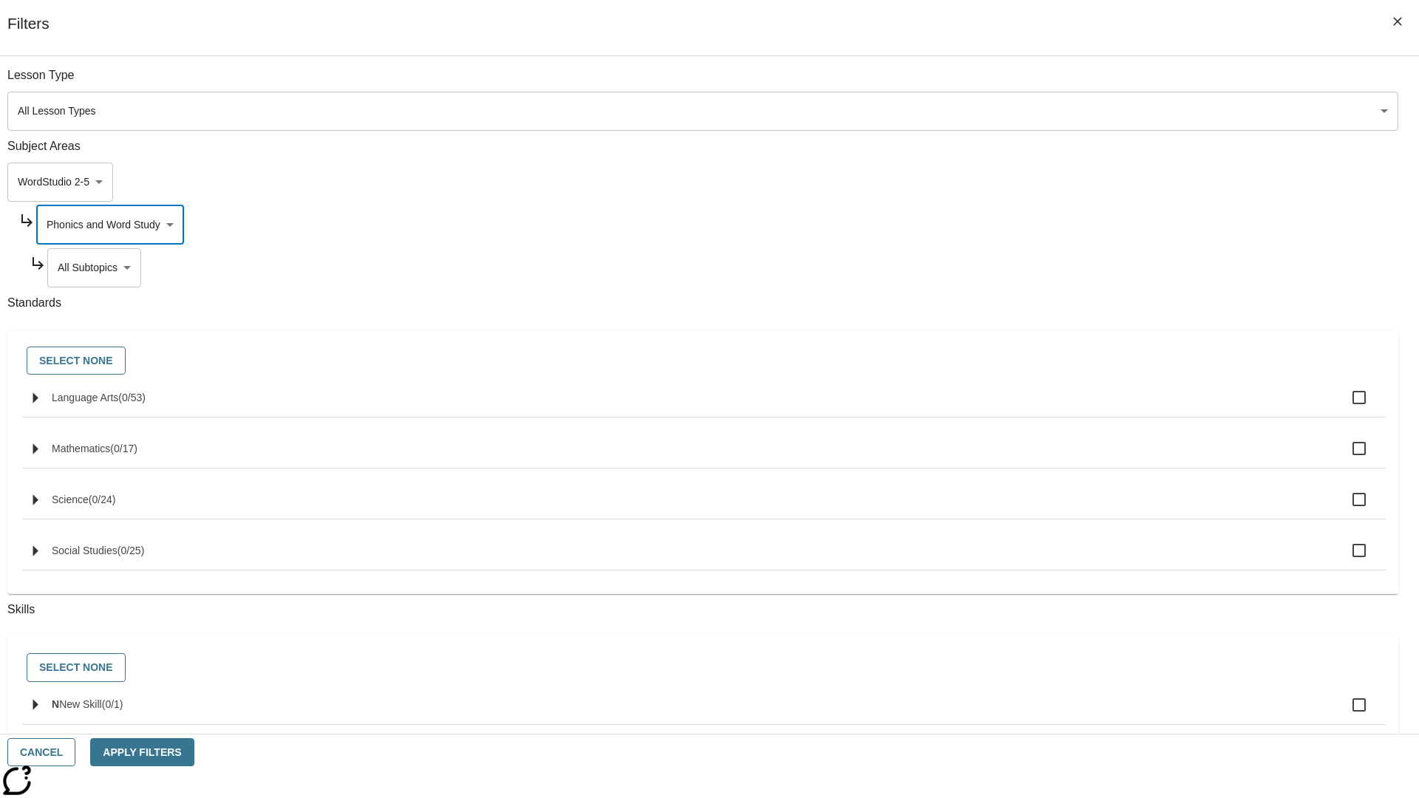
click at [1084, 268] on body "Skip to main content NJ Edition EN Grade 3 2025 Auto Grade 3 Search 0 Tauto Das…" at bounding box center [709, 457] width 1407 height 815
click at [1078, 83] on body "Skip to main content NJ Edition EN Grade 3 2025 Auto Grade 3 Search 0 Tauto Das…" at bounding box center [709, 457] width 1407 height 815
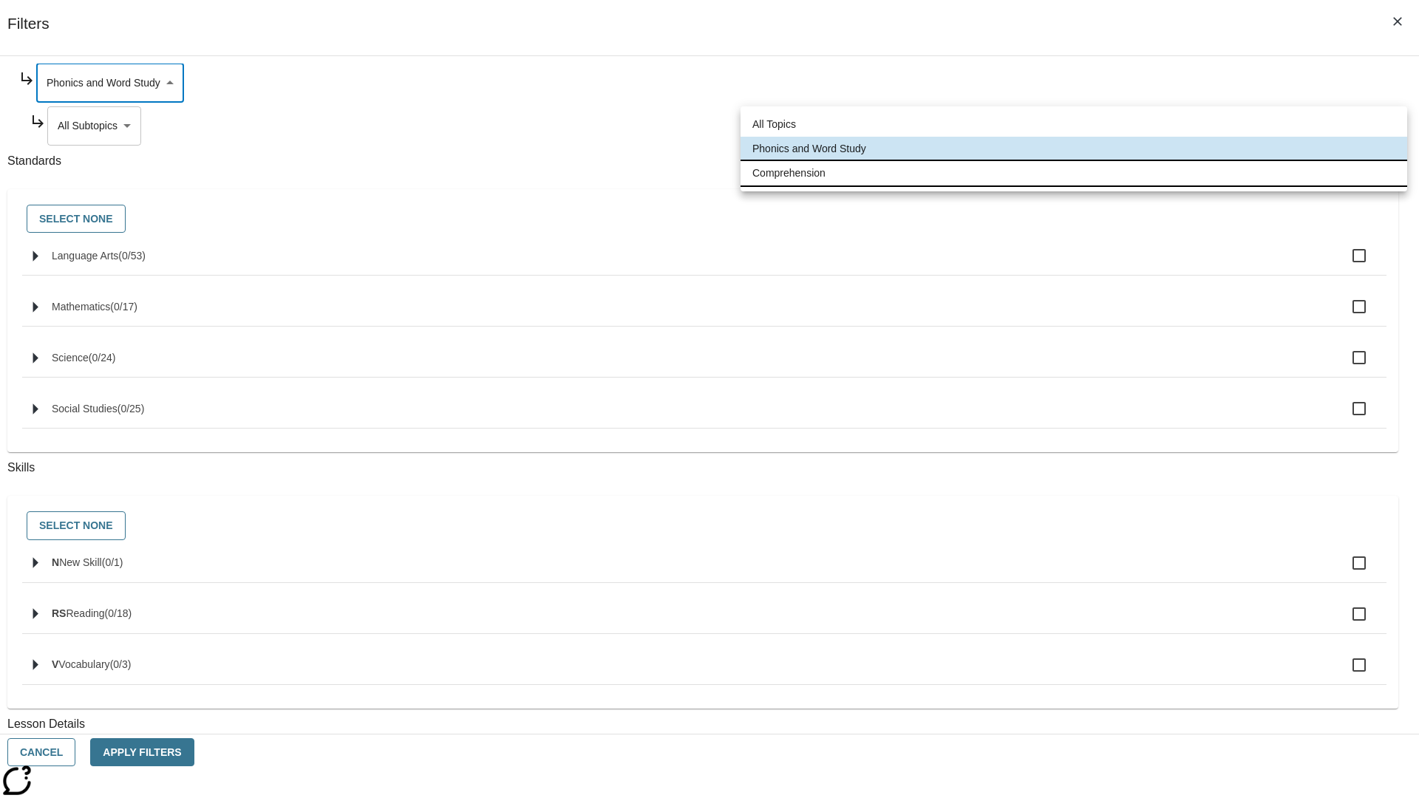
click at [1074, 173] on li "Comprehension" at bounding box center [1074, 173] width 667 height 24
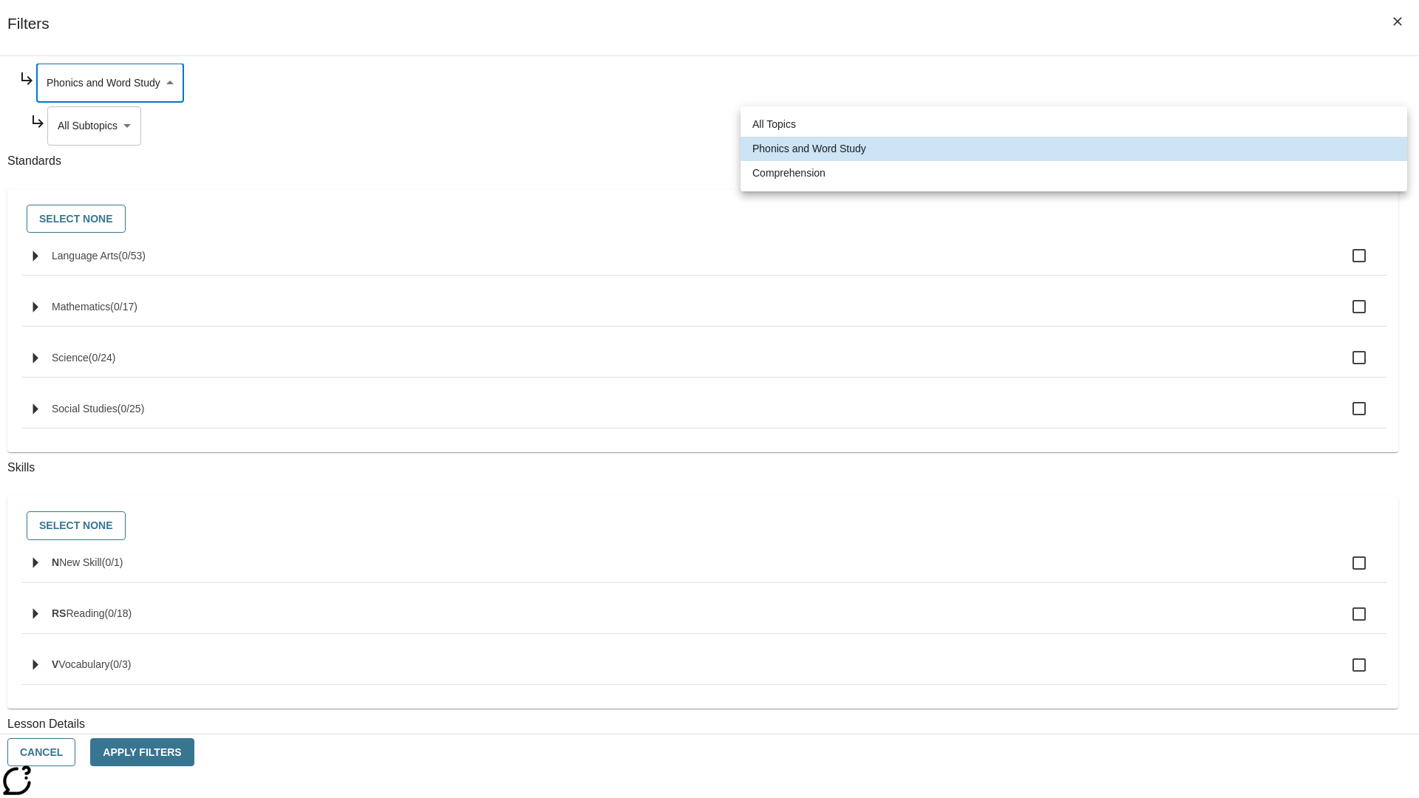
type input "252"
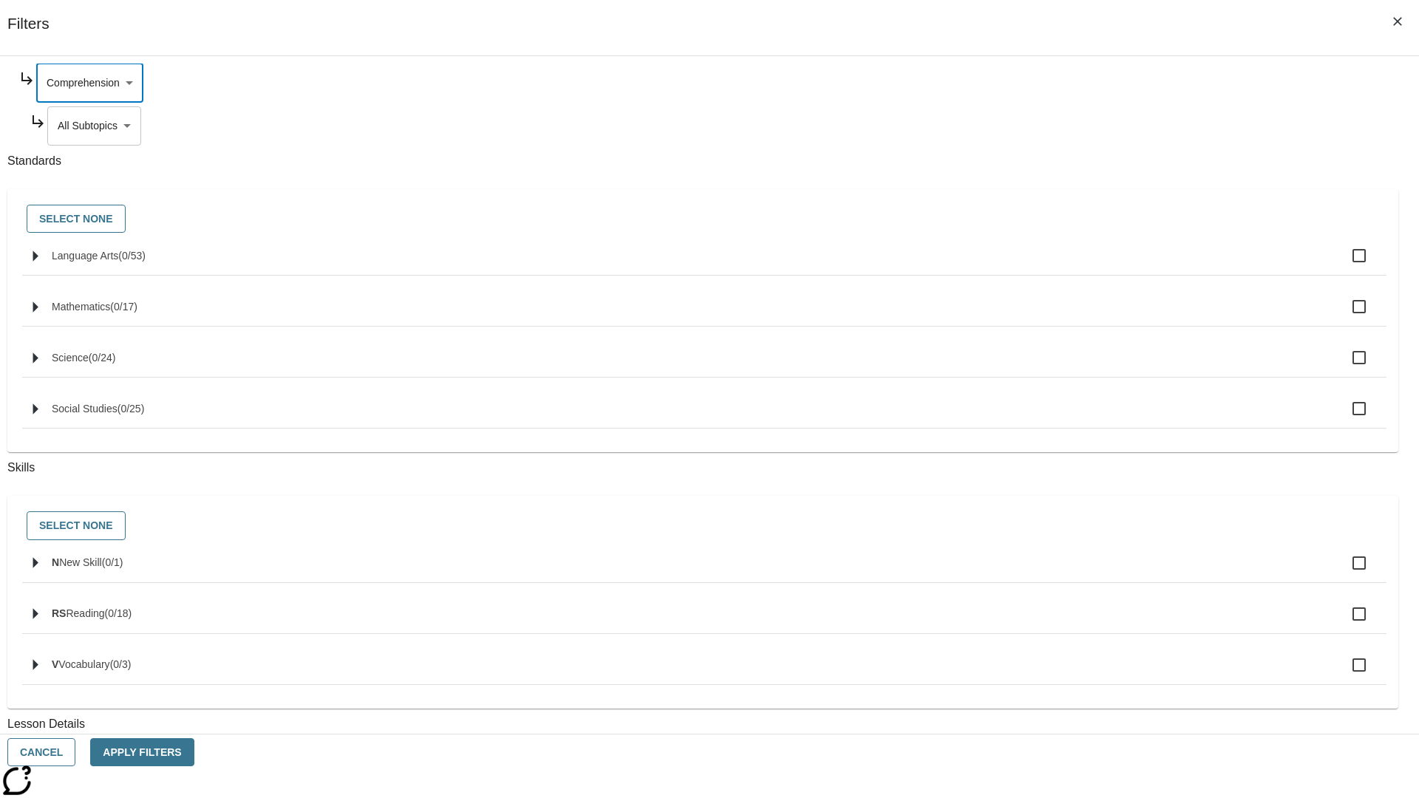
click at [1084, 268] on body "Skip to main content NJ Edition EN Grade 3 2025 Auto Grade 3 Search 0 Tauto Das…" at bounding box center [709, 457] width 1407 height 815
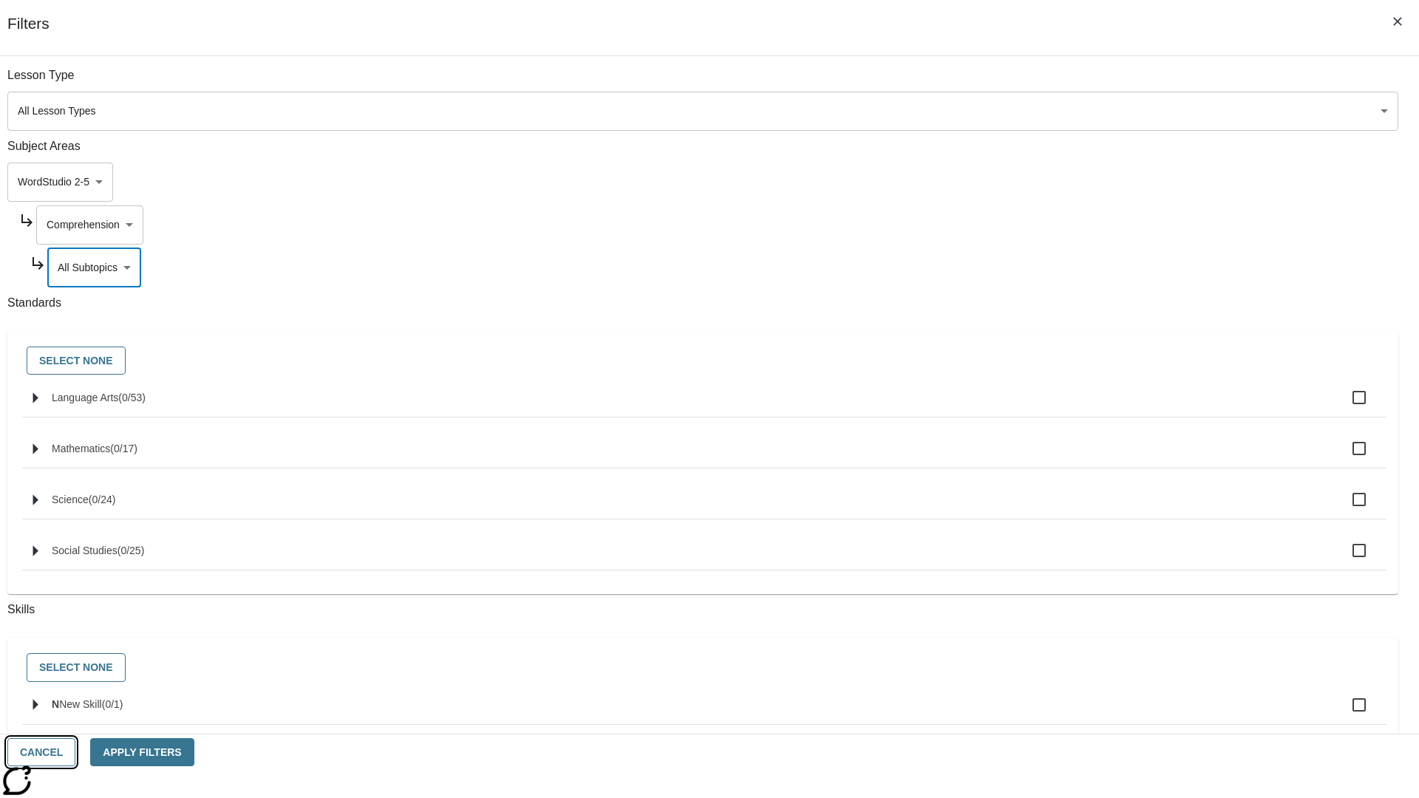
click at [75, 752] on button "Cancel" at bounding box center [41, 752] width 68 height 29
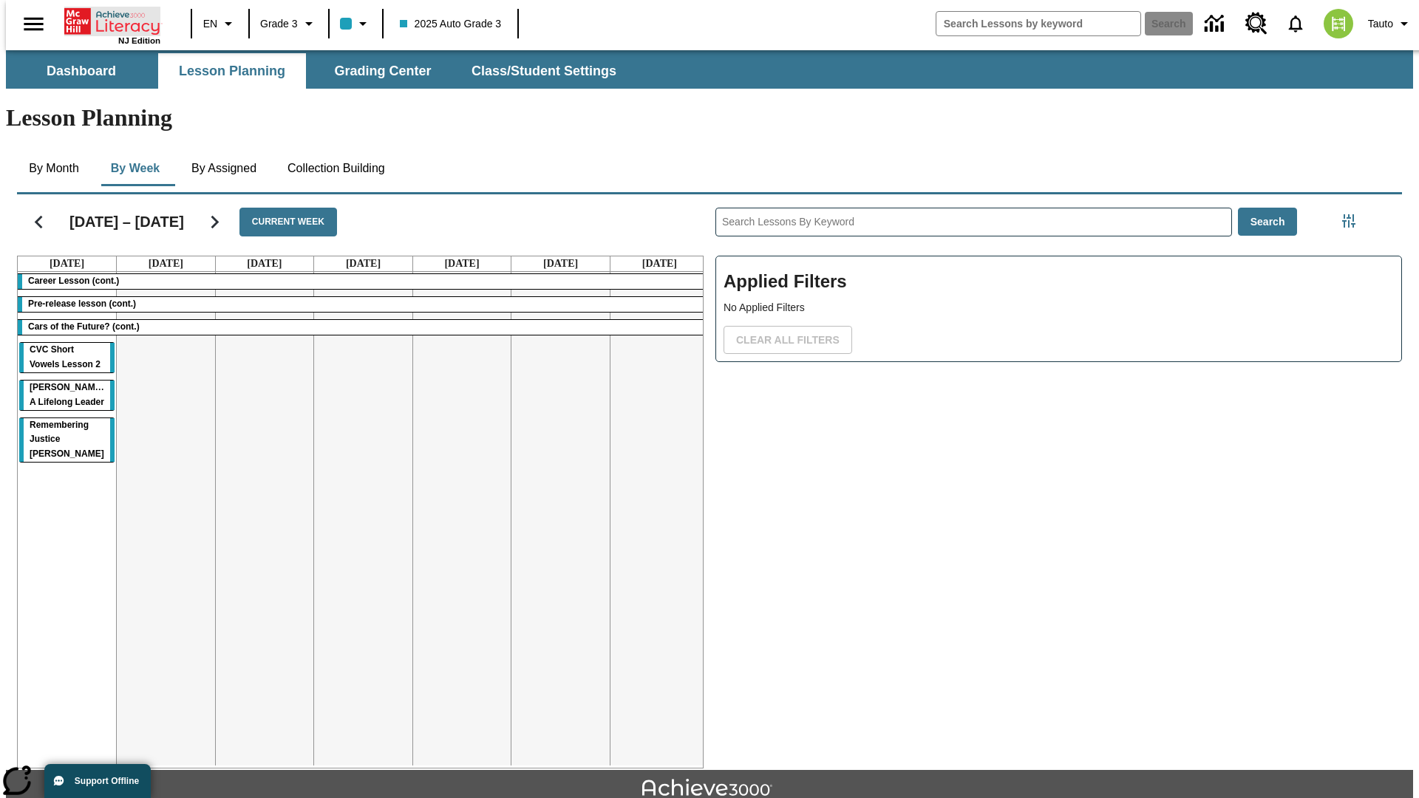
click at [106, 20] on icon "Home" at bounding box center [113, 22] width 98 height 30
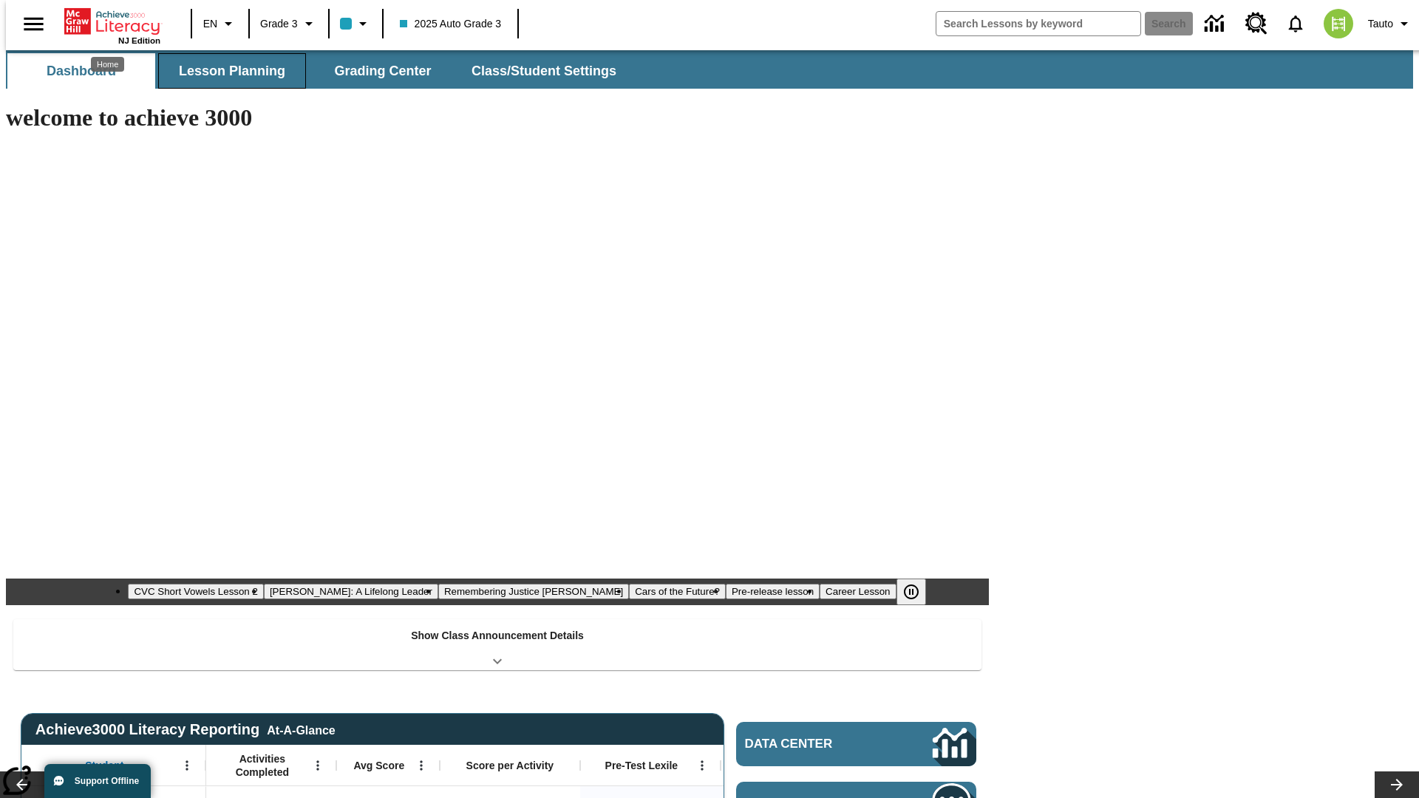
click at [226, 71] on button "Lesson Planning" at bounding box center [232, 70] width 148 height 35
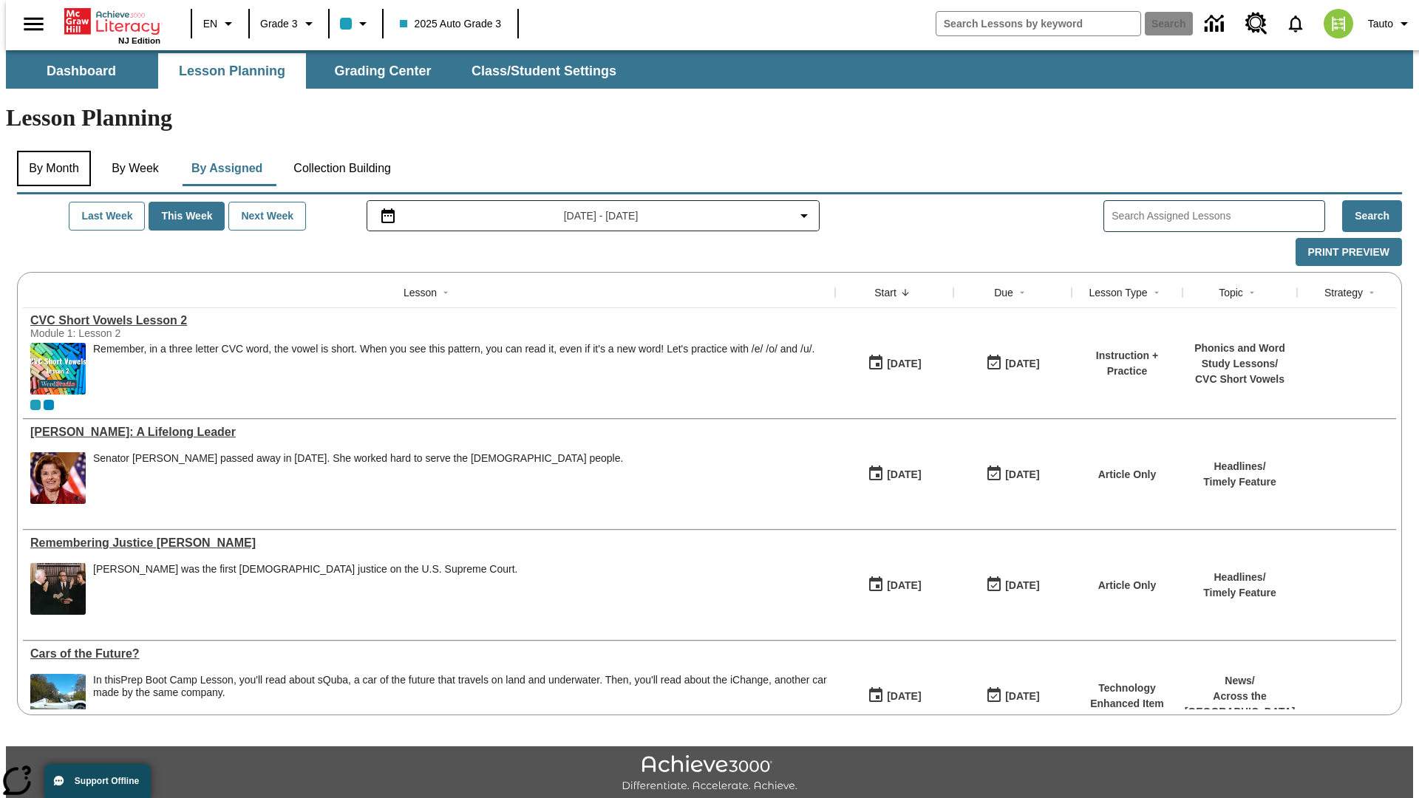
click at [50, 151] on button "By Month" at bounding box center [54, 168] width 74 height 35
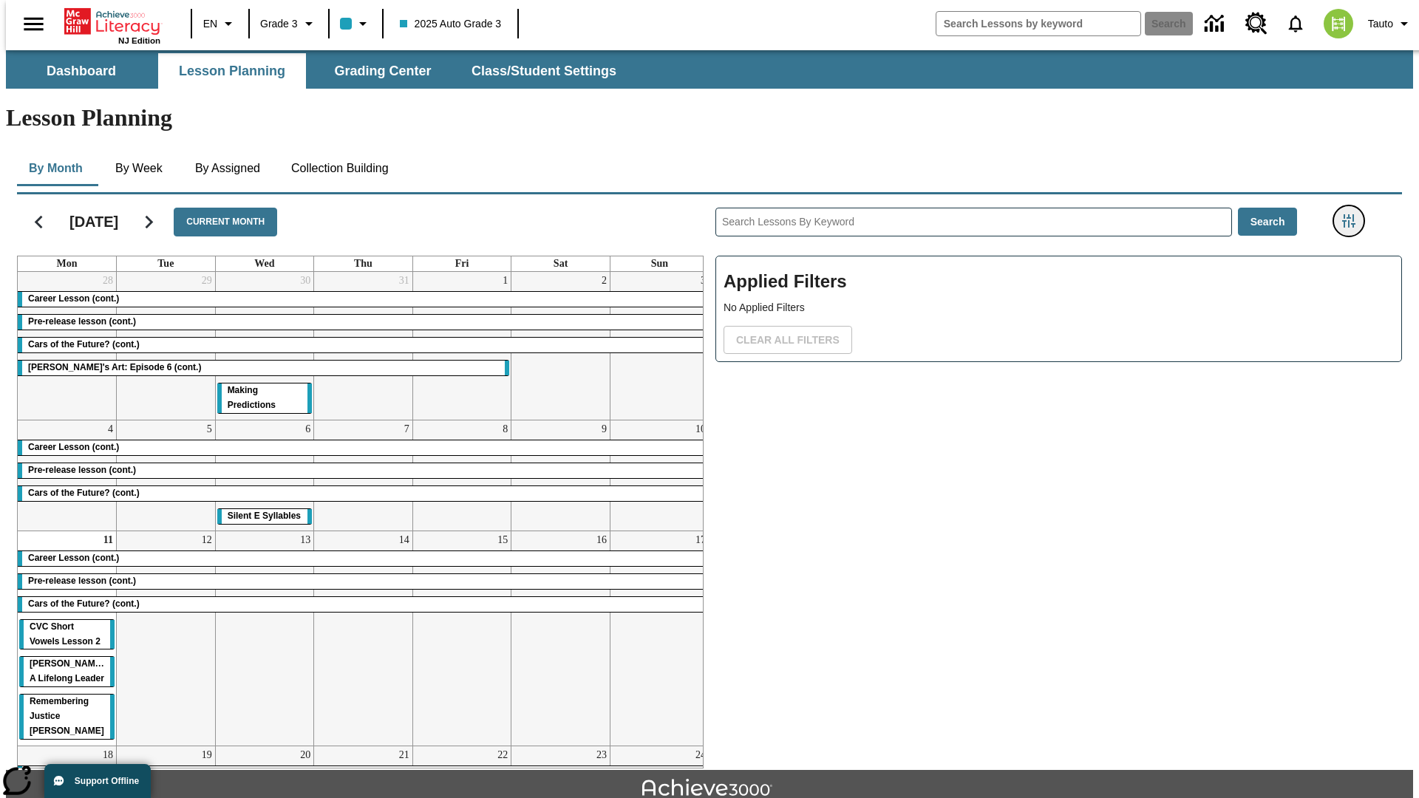
click at [1353, 214] on icon "Filters Side menu" at bounding box center [1348, 220] width 13 height 13
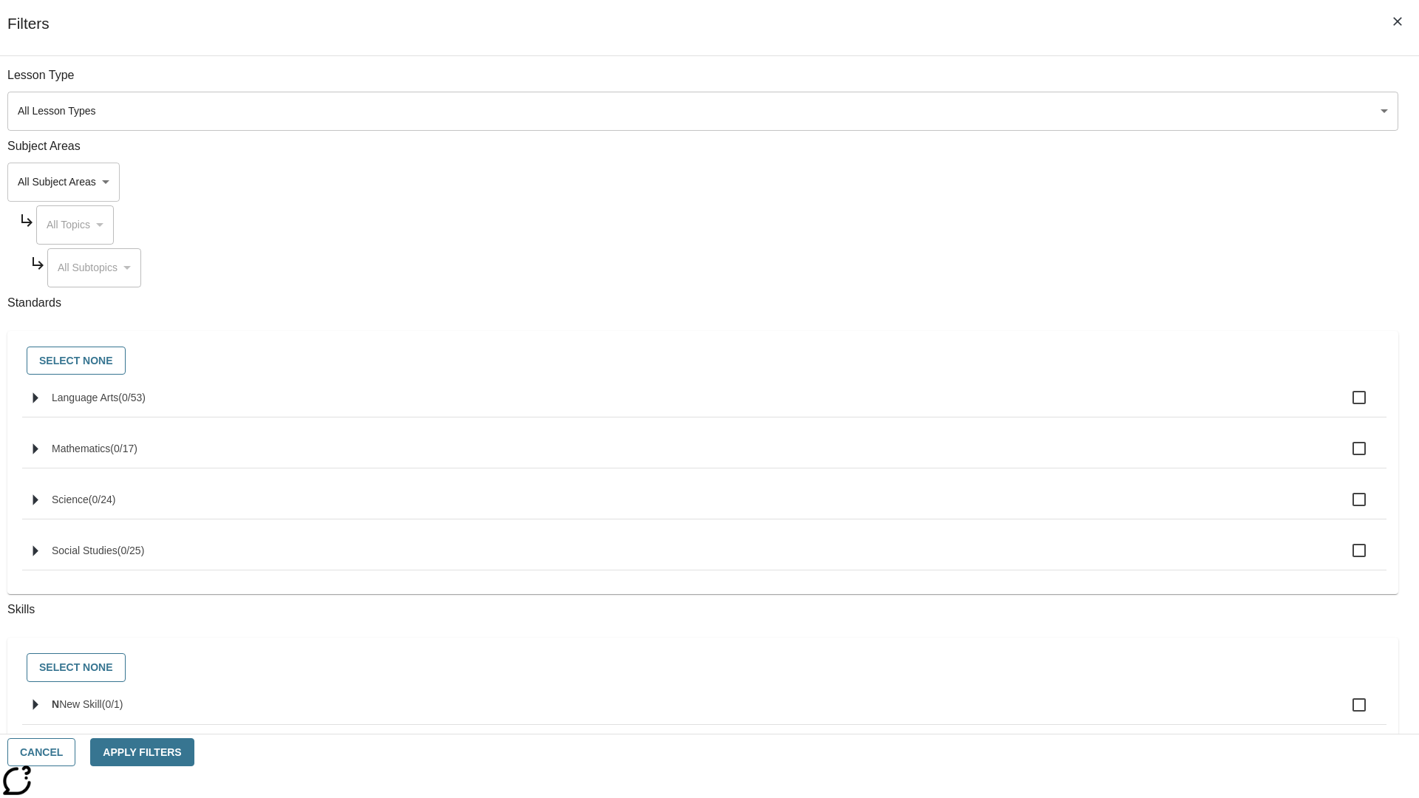
click at [1064, 182] on body "Skip to main content [GEOGRAPHIC_DATA] Edition EN Grade 3 2025 Auto Grade 3 Sea…" at bounding box center [709, 457] width 1407 height 815
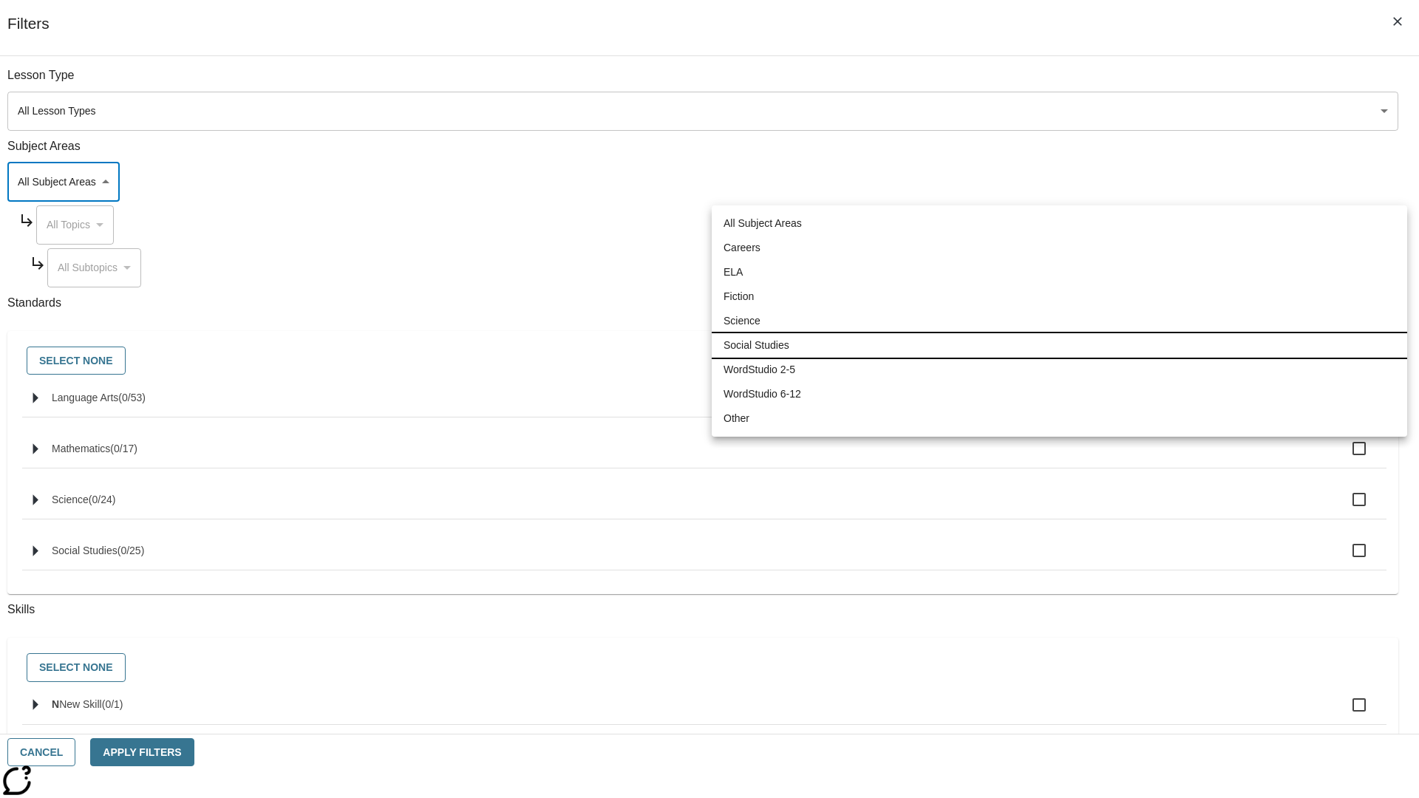
click at [1059, 345] on li "Social Studies" at bounding box center [1060, 345] width 696 height 24
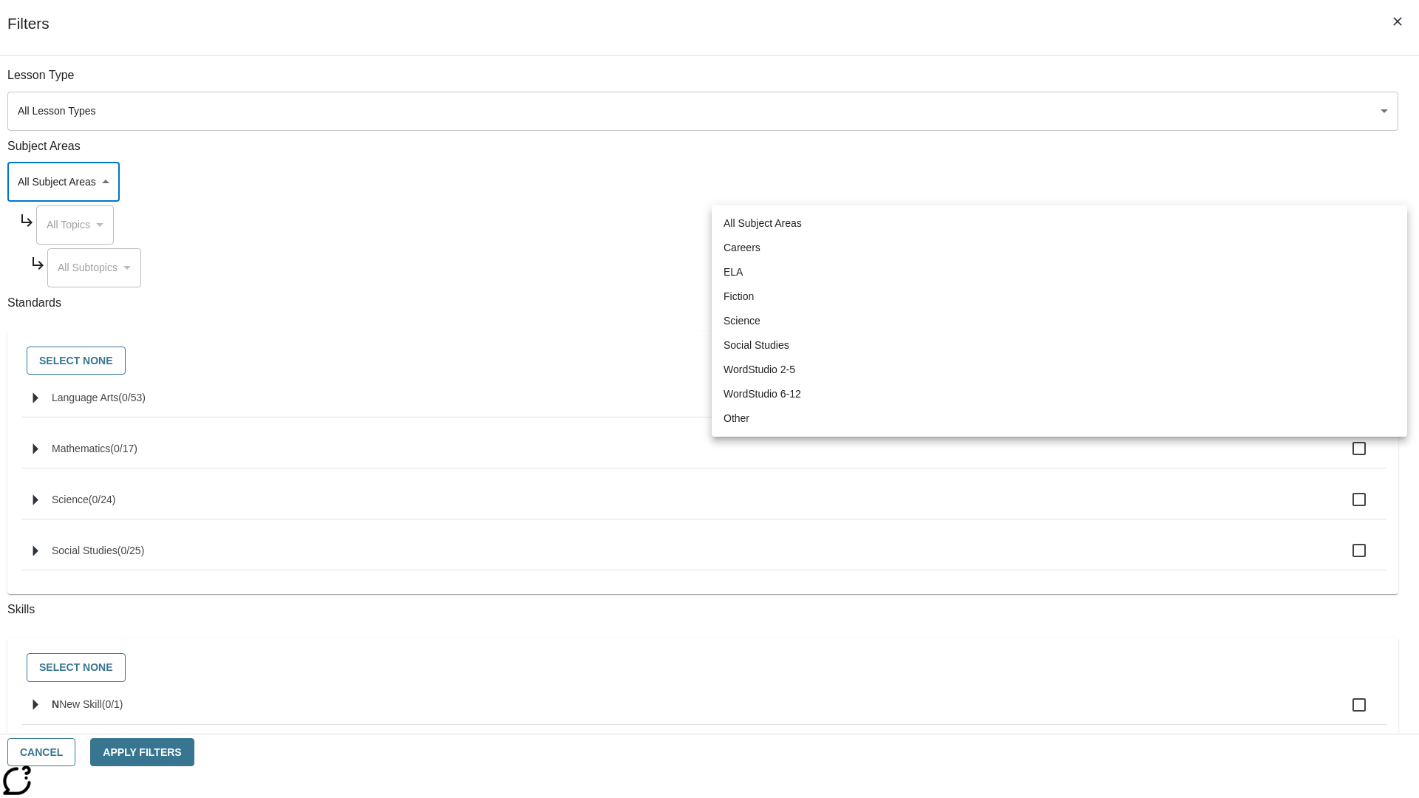
type input "3"
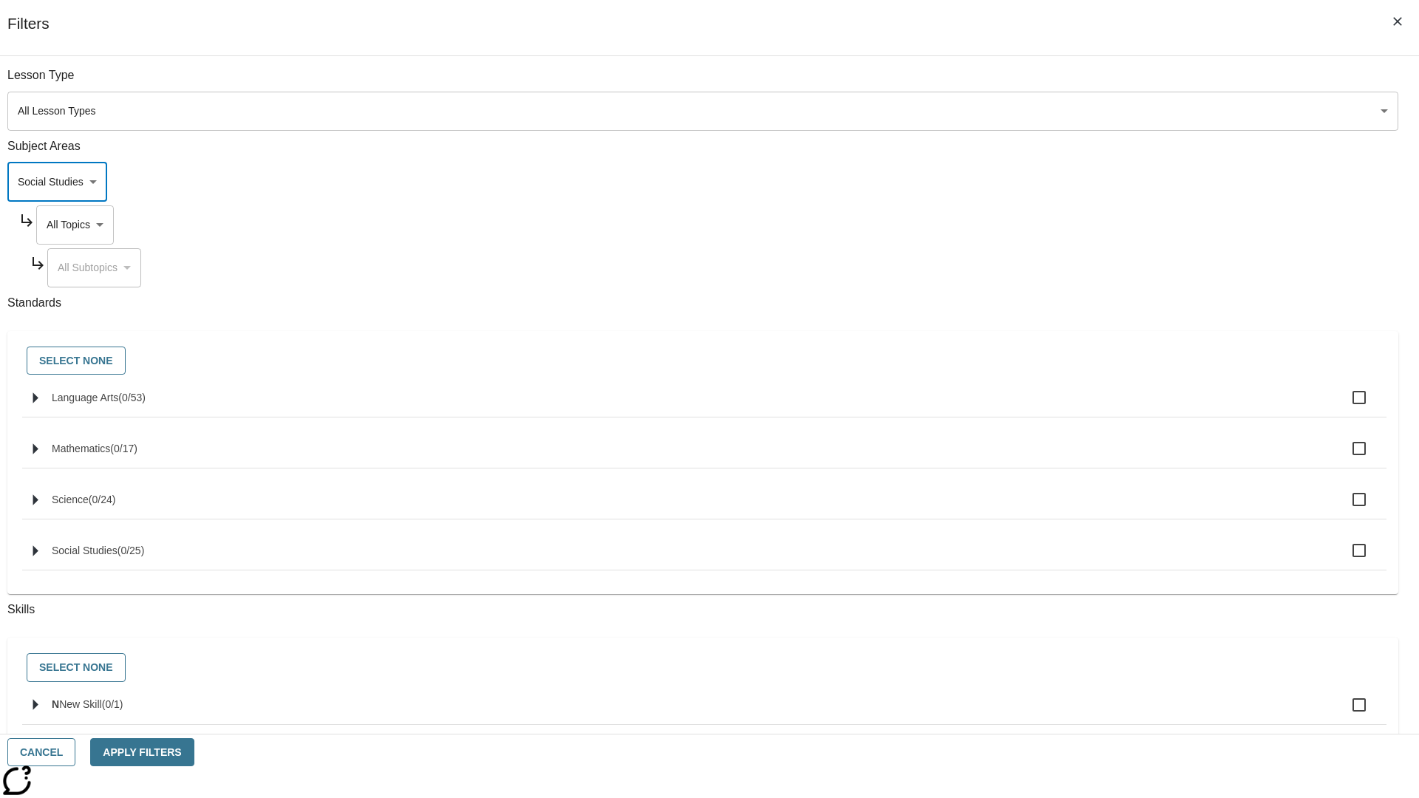
click at [1078, 225] on body "Skip to main content [GEOGRAPHIC_DATA] Edition EN Grade 3 2025 Auto Grade 3 Sea…" at bounding box center [709, 457] width 1407 height 815
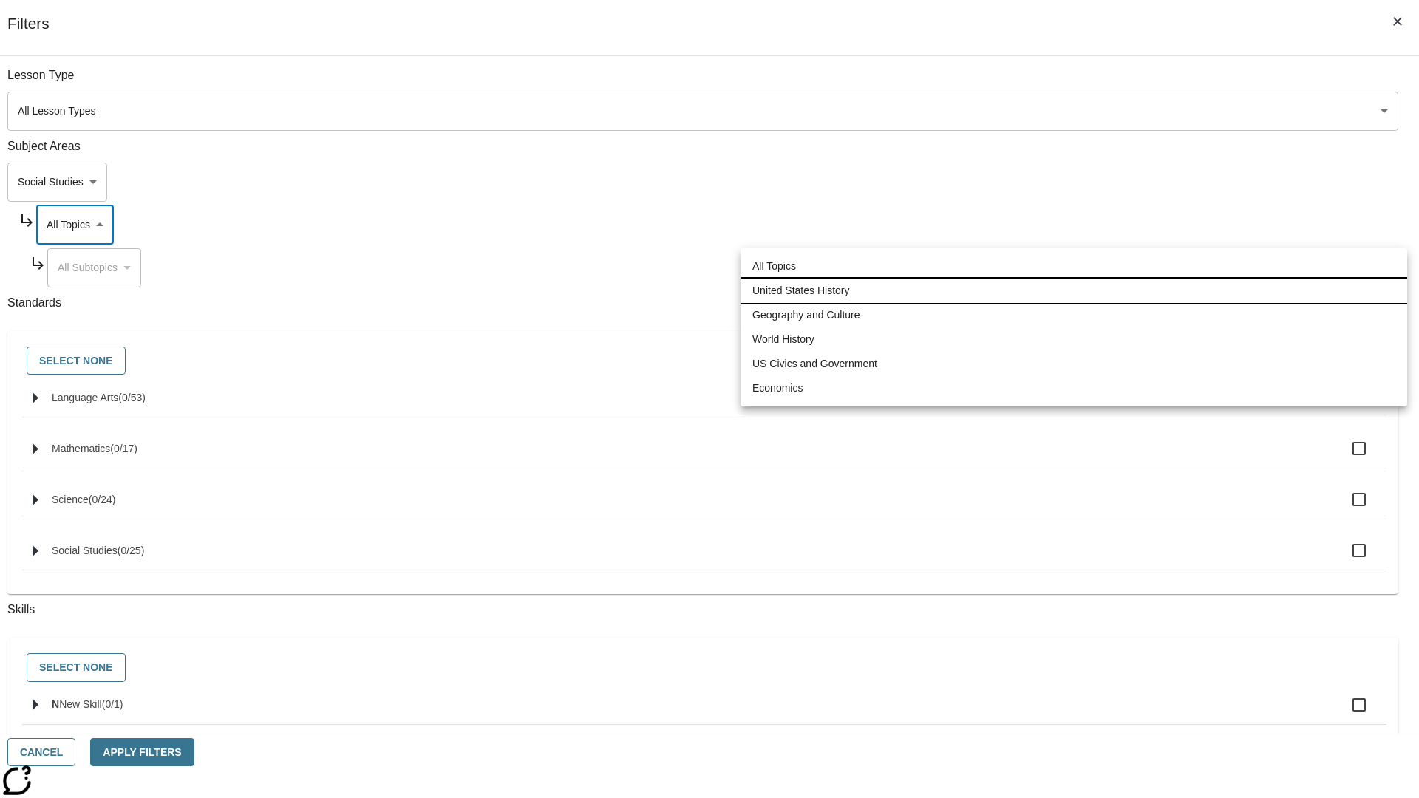
click at [1074, 290] on li "United States History" at bounding box center [1074, 291] width 667 height 24
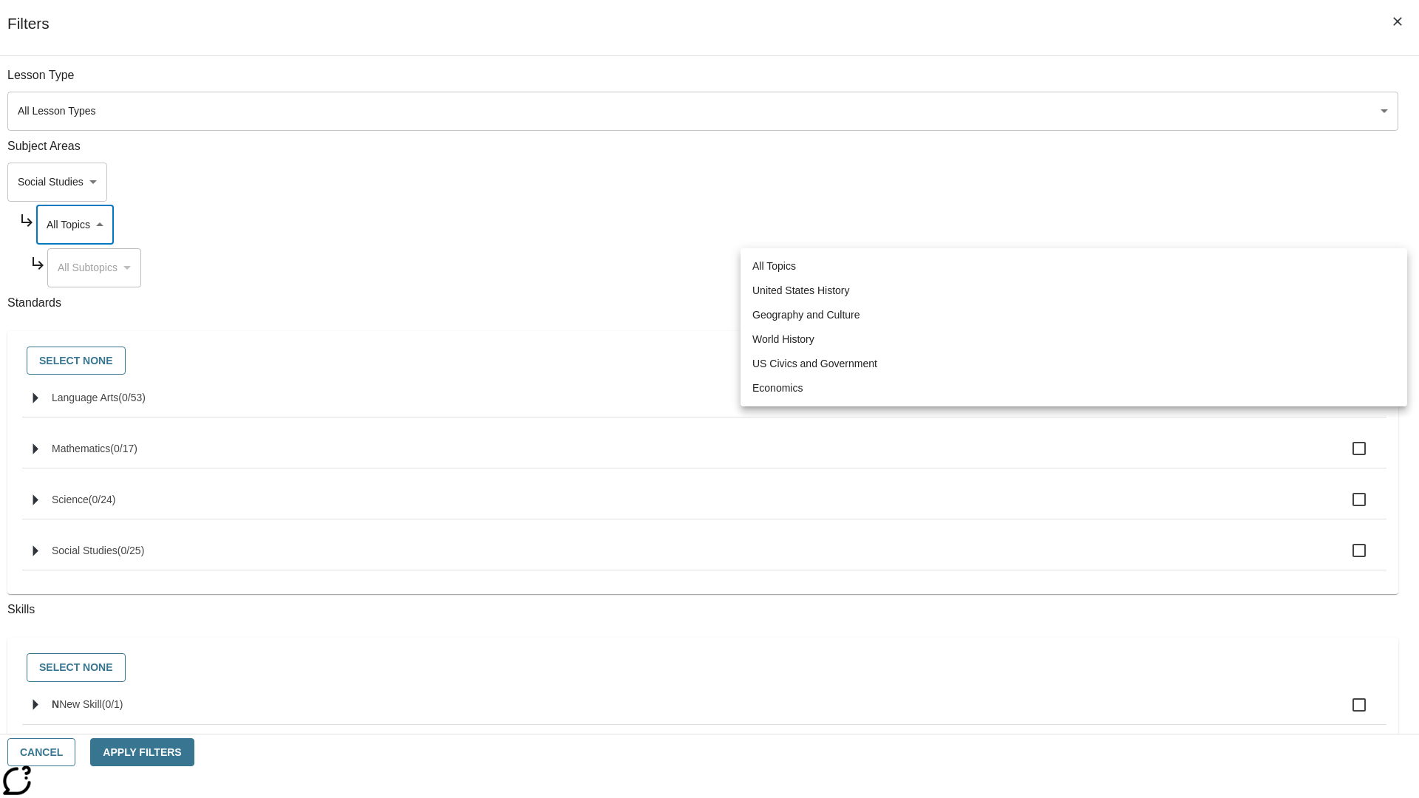
type input "184"
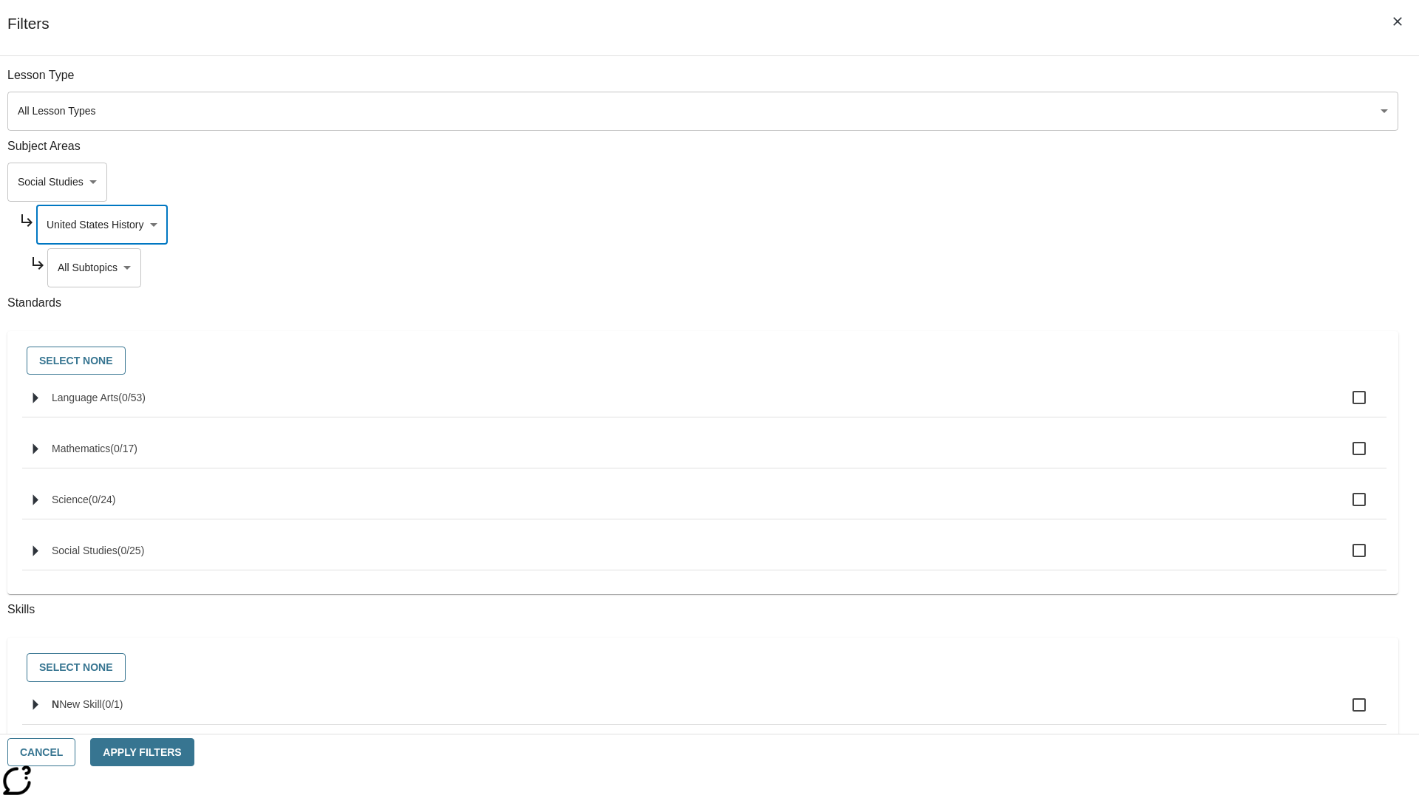
click at [1084, 268] on body "Skip to main content [GEOGRAPHIC_DATA] Edition EN Grade 3 2025 Auto Grade 3 Sea…" at bounding box center [709, 457] width 1407 height 815
click at [1078, 225] on body "Skip to main content [GEOGRAPHIC_DATA] Edition EN Grade 3 2025 Auto Grade 3 Sea…" at bounding box center [709, 457] width 1407 height 815
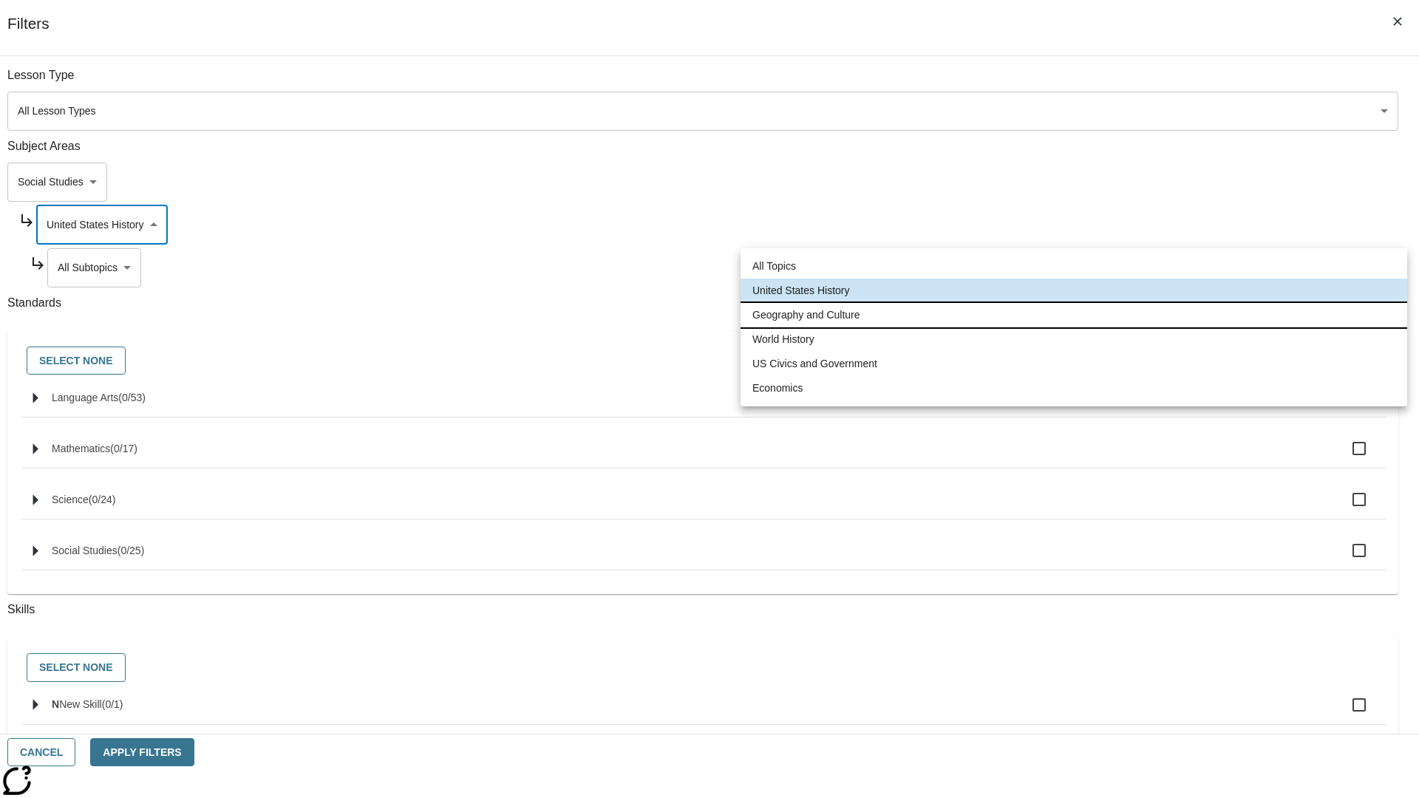
click at [1074, 315] on li "Geography and Culture" at bounding box center [1074, 315] width 667 height 24
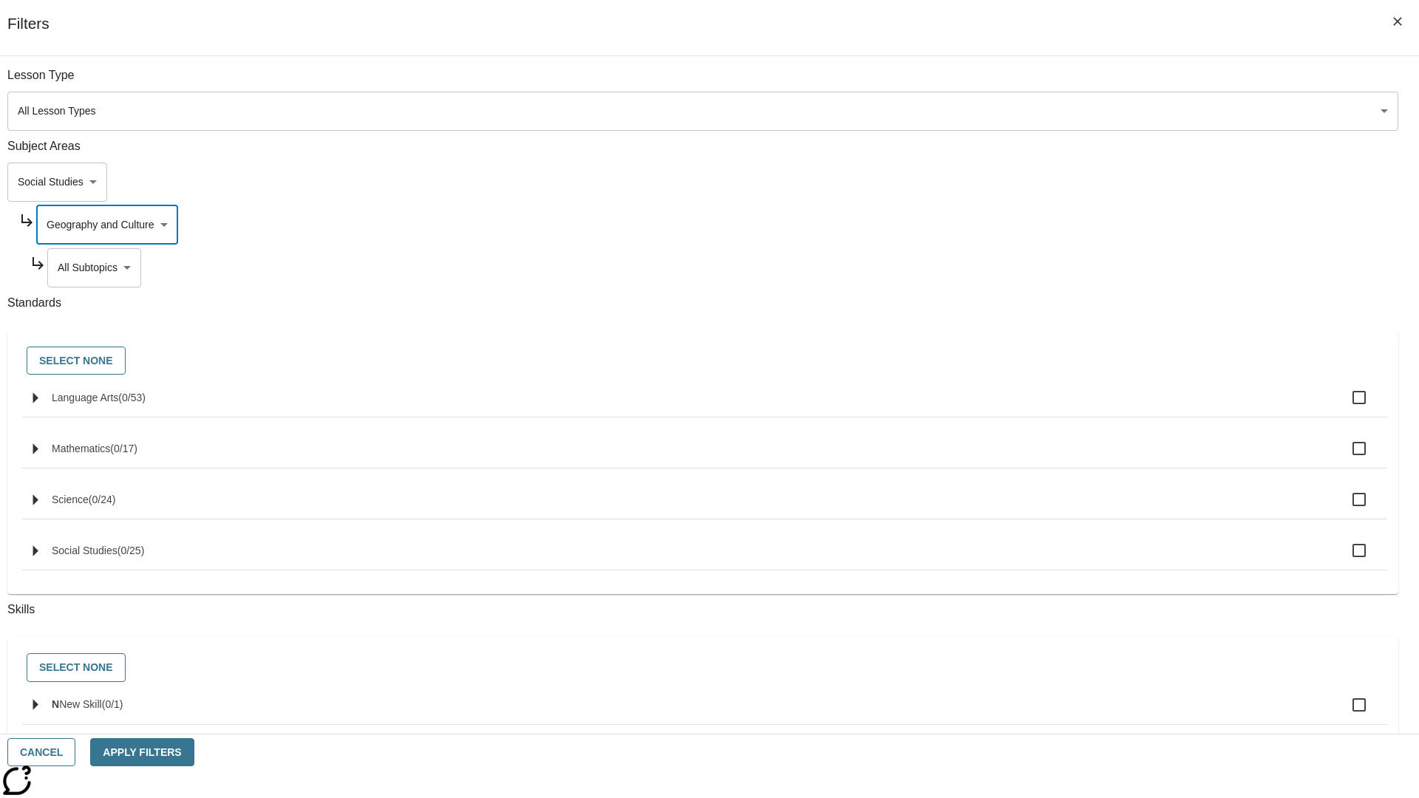
click at [1084, 268] on body "Skip to main content [GEOGRAPHIC_DATA] Edition EN Grade 3 2025 Auto Grade 3 Sea…" at bounding box center [709, 457] width 1407 height 815
click at [1078, 225] on body "Skip to main content [GEOGRAPHIC_DATA] Edition EN Grade 3 2025 Auto Grade 3 Sea…" at bounding box center [709, 457] width 1407 height 815
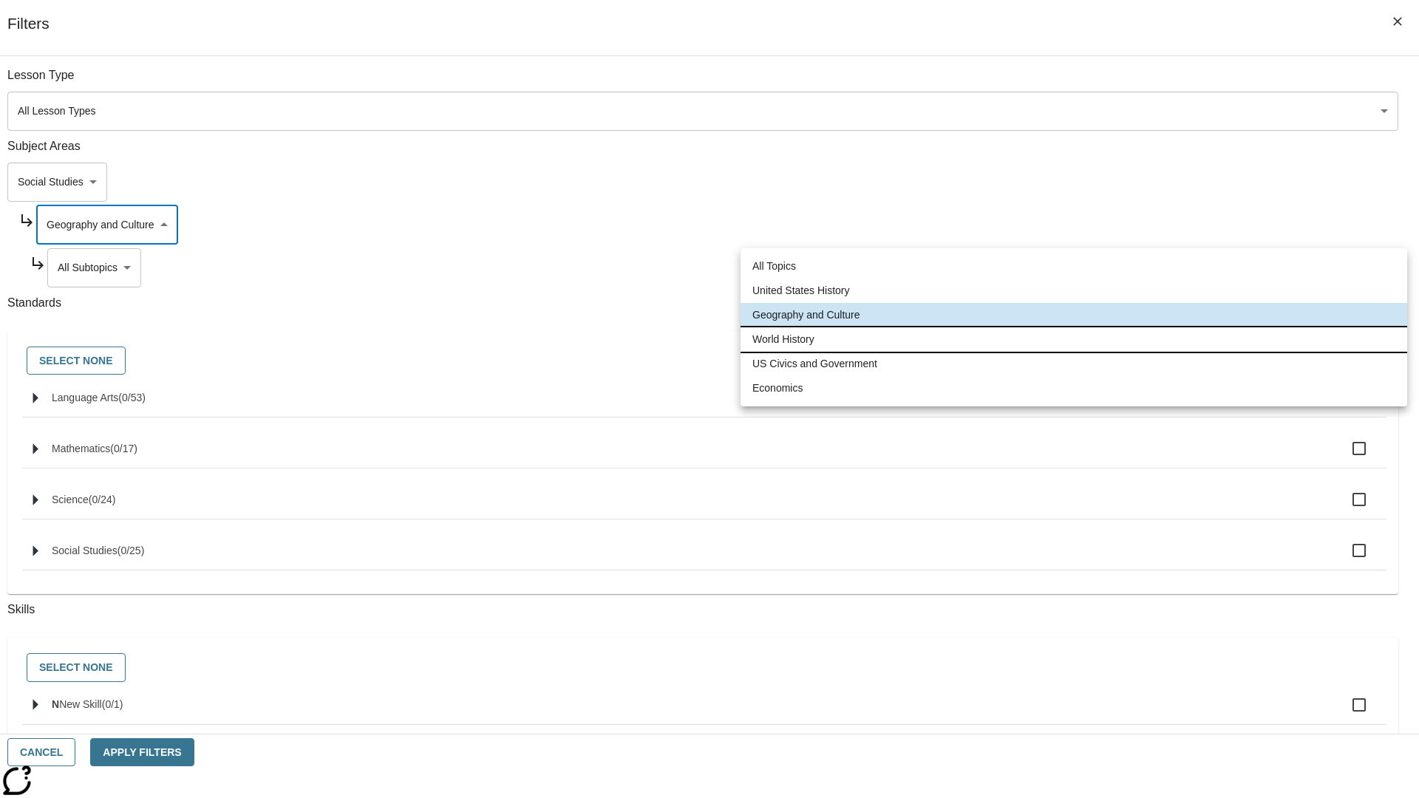
click at [1074, 339] on li "World History" at bounding box center [1074, 339] width 667 height 24
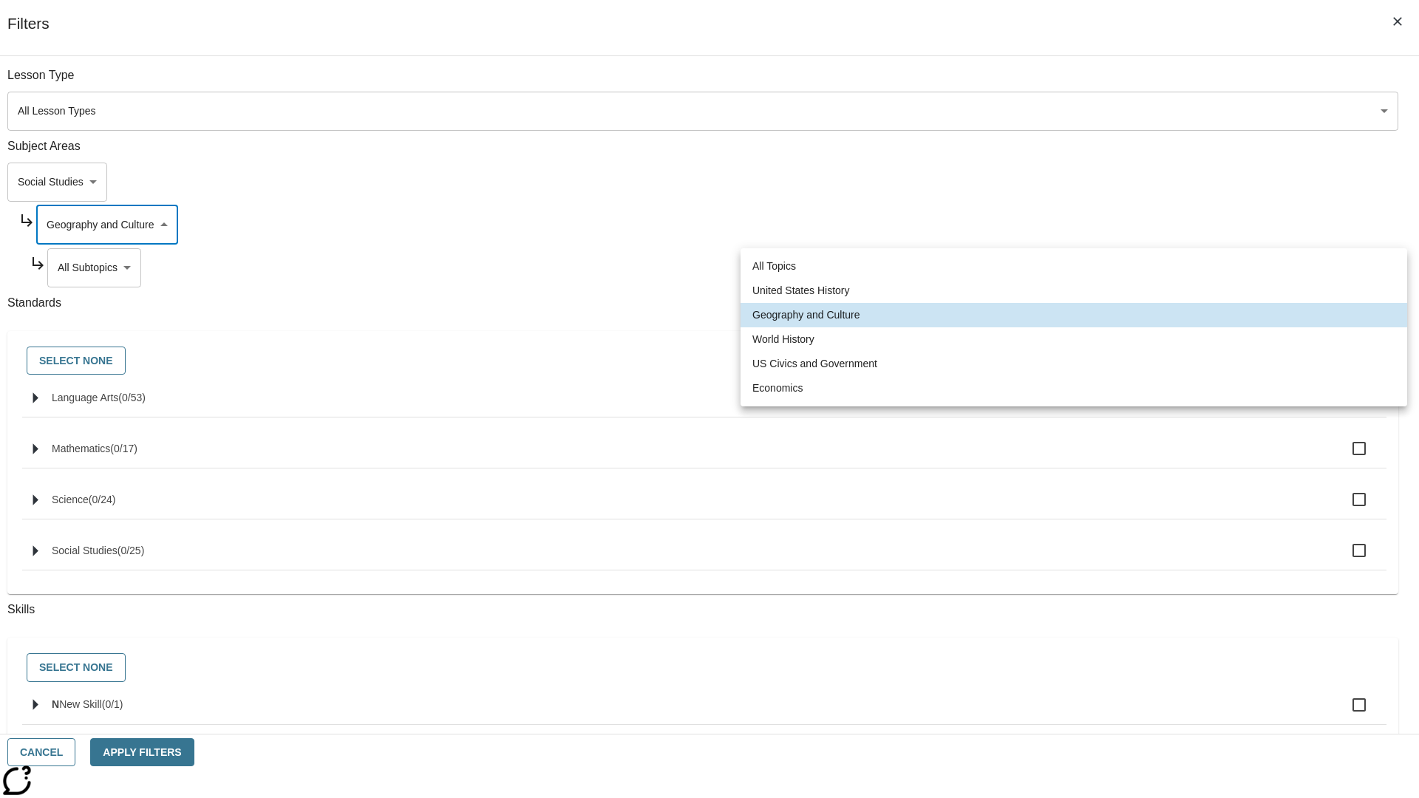
type input "193"
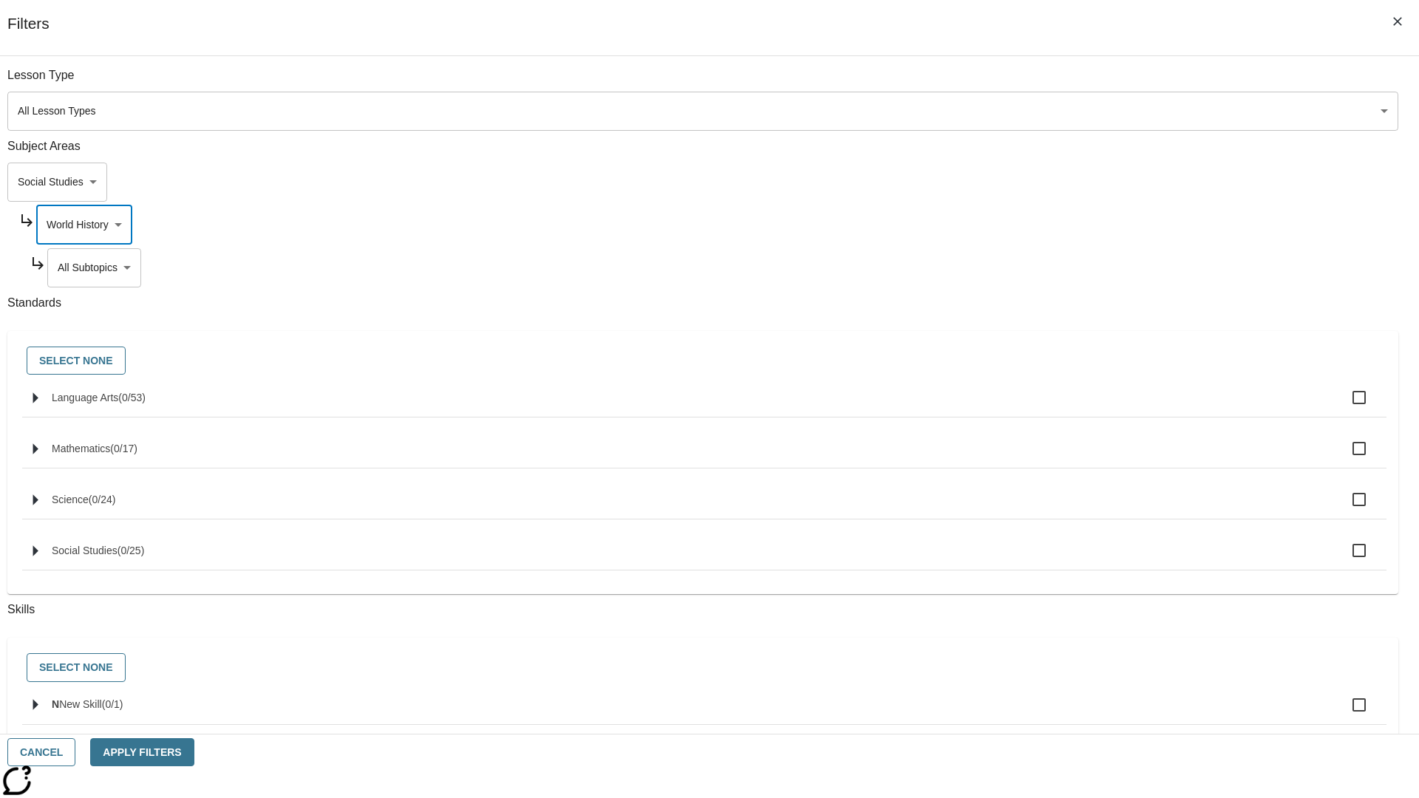
click at [1084, 268] on body "Skip to main content [GEOGRAPHIC_DATA] Edition EN Grade 3 2025 Auto Grade 3 Sea…" at bounding box center [709, 457] width 1407 height 815
click at [1078, 225] on body "Skip to main content [GEOGRAPHIC_DATA] Edition EN Grade 3 2025 Auto Grade 3 Sea…" at bounding box center [709, 457] width 1407 height 815
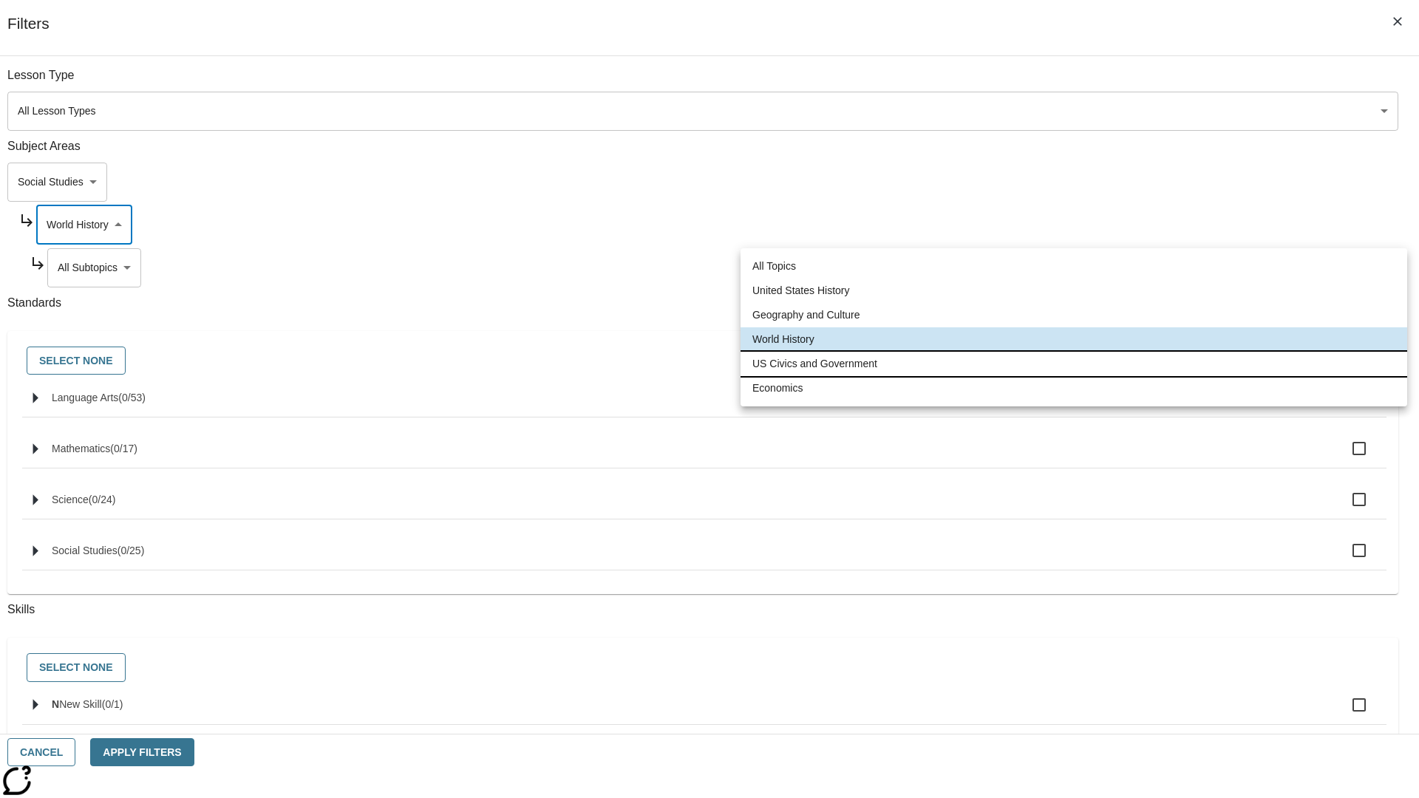
click at [1074, 364] on li "US Civics and Government" at bounding box center [1074, 364] width 667 height 24
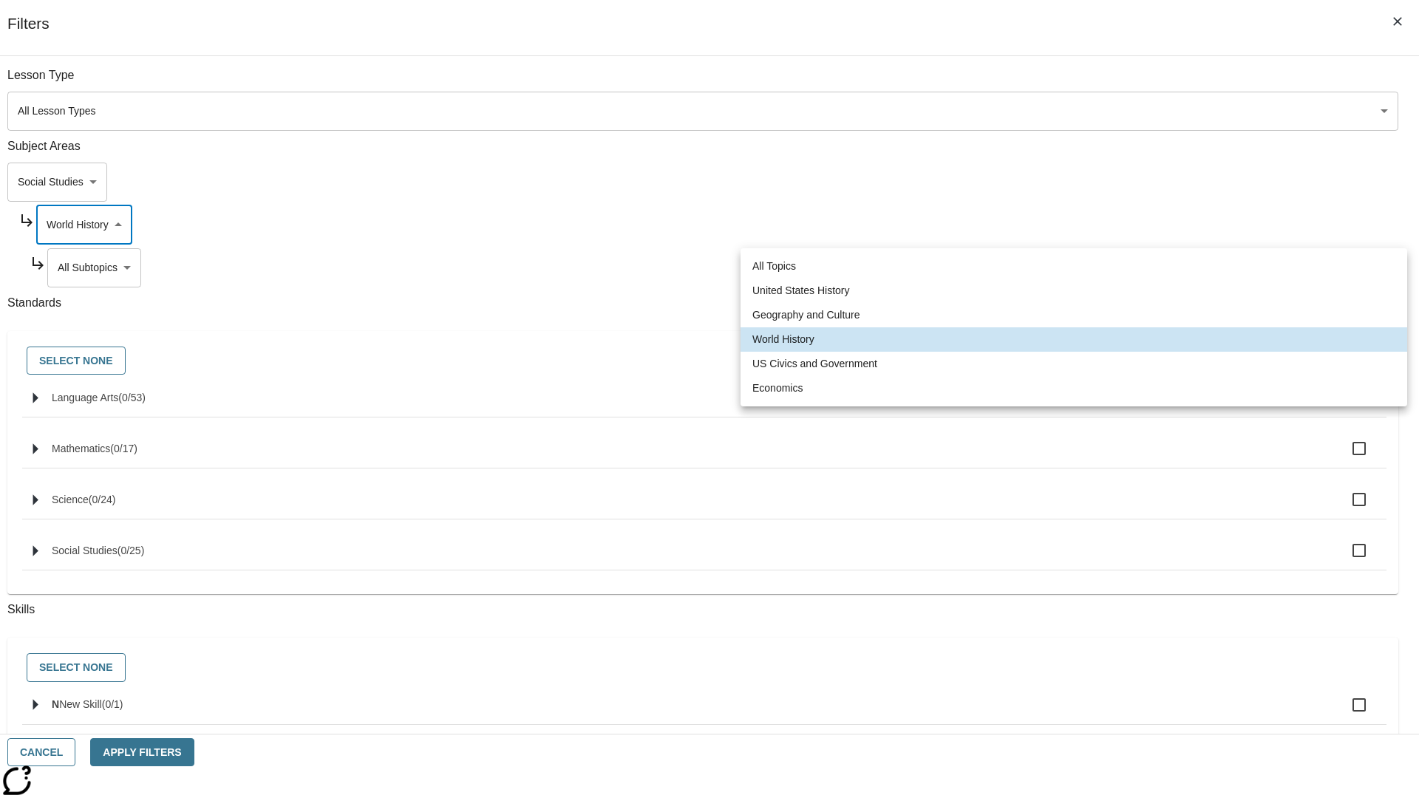
type input "194"
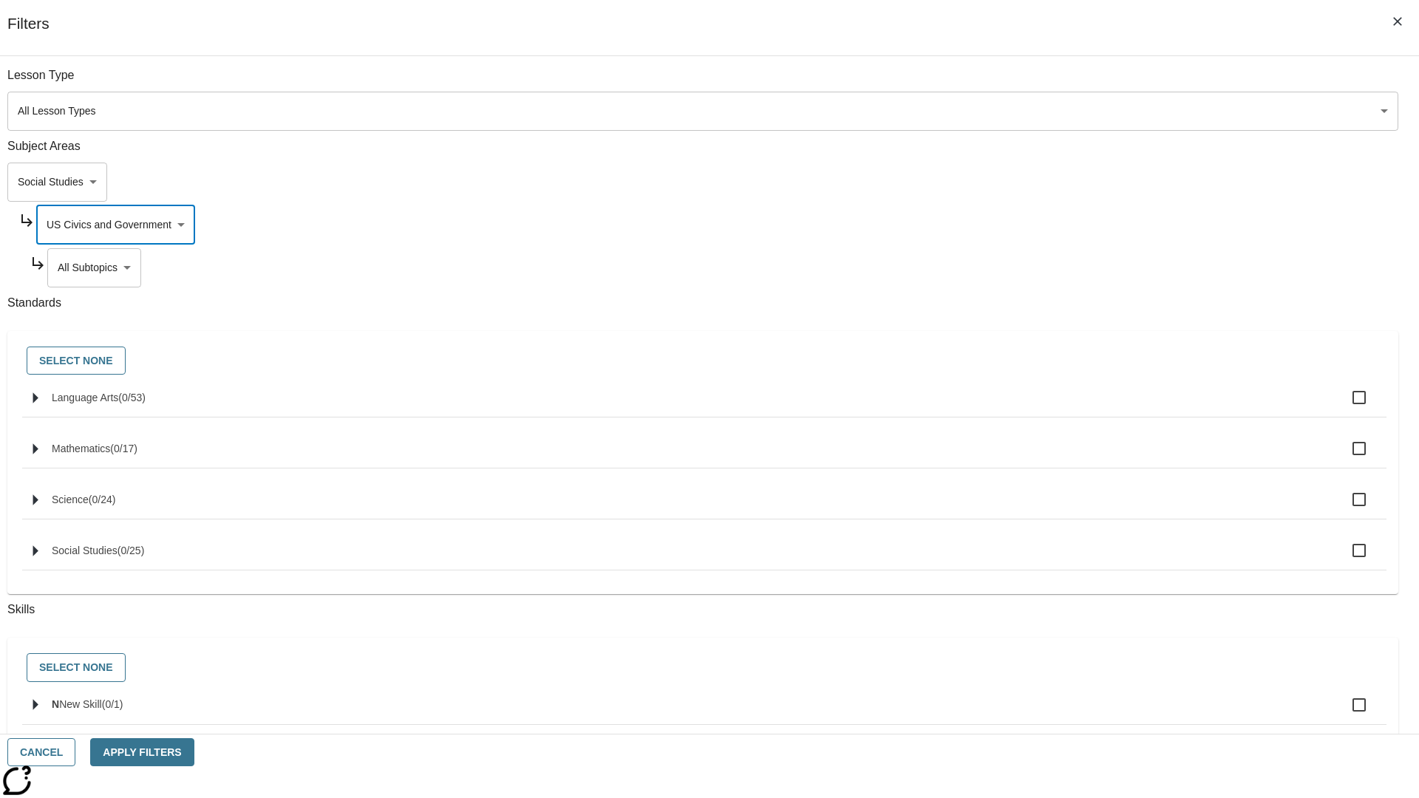
click at [1084, 268] on body "Skip to main content [GEOGRAPHIC_DATA] Edition EN Grade 3 2025 Auto Grade 3 Sea…" at bounding box center [709, 457] width 1407 height 815
click at [1078, 225] on body "Skip to main content [GEOGRAPHIC_DATA] Edition EN Grade 3 2025 Auto Grade 3 Sea…" at bounding box center [709, 457] width 1407 height 815
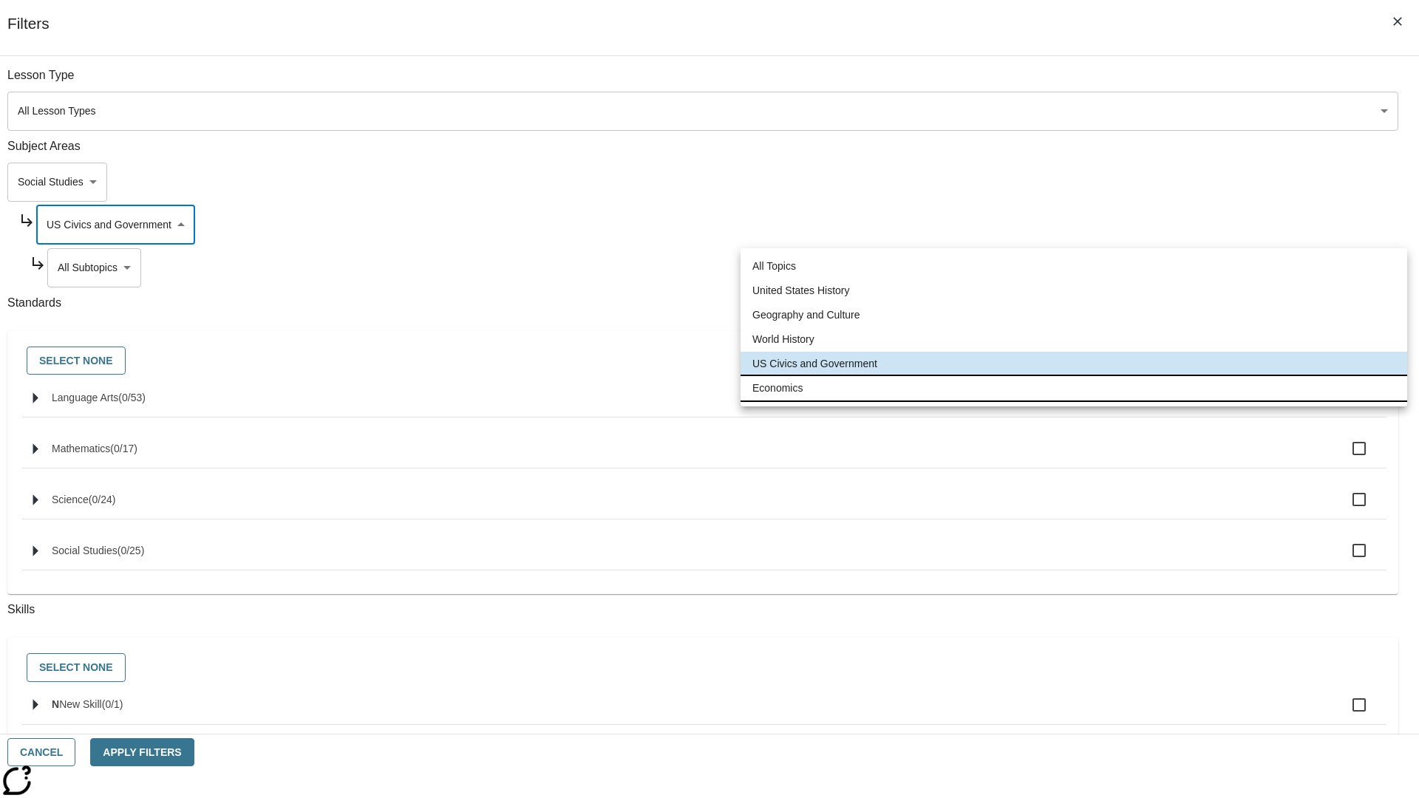
click at [1074, 388] on li "Economics" at bounding box center [1074, 388] width 667 height 24
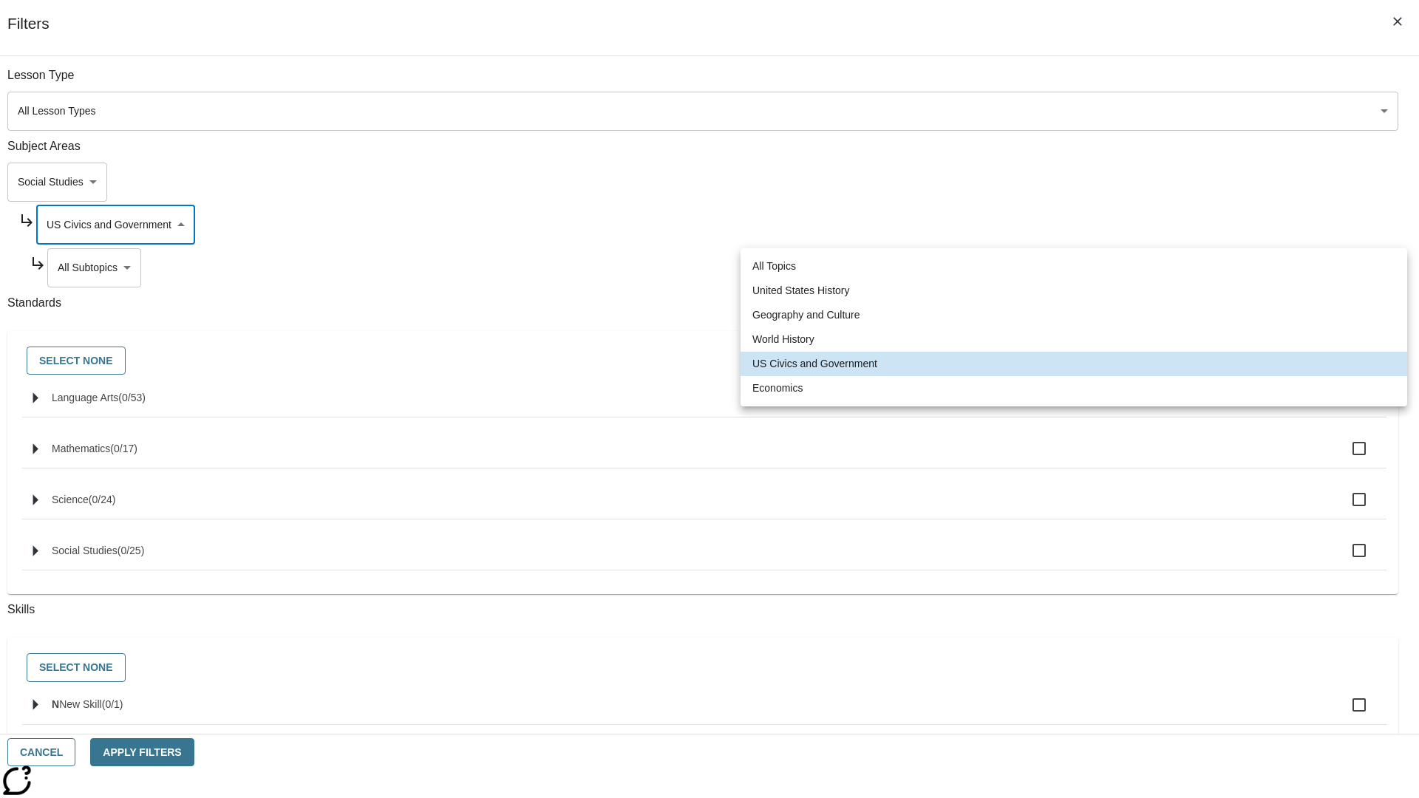
type input "195"
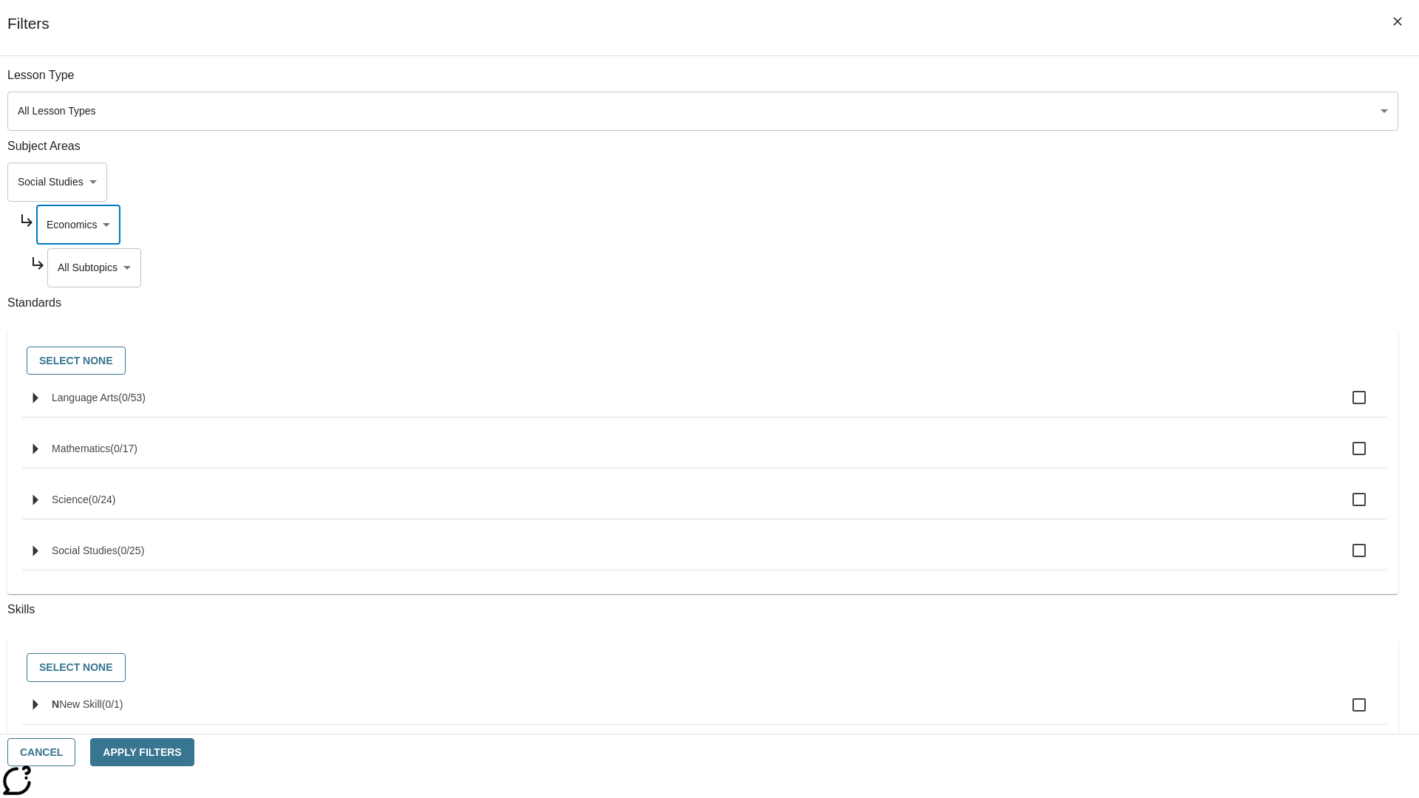
click at [1084, 268] on body "Skip to main content [GEOGRAPHIC_DATA] Edition EN Grade 3 2025 Auto Grade 3 Sea…" at bounding box center [709, 457] width 1407 height 815
click at [1064, 83] on body "Skip to main content [GEOGRAPHIC_DATA] Edition EN Grade 3 2025 Auto Grade 3 Sea…" at bounding box center [709, 457] width 1407 height 815
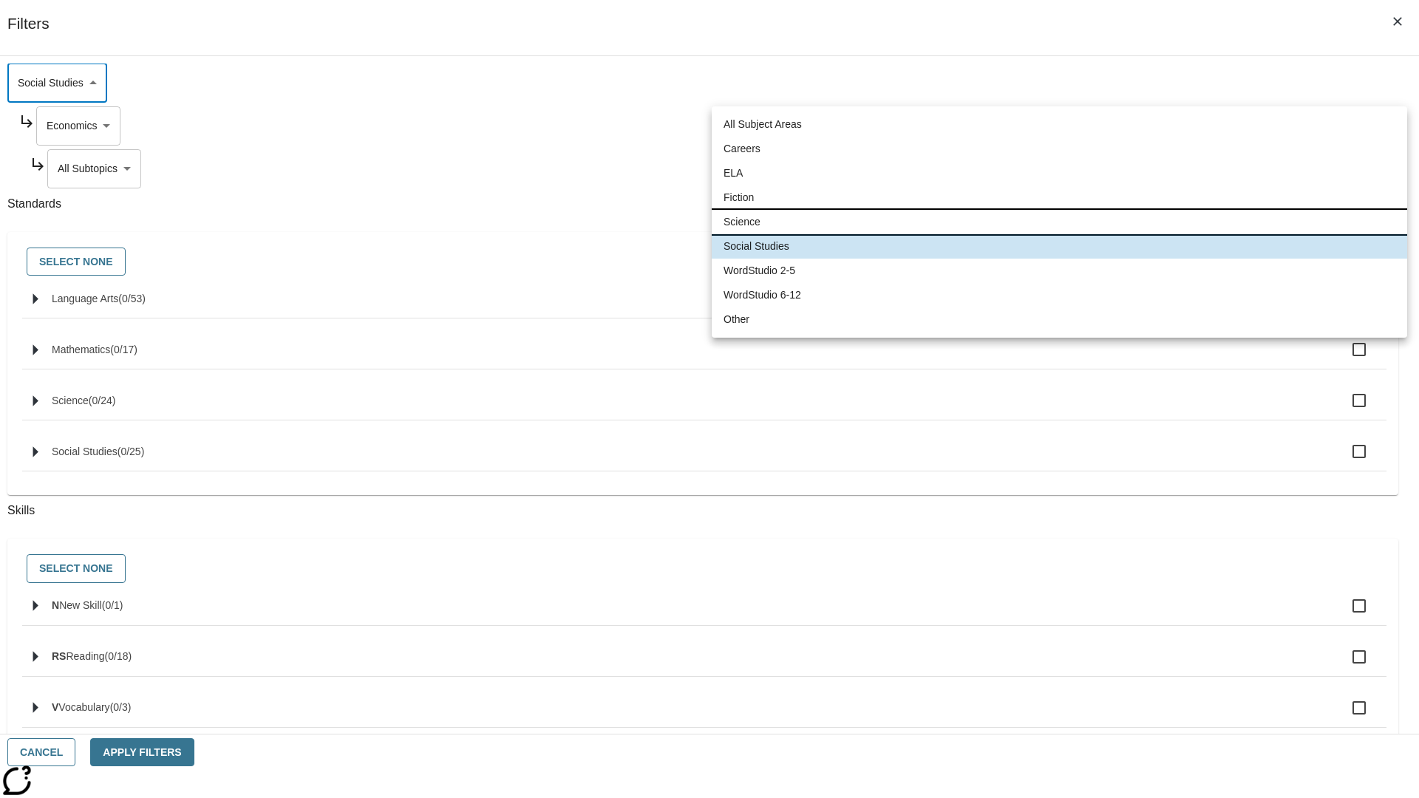
click at [1059, 222] on li "Science" at bounding box center [1060, 222] width 696 height 24
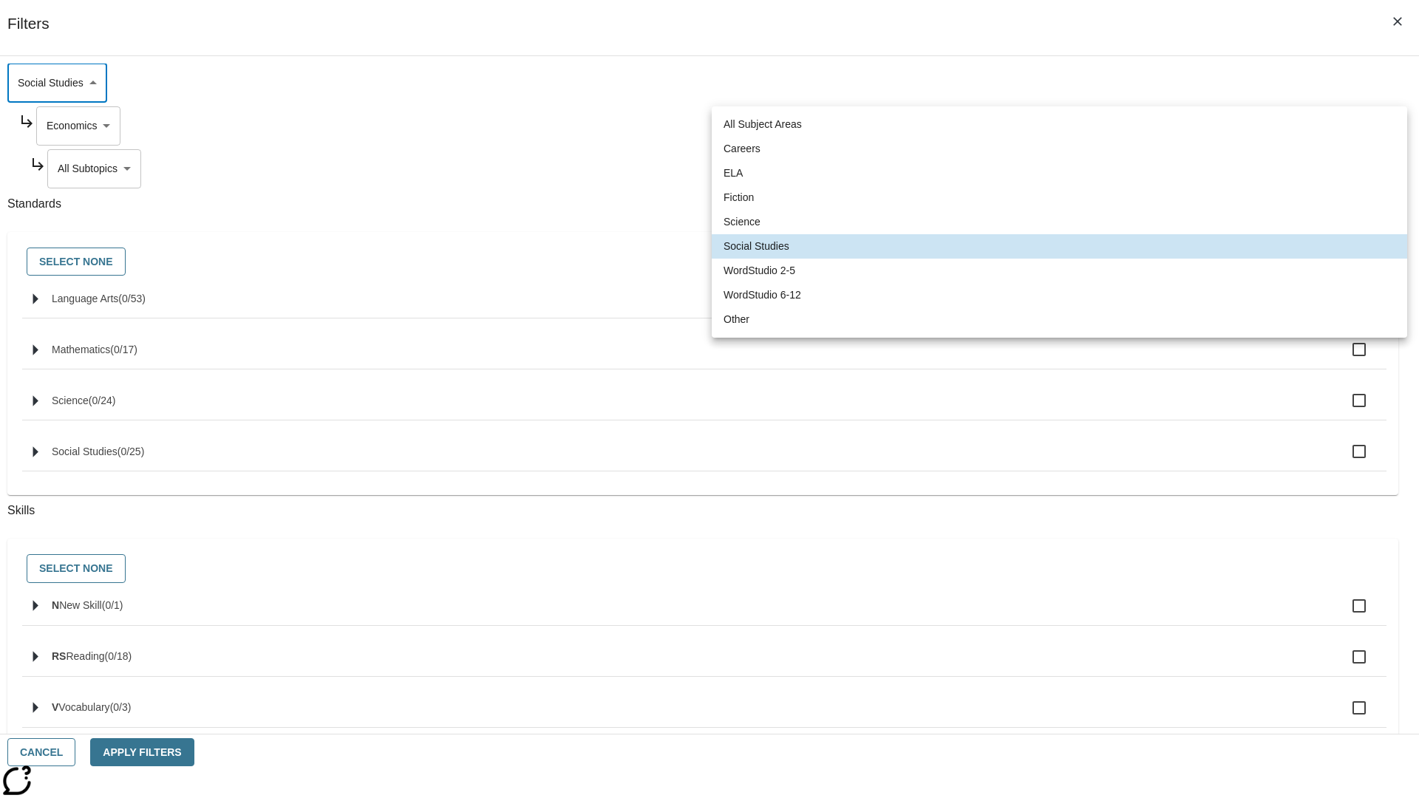
type input "2"
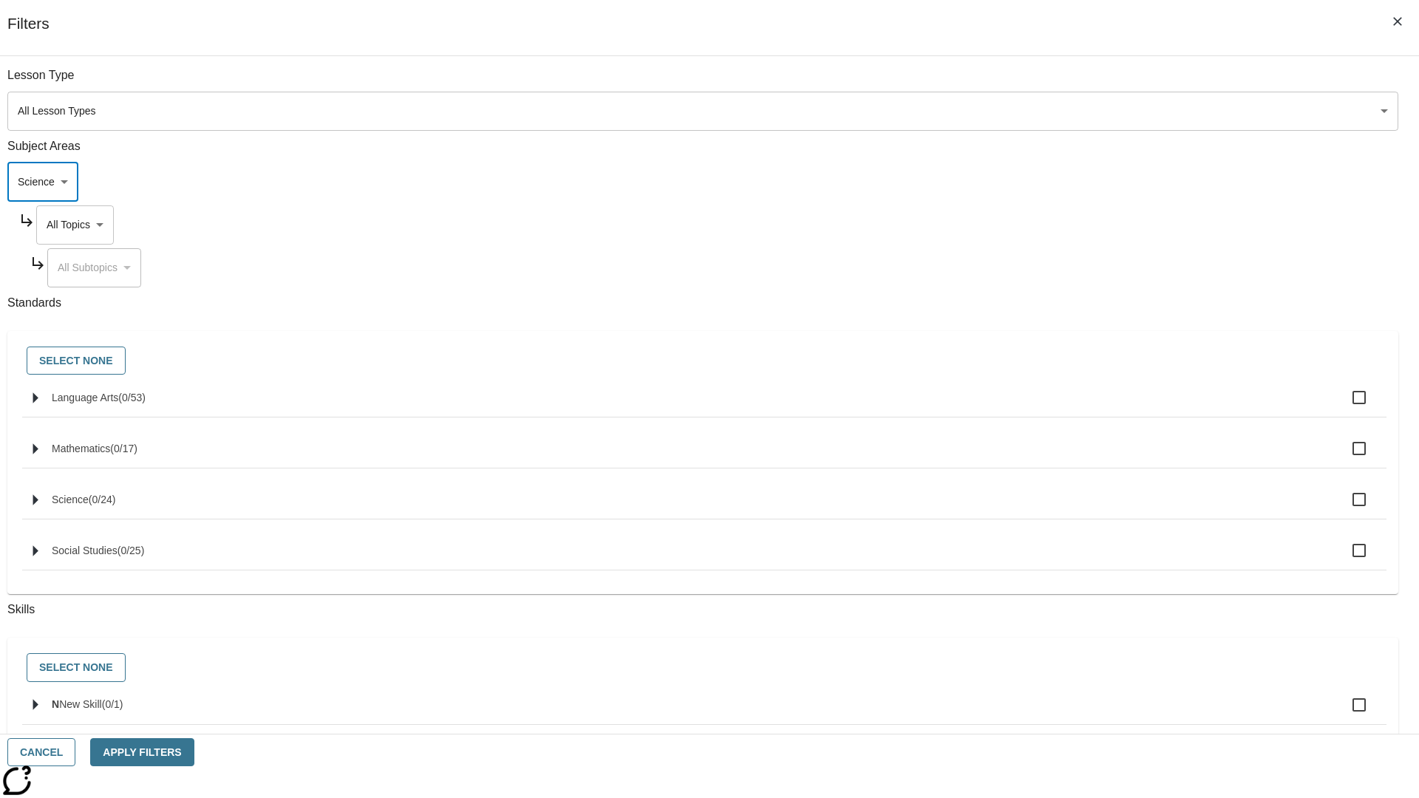
click at [1078, 225] on body "Skip to main content [GEOGRAPHIC_DATA] Edition EN Grade 3 2025 Auto Grade 3 Sea…" at bounding box center [709, 457] width 1407 height 815
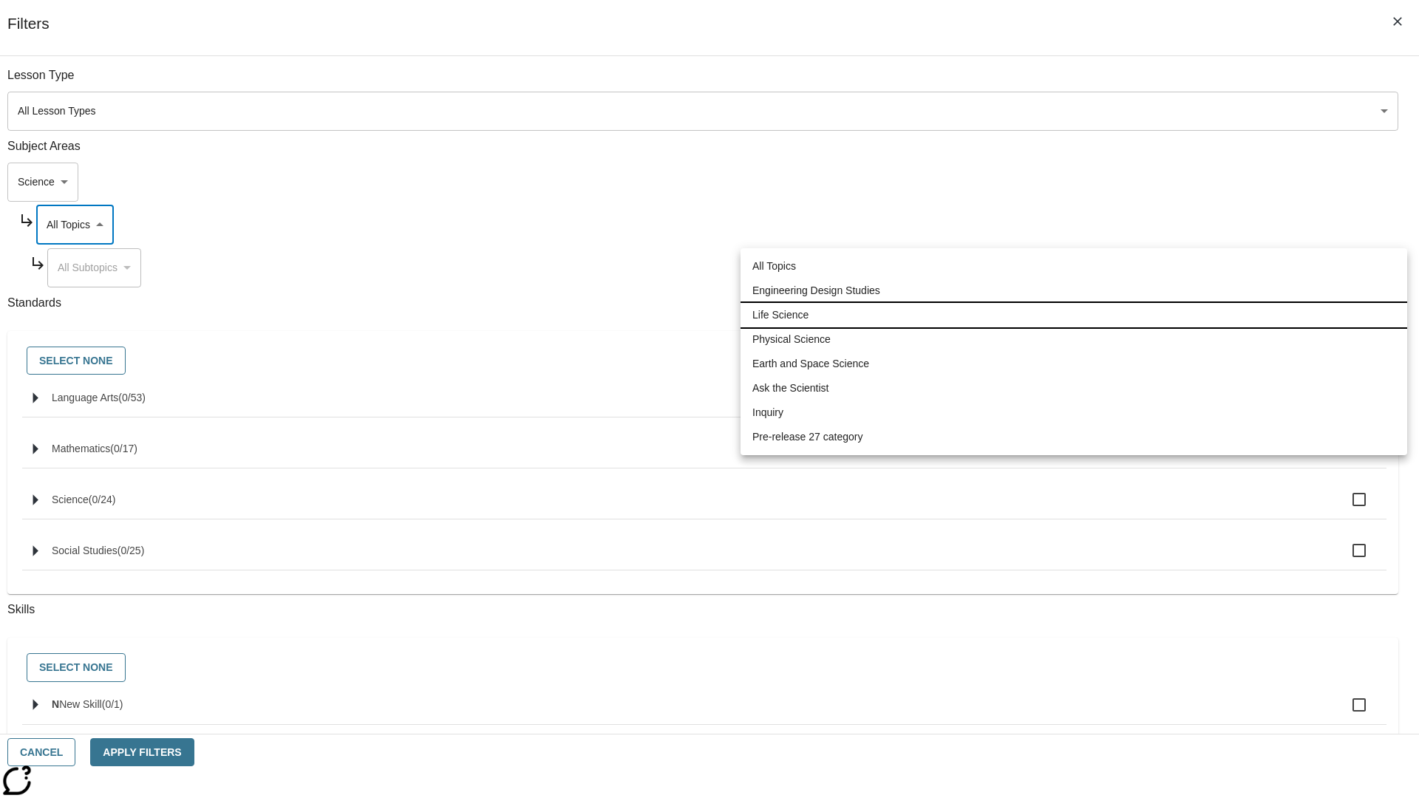
click at [1074, 315] on li "Life Science" at bounding box center [1074, 315] width 667 height 24
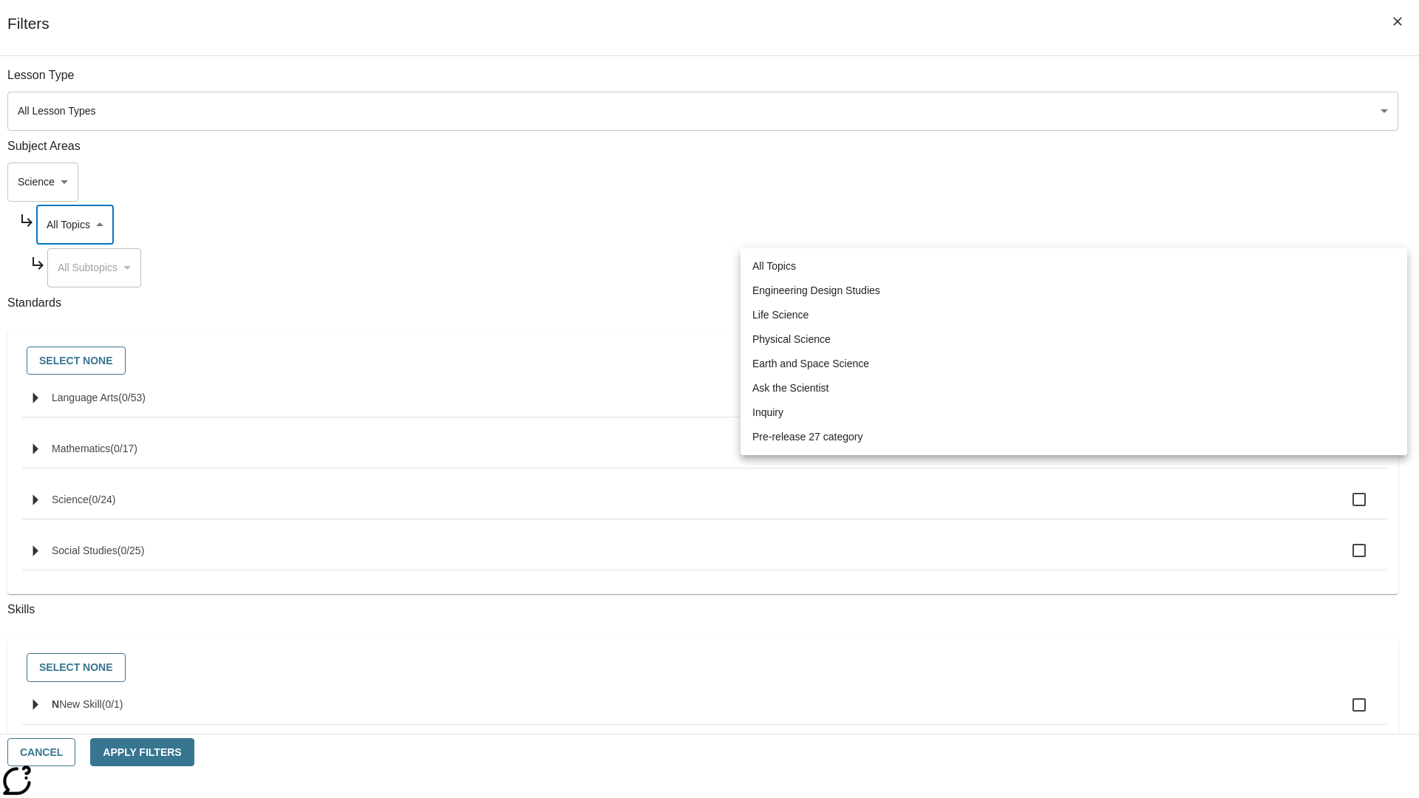
type input "189"
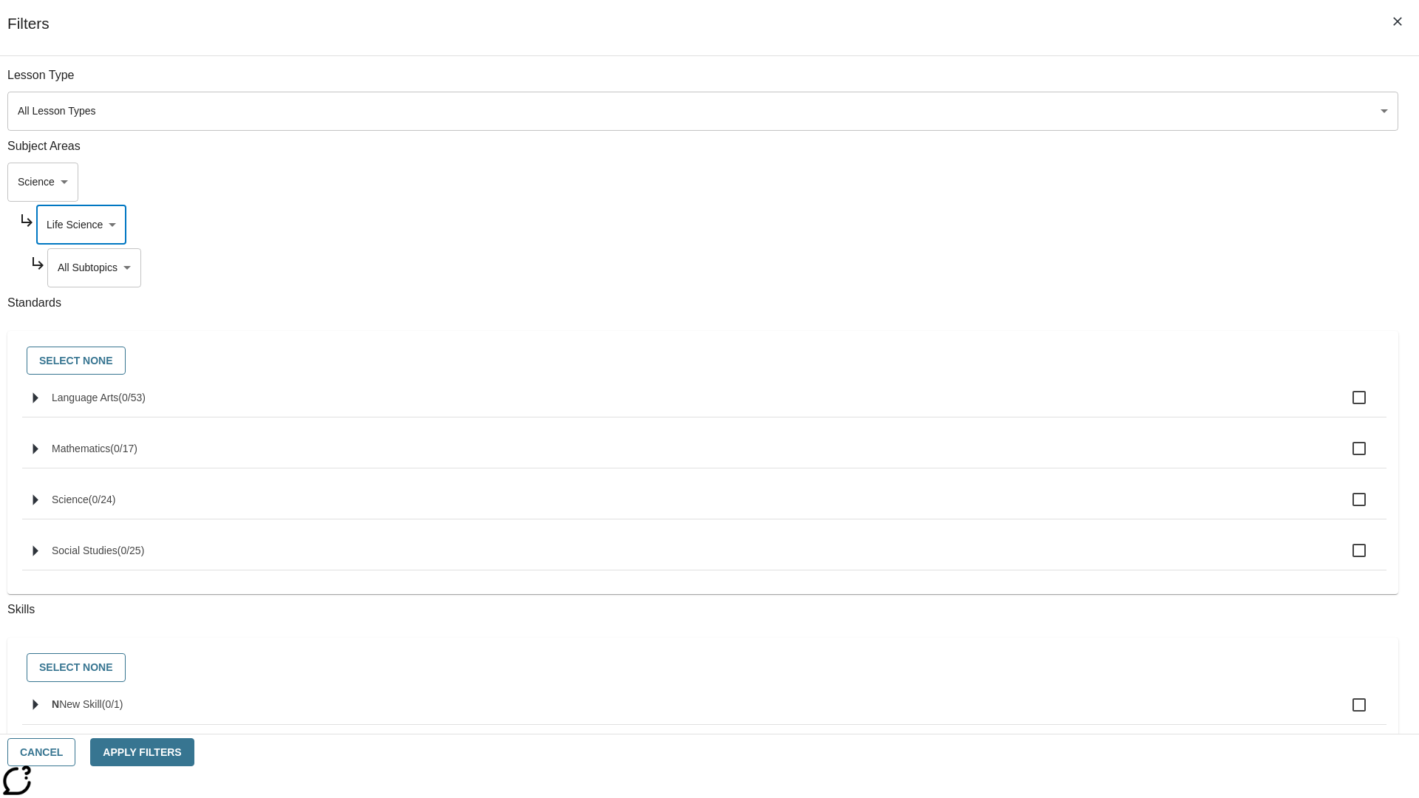
click at [1084, 83] on body "Skip to main content [GEOGRAPHIC_DATA] Edition EN Grade 3 2025 Auto Grade 3 Sea…" at bounding box center [709, 457] width 1407 height 815
click at [1078, 225] on body "Skip to main content [GEOGRAPHIC_DATA] Edition EN Grade 3 2025 Auto Grade 3 Sea…" at bounding box center [709, 457] width 1407 height 815
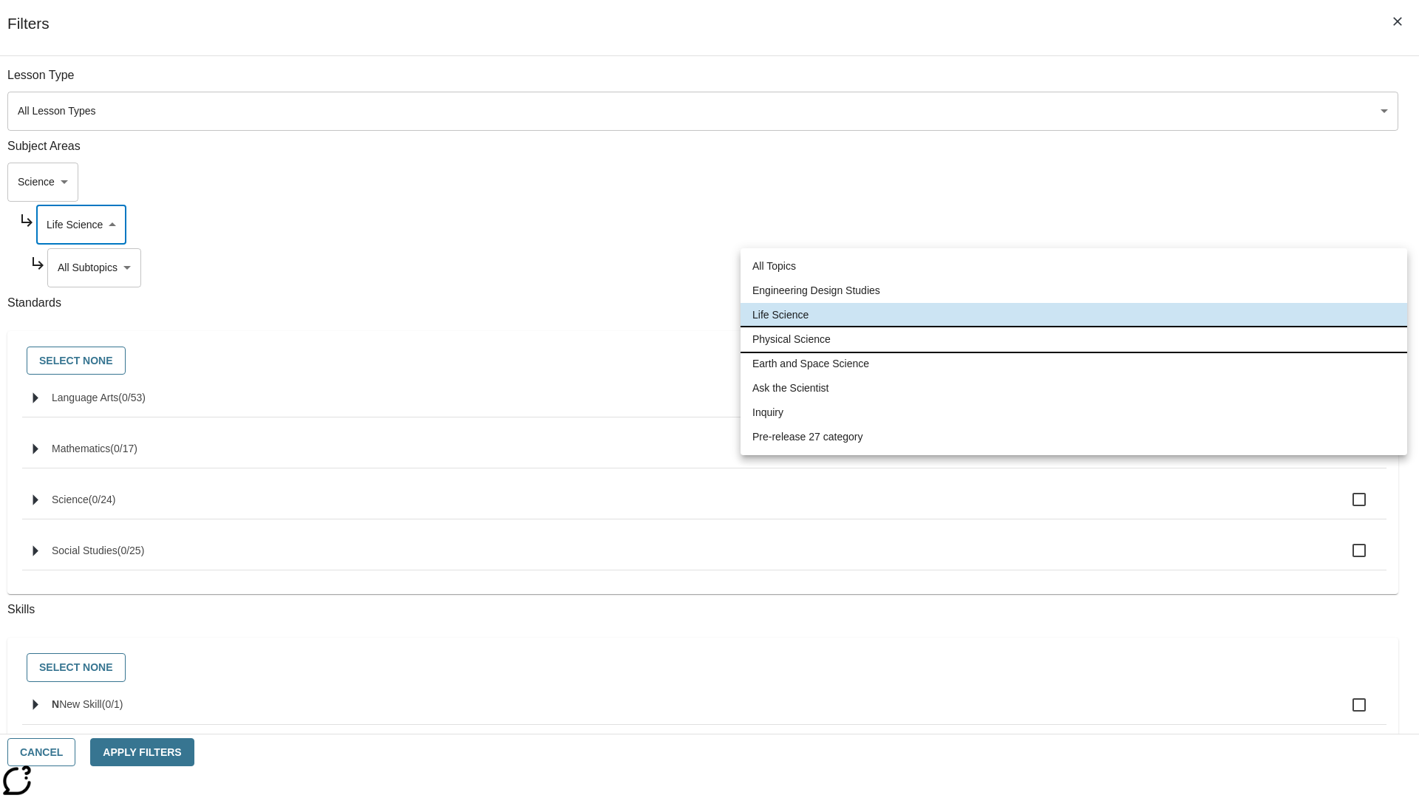
click at [1074, 339] on li "Physical Science" at bounding box center [1074, 339] width 667 height 24
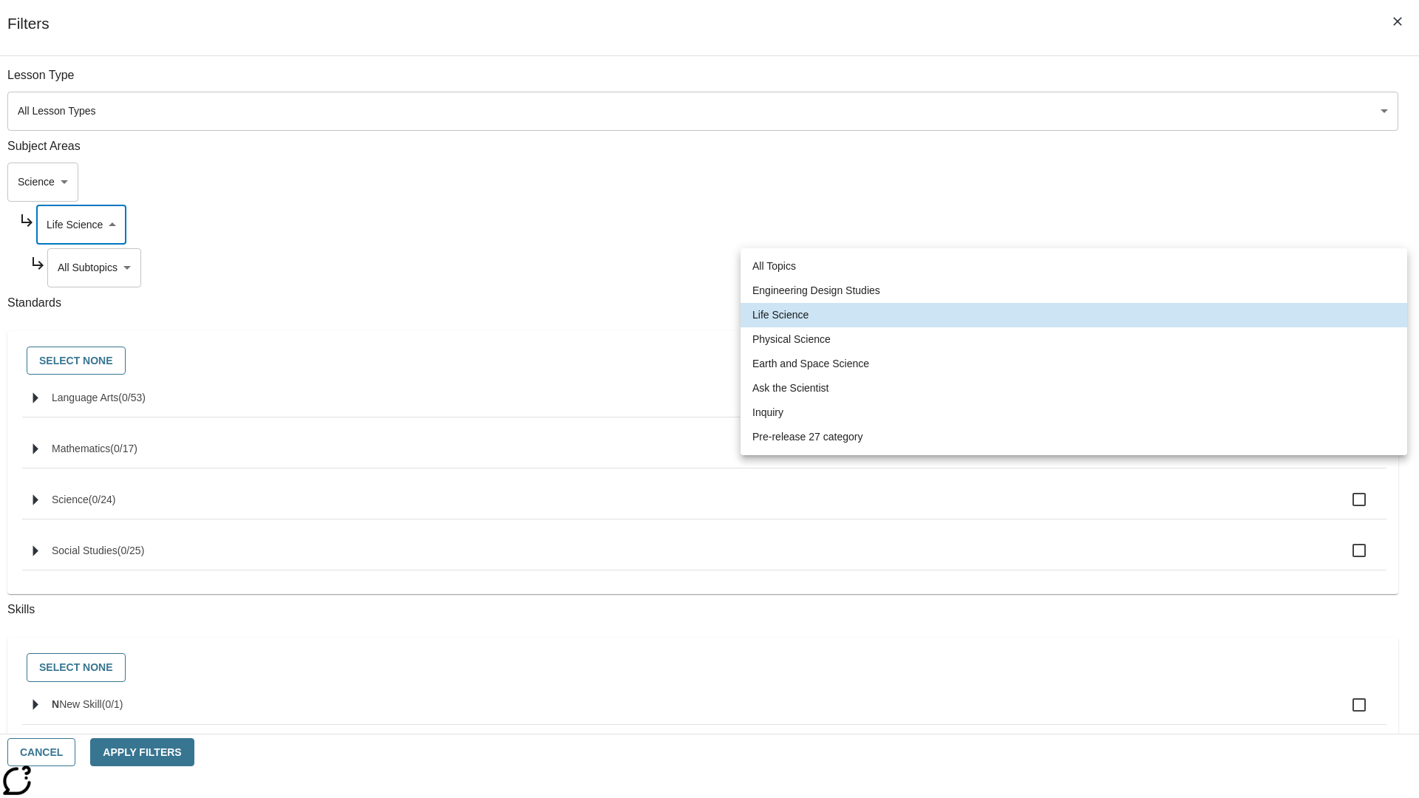
type input "190"
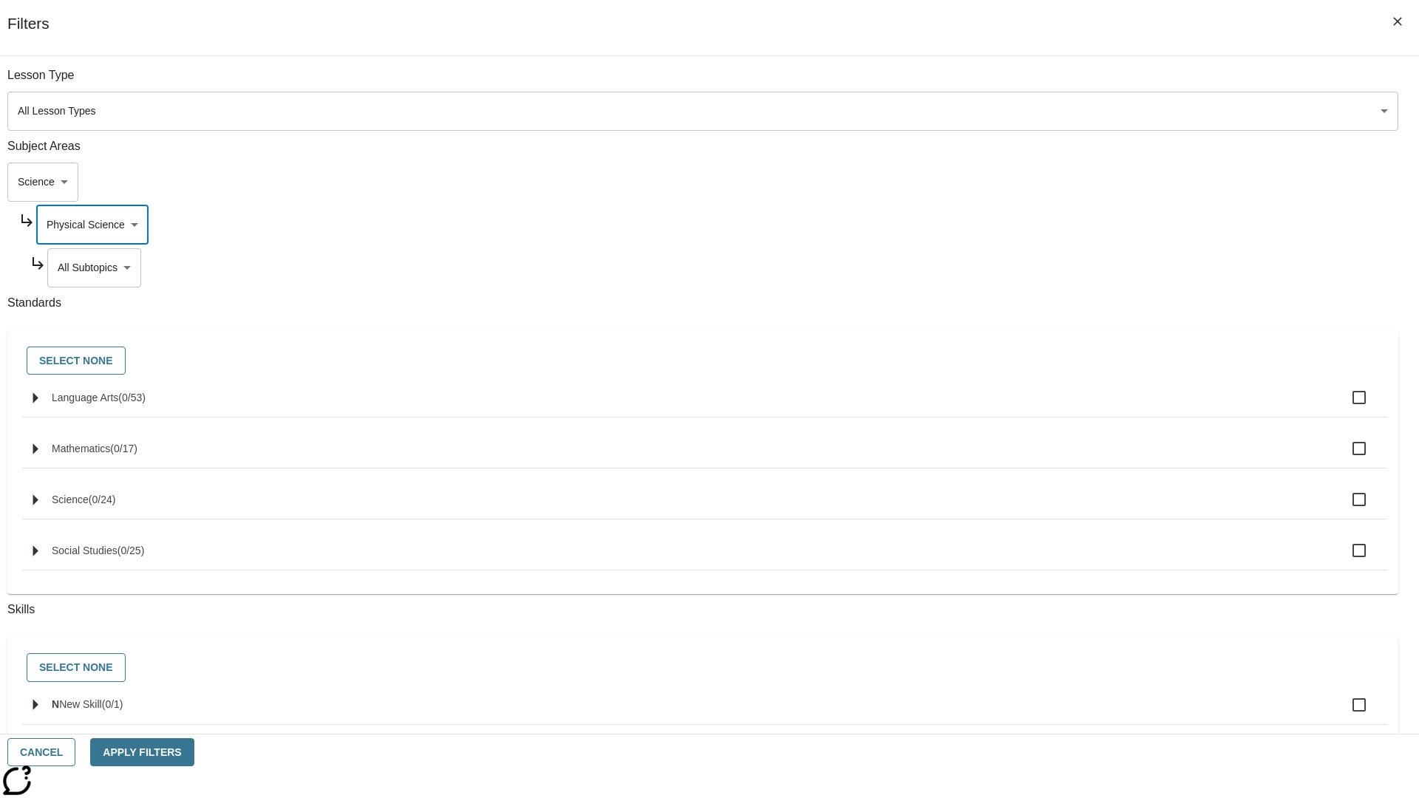
click at [1084, 83] on body "Skip to main content [GEOGRAPHIC_DATA] Edition EN Grade 3 2025 Auto Grade 3 Sea…" at bounding box center [709, 457] width 1407 height 815
click at [1078, 225] on body "Skip to main content [GEOGRAPHIC_DATA] Edition EN Grade 3 2025 Auto Grade 3 Sea…" at bounding box center [709, 457] width 1407 height 815
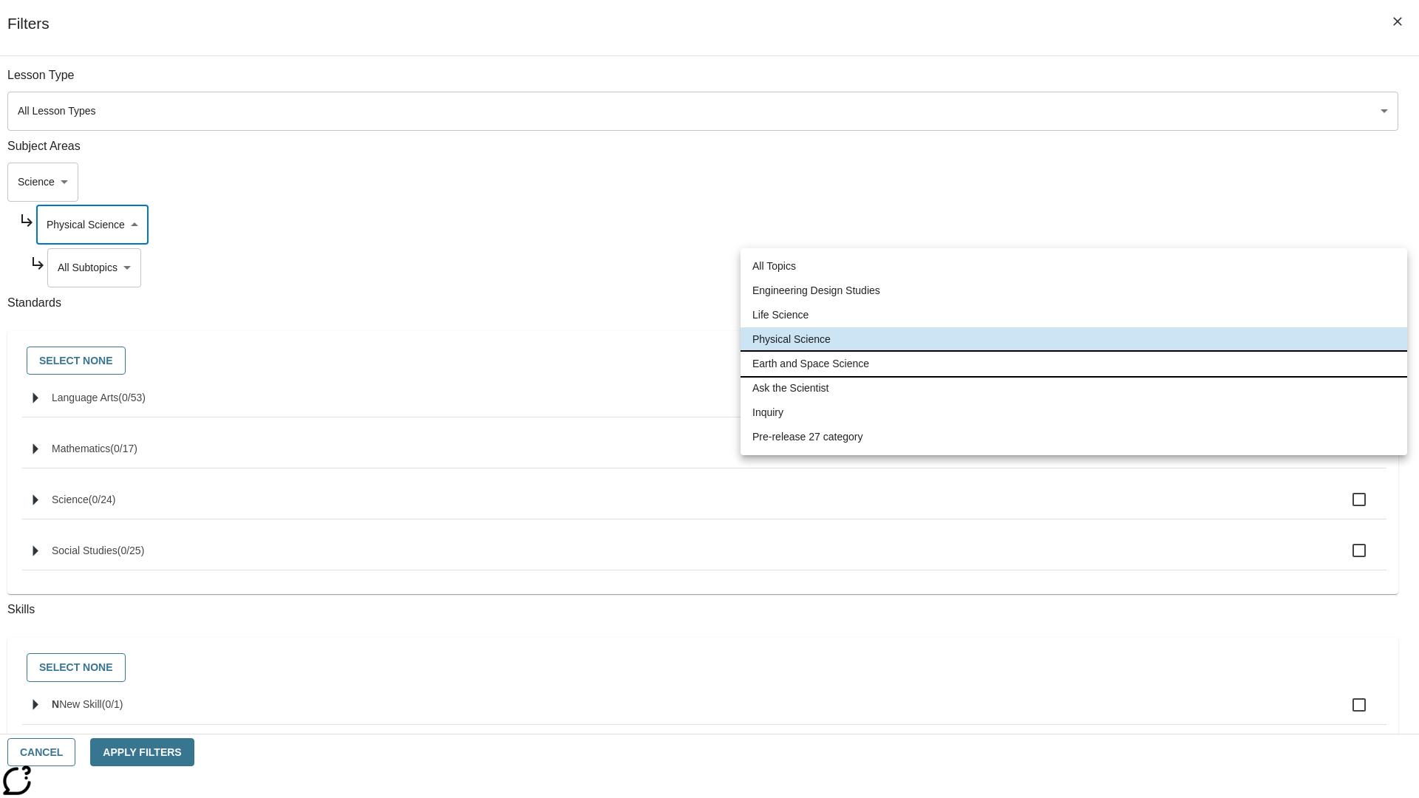
click at [1074, 364] on li "Earth and Space Science" at bounding box center [1074, 364] width 667 height 24
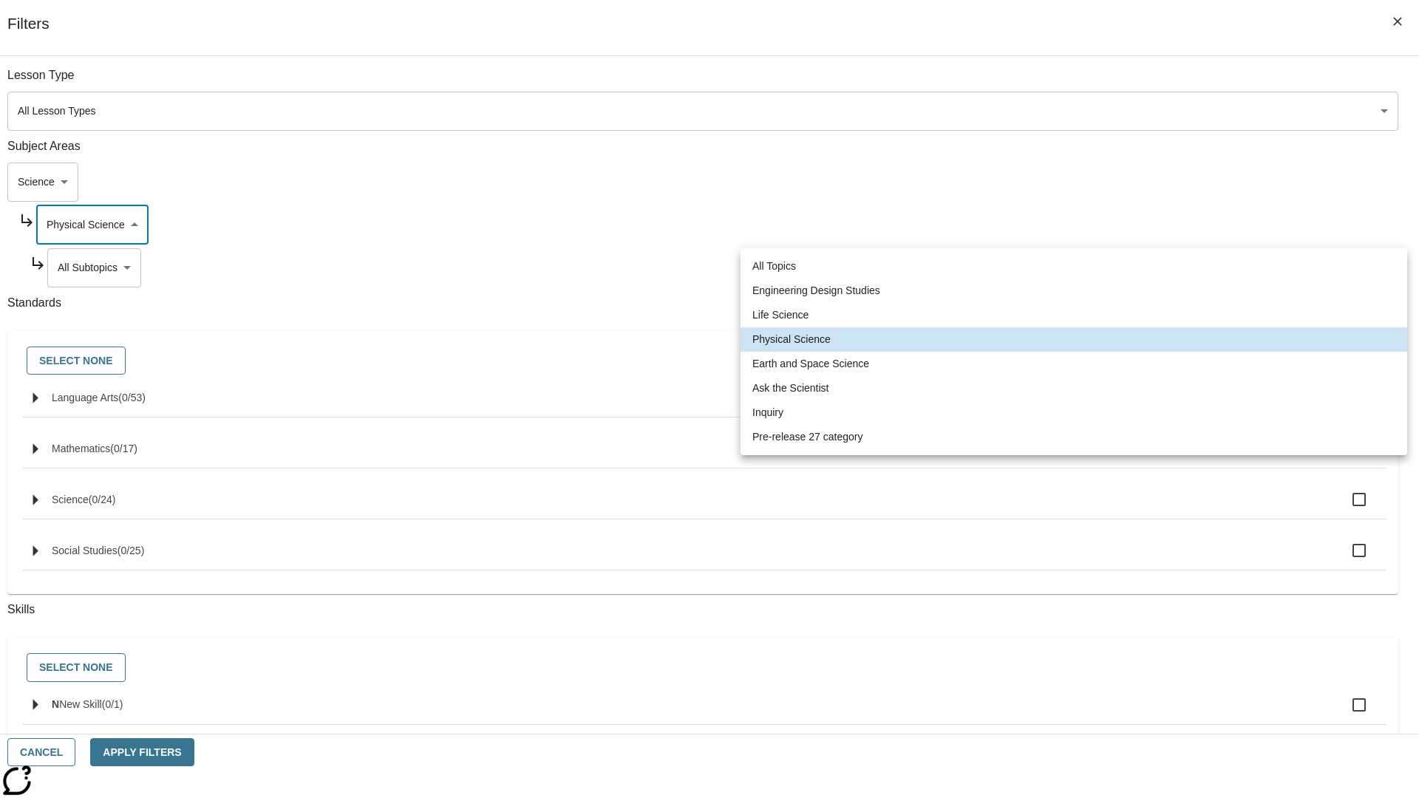
type input "192"
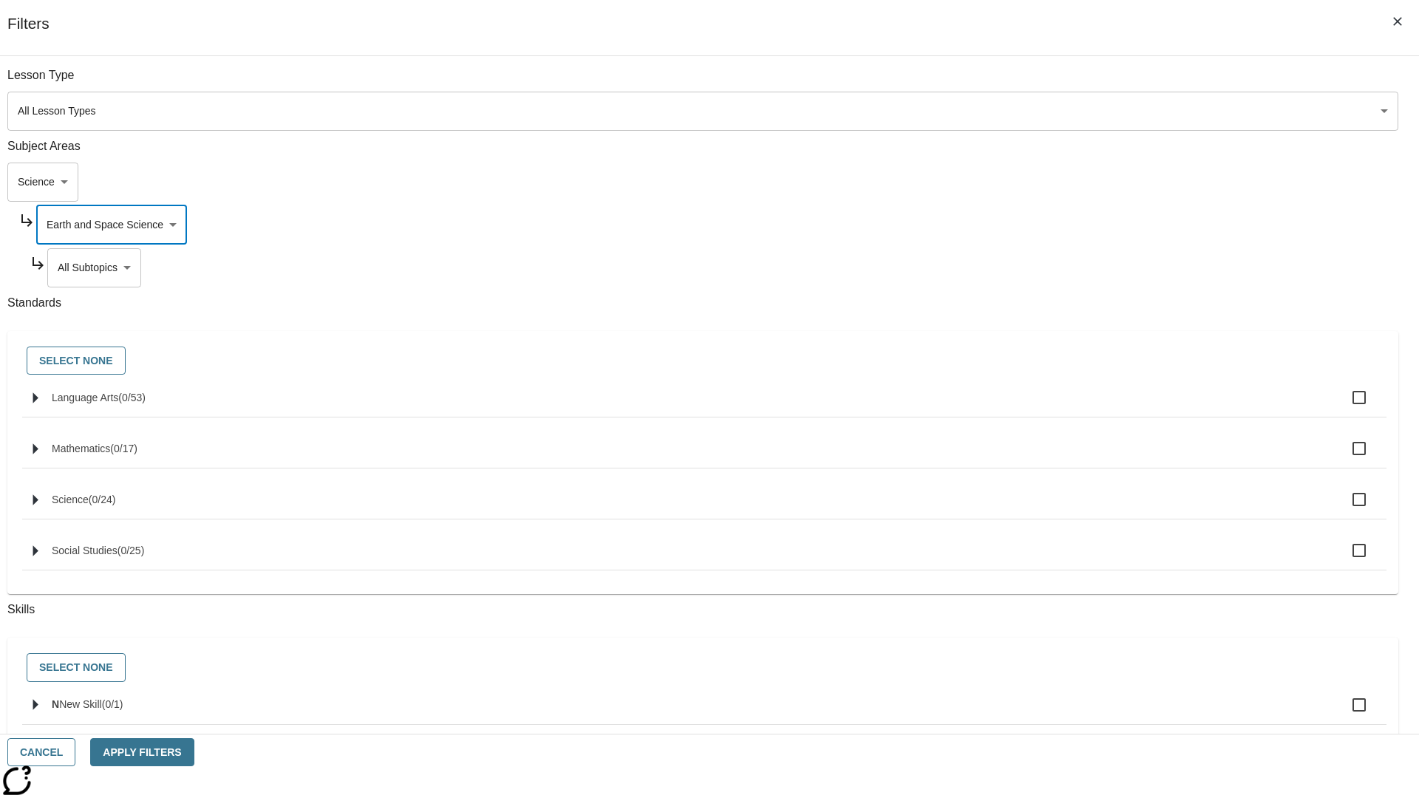
click at [1084, 268] on body "Skip to main content [GEOGRAPHIC_DATA] Edition EN Grade 3 2025 Auto Grade 3 Sea…" at bounding box center [709, 457] width 1407 height 815
click at [1078, 83] on body "Skip to main content [GEOGRAPHIC_DATA] Edition EN Grade 3 2025 Auto Grade 3 Sea…" at bounding box center [709, 457] width 1407 height 815
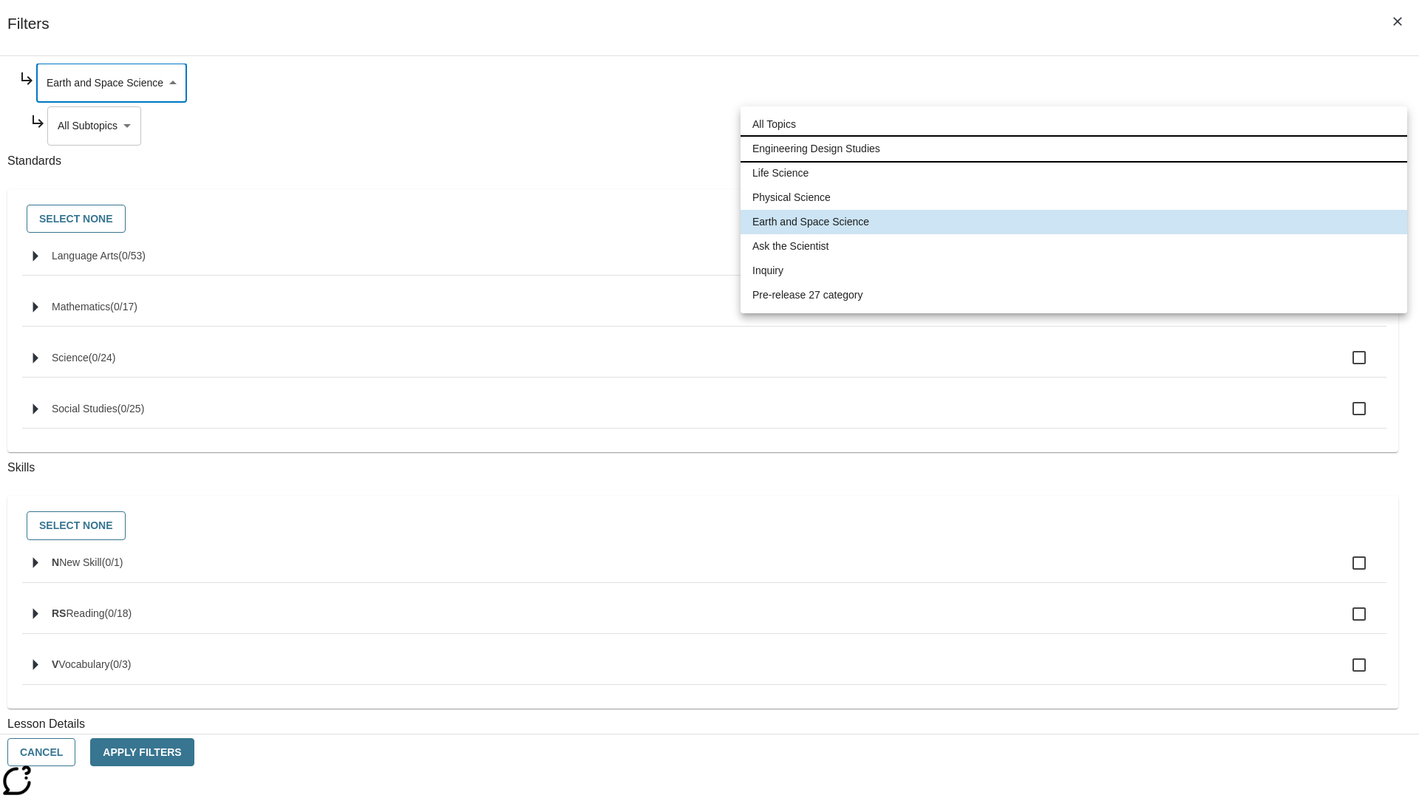
click at [1074, 149] on li "Engineering Design Studies" at bounding box center [1074, 149] width 667 height 24
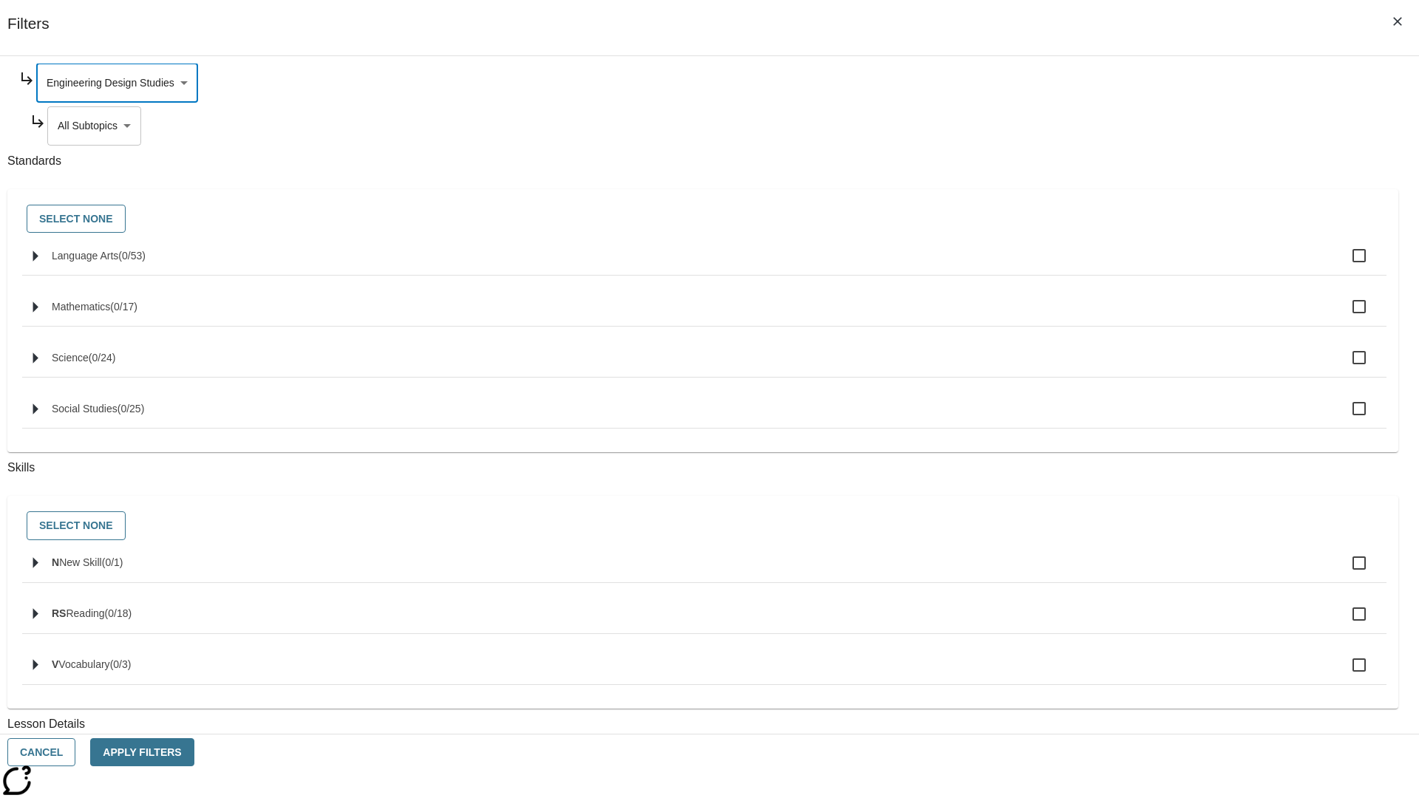
click at [1084, 268] on body "Skip to main content [GEOGRAPHIC_DATA] Edition EN Grade 3 2025 Auto Grade 3 Sea…" at bounding box center [709, 457] width 1407 height 815
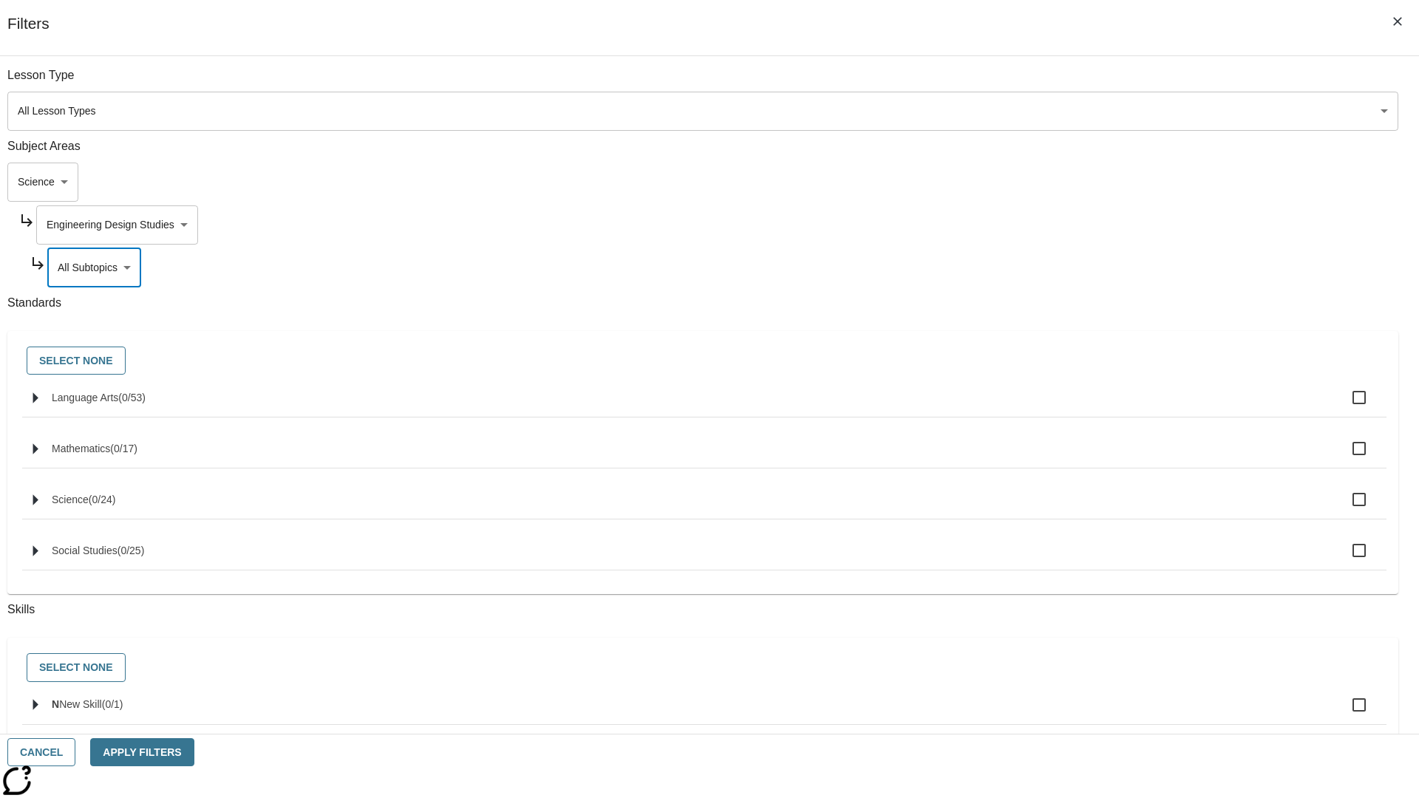
click at [1078, 83] on body "Skip to main content [GEOGRAPHIC_DATA] Edition EN Grade 3 2025 Auto Grade 3 Sea…" at bounding box center [709, 457] width 1407 height 815
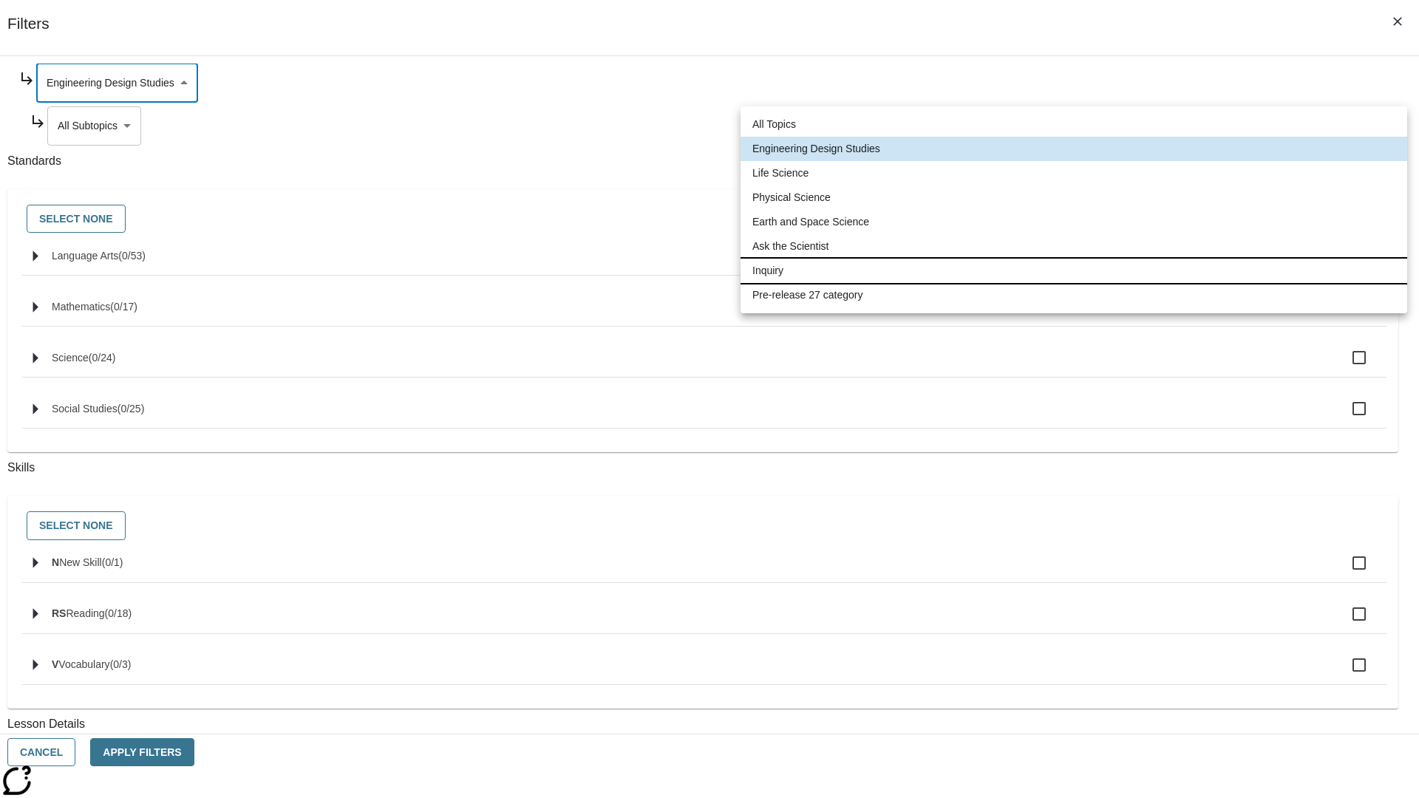
click at [1074, 271] on li "Inquiry" at bounding box center [1074, 271] width 667 height 24
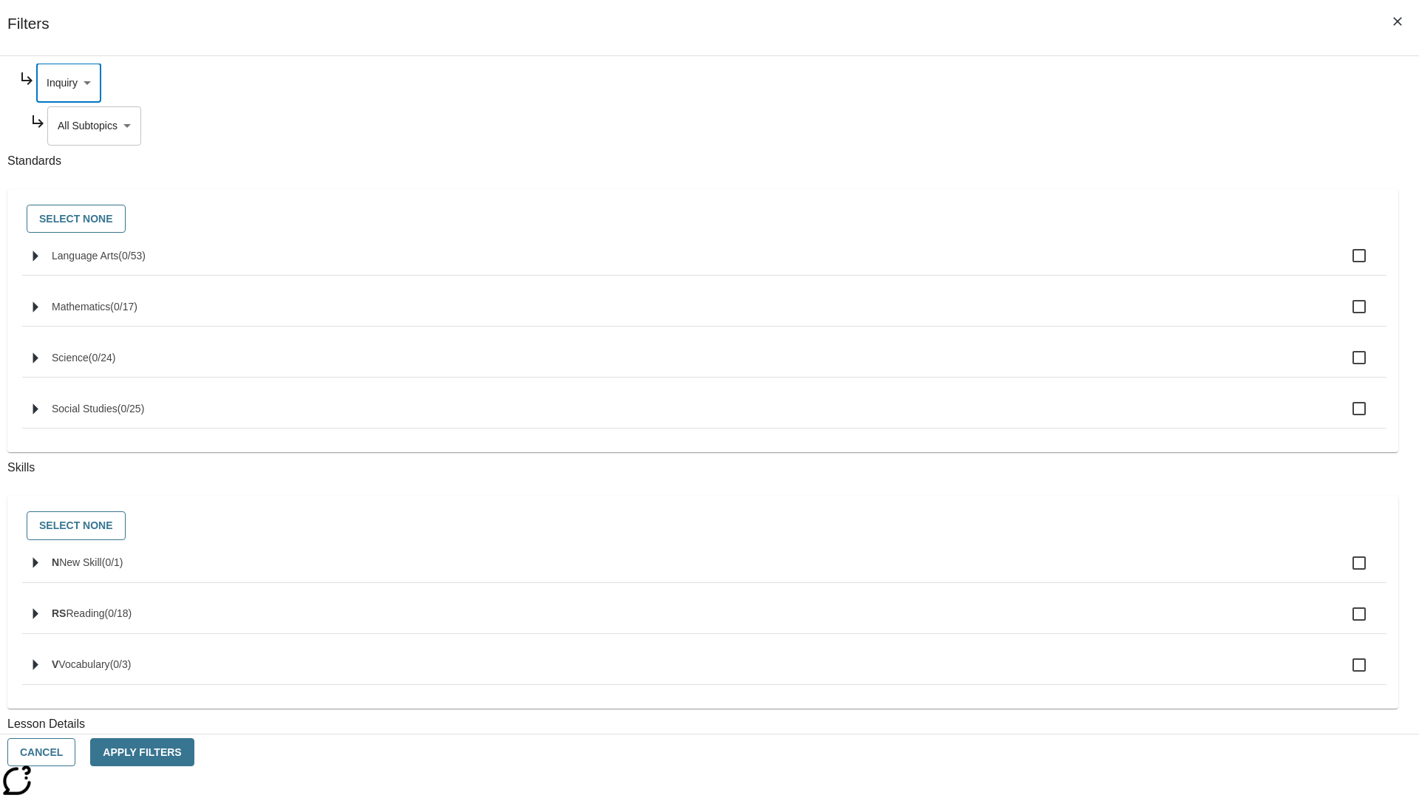
click at [1084, 268] on body "Skip to main content [GEOGRAPHIC_DATA] Edition EN Grade 3 2025 Auto Grade 3 Sea…" at bounding box center [709, 457] width 1407 height 815
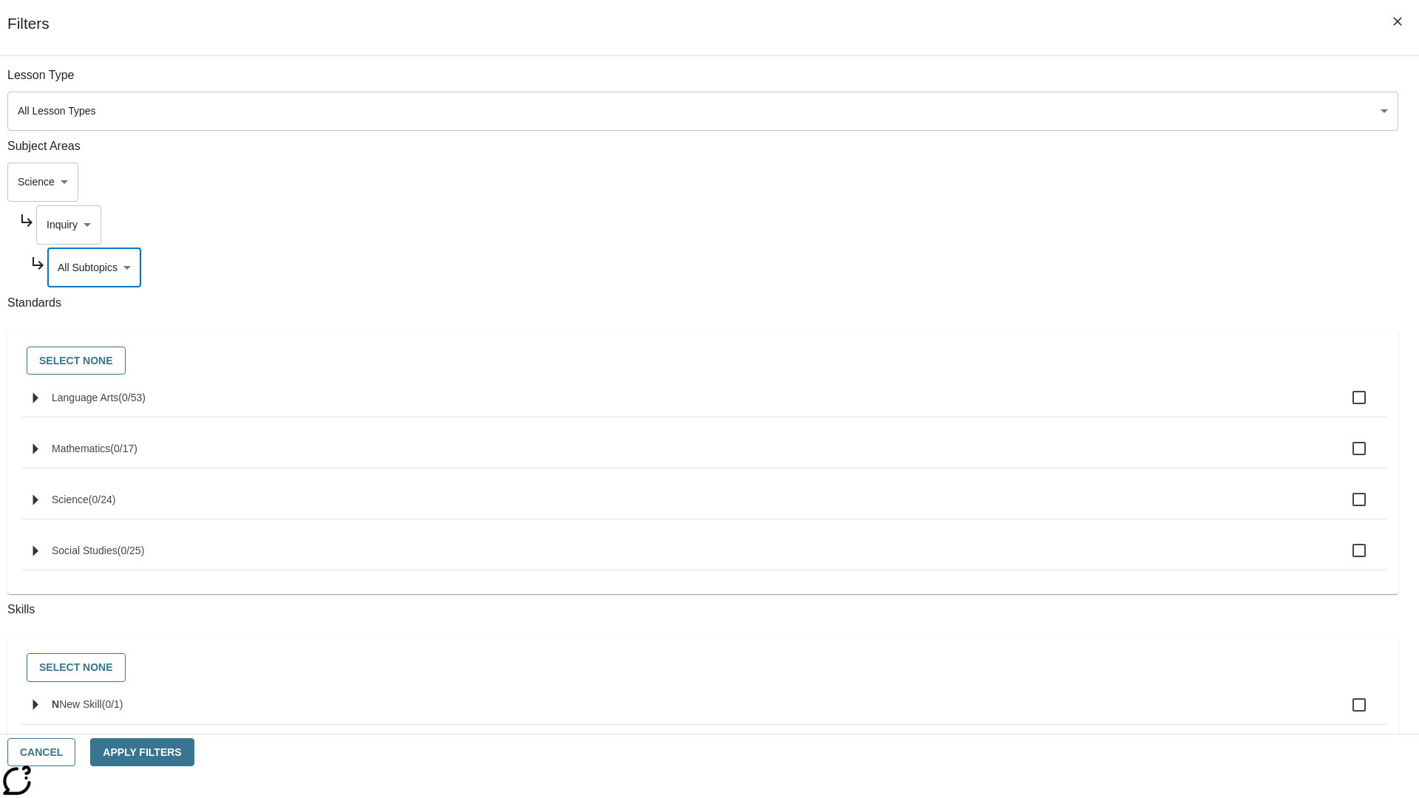
click at [1078, 225] on body "Skip to main content [GEOGRAPHIC_DATA] Edition EN Grade 3 2025 Auto Grade 3 Sea…" at bounding box center [709, 457] width 1407 height 815
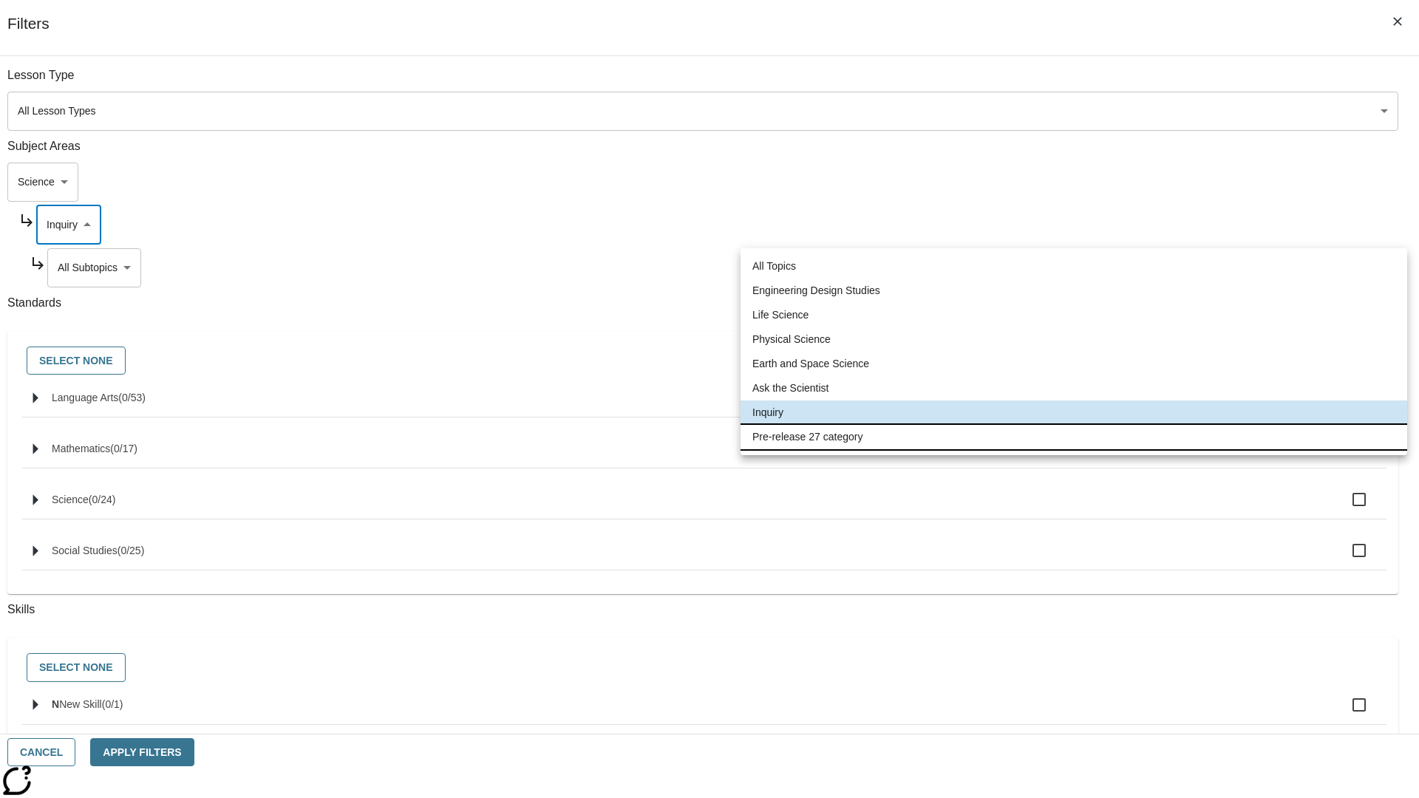
click at [1074, 437] on li "Pre-release 27 category" at bounding box center [1074, 437] width 667 height 24
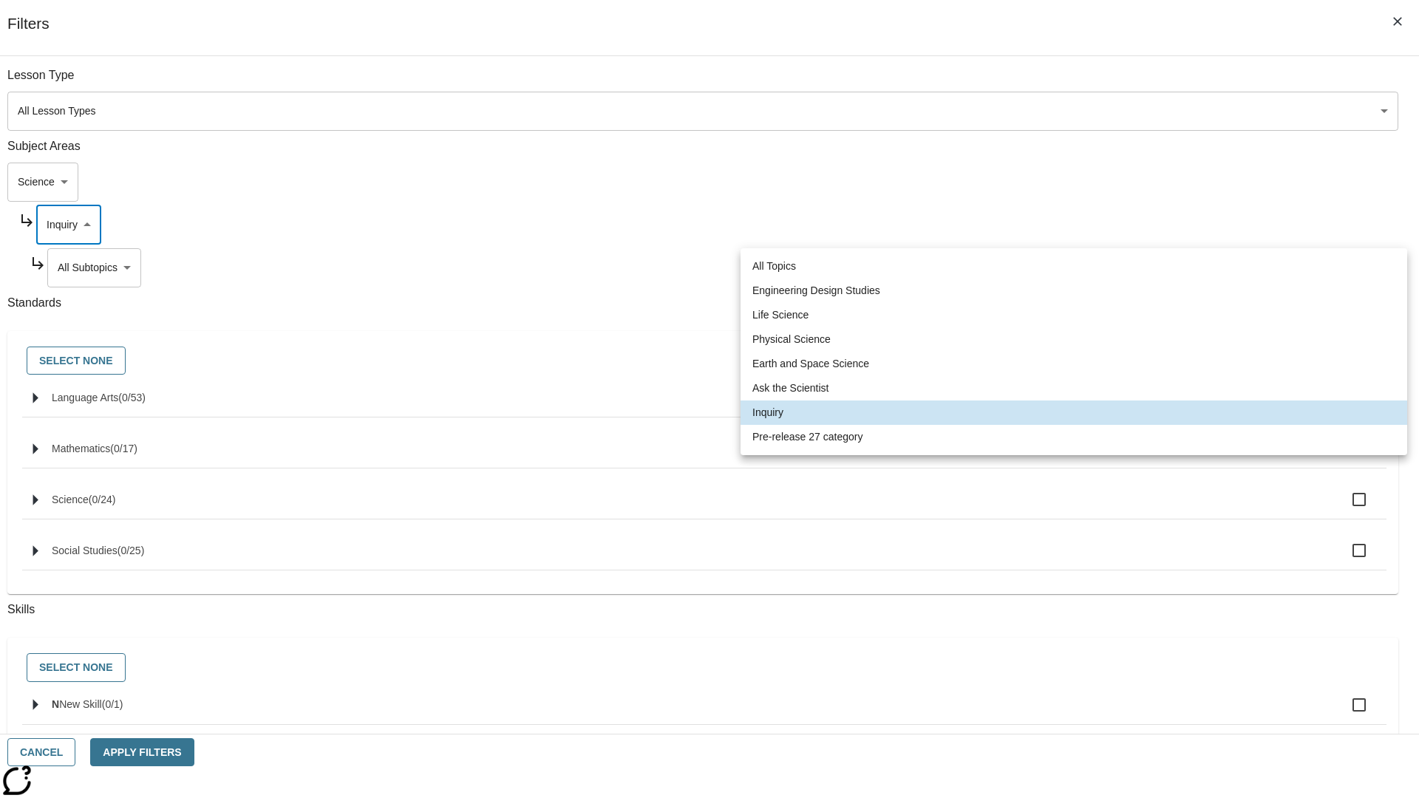
type input "271"
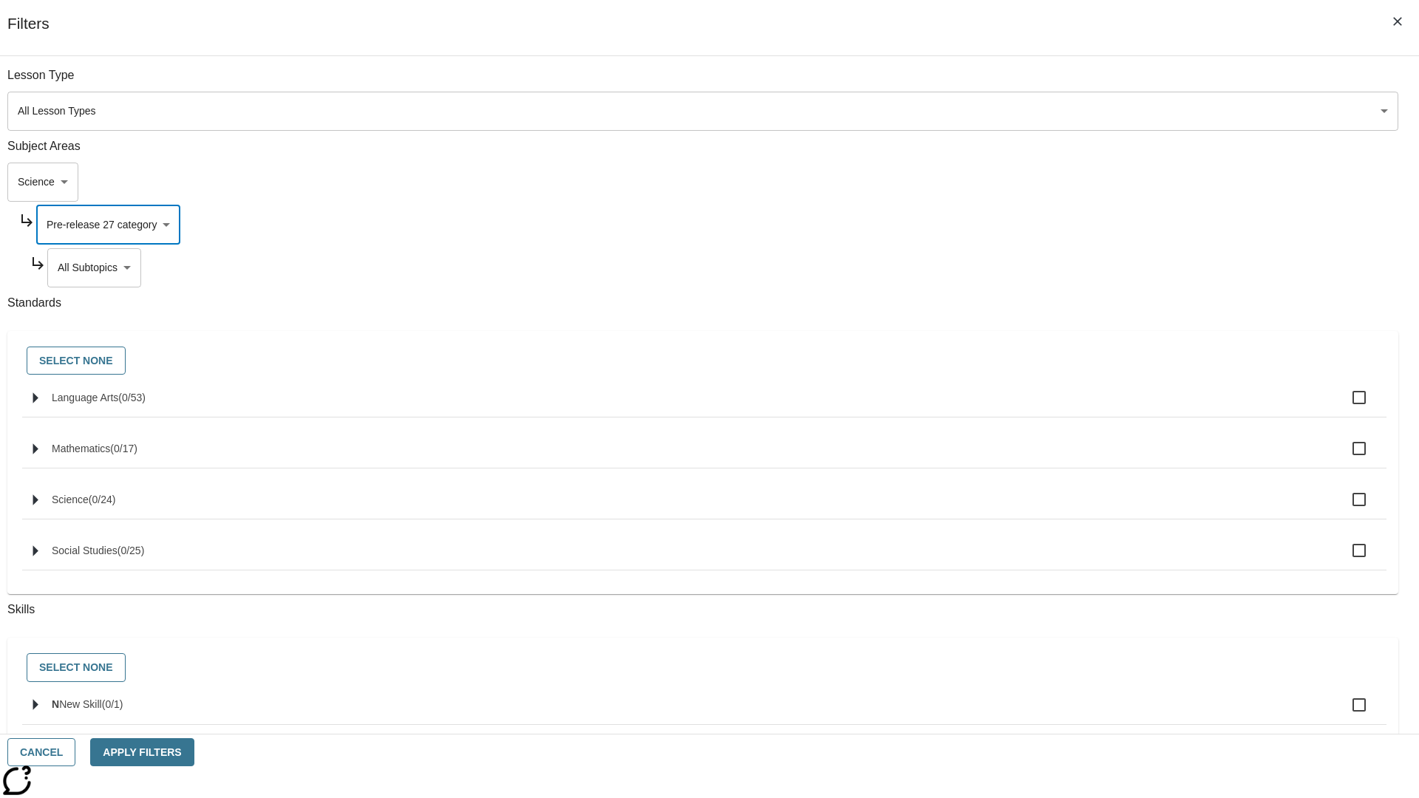
click at [1084, 83] on body "Skip to main content [GEOGRAPHIC_DATA] Edition EN Grade 3 2025 Auto Grade 3 Sea…" at bounding box center [709, 457] width 1407 height 815
click at [1064, 182] on body "Skip to main content [GEOGRAPHIC_DATA] Edition EN Grade 3 2025 Auto Grade 3 Sea…" at bounding box center [709, 457] width 1407 height 815
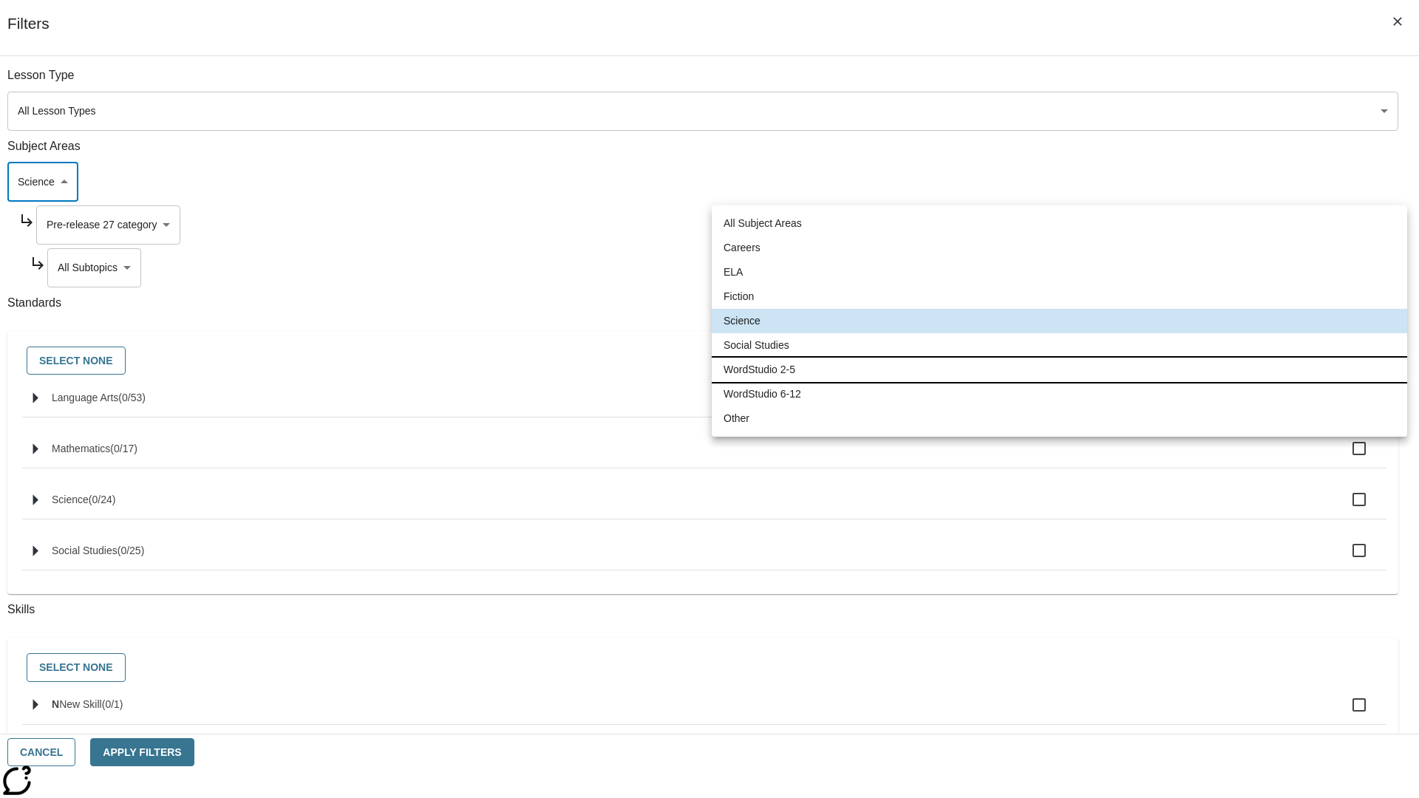
click at [1059, 370] on li "WordStudio 2-5" at bounding box center [1060, 370] width 696 height 24
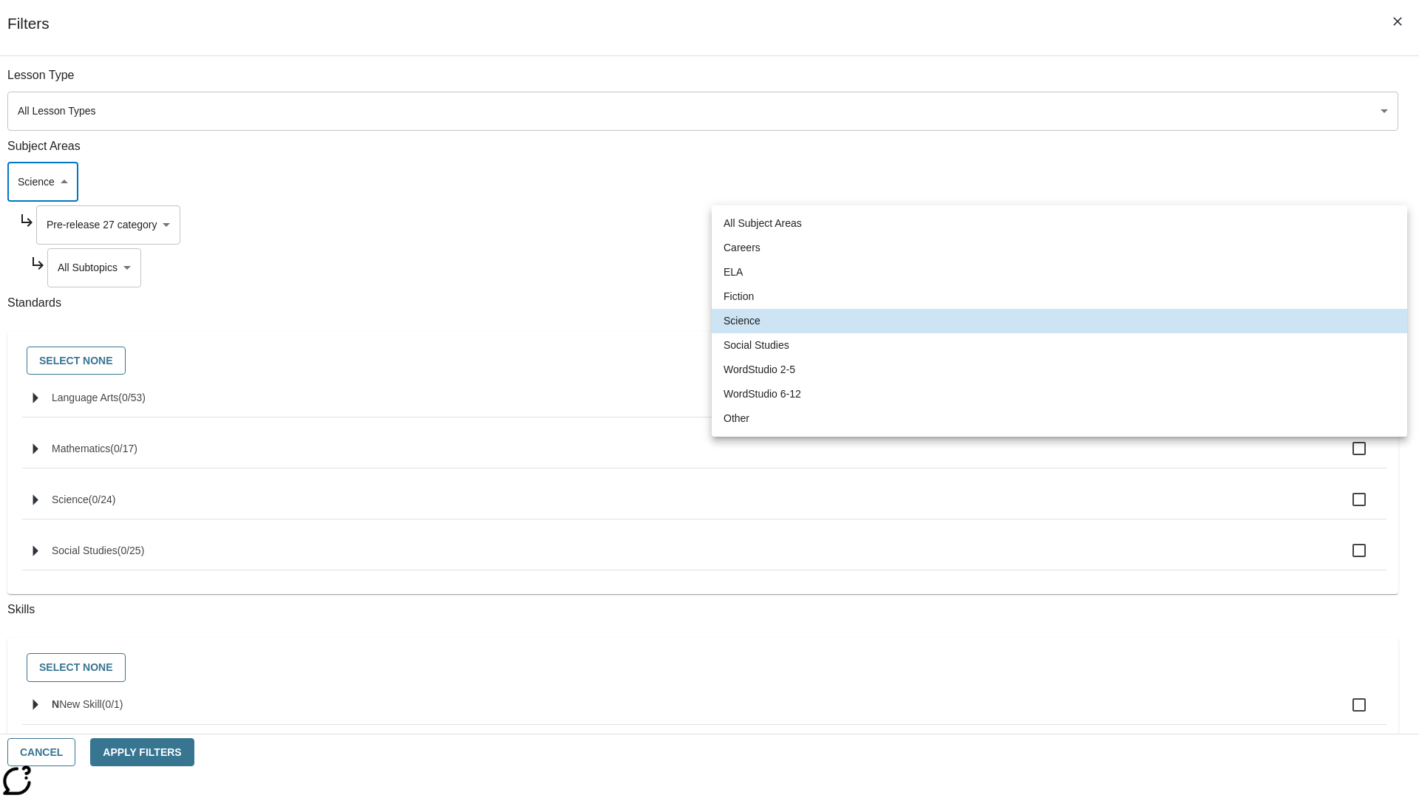
type input "6"
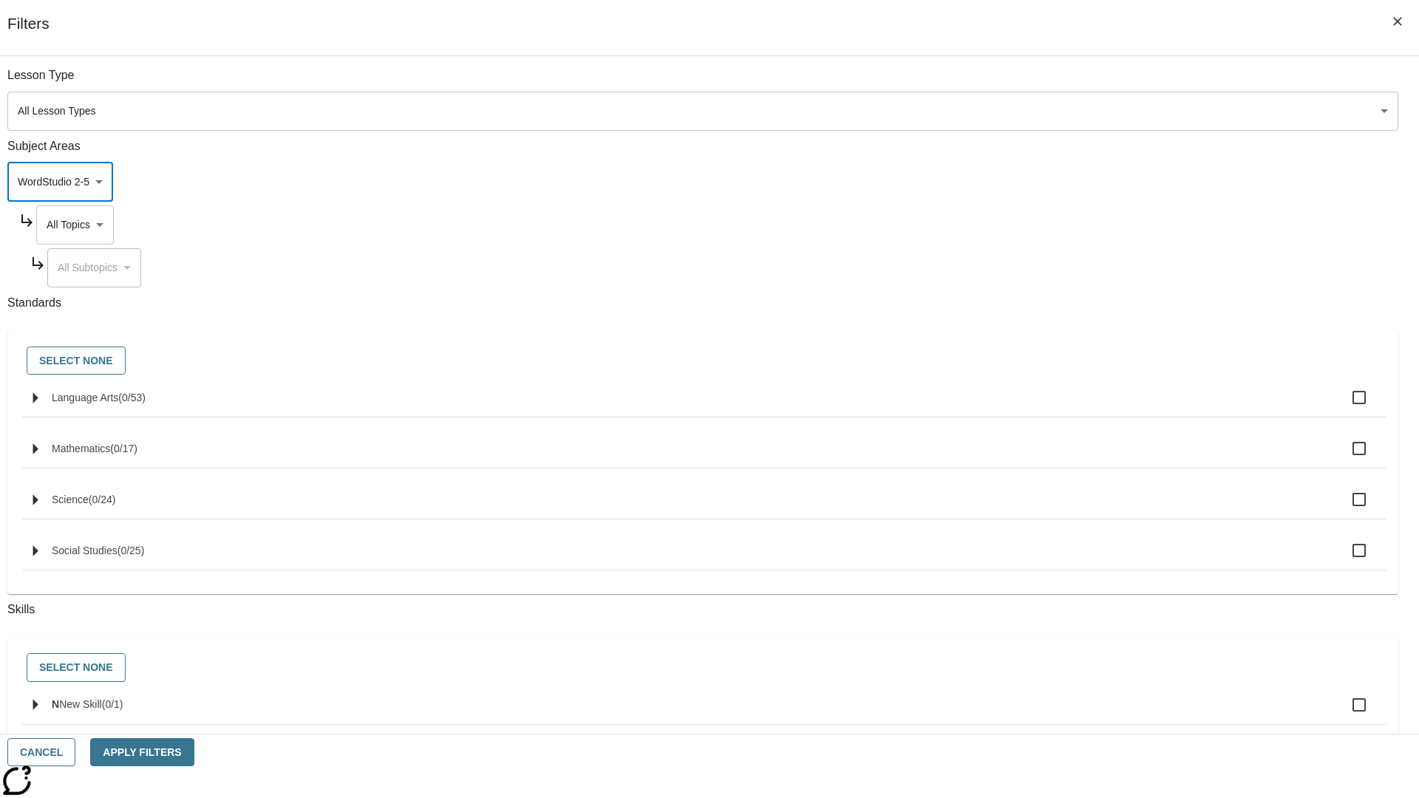
click at [1078, 83] on body "Skip to main content [GEOGRAPHIC_DATA] Edition EN Grade 3 2025 Auto Grade 3 Sea…" at bounding box center [709, 457] width 1407 height 815
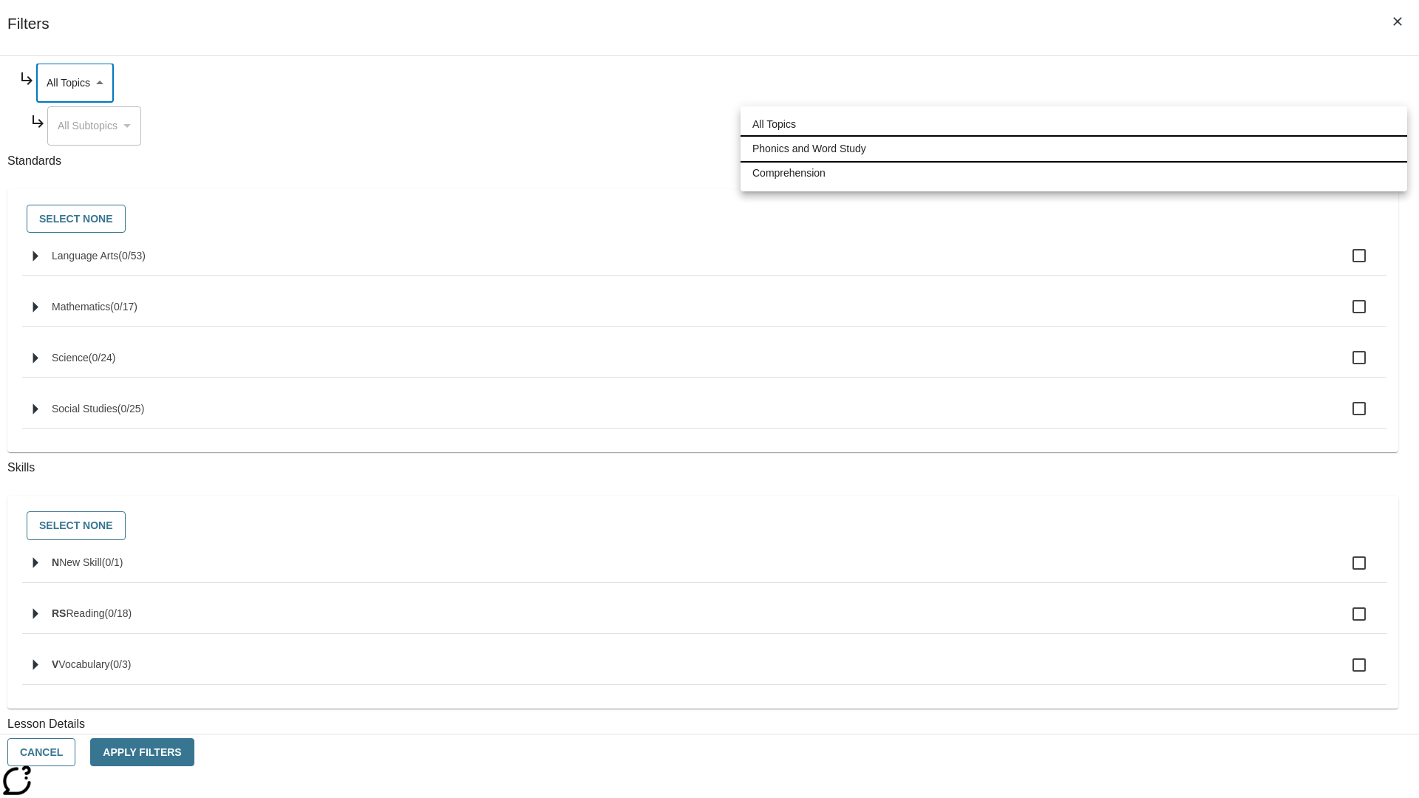
click at [1074, 149] on li "Phonics and Word Study" at bounding box center [1074, 149] width 667 height 24
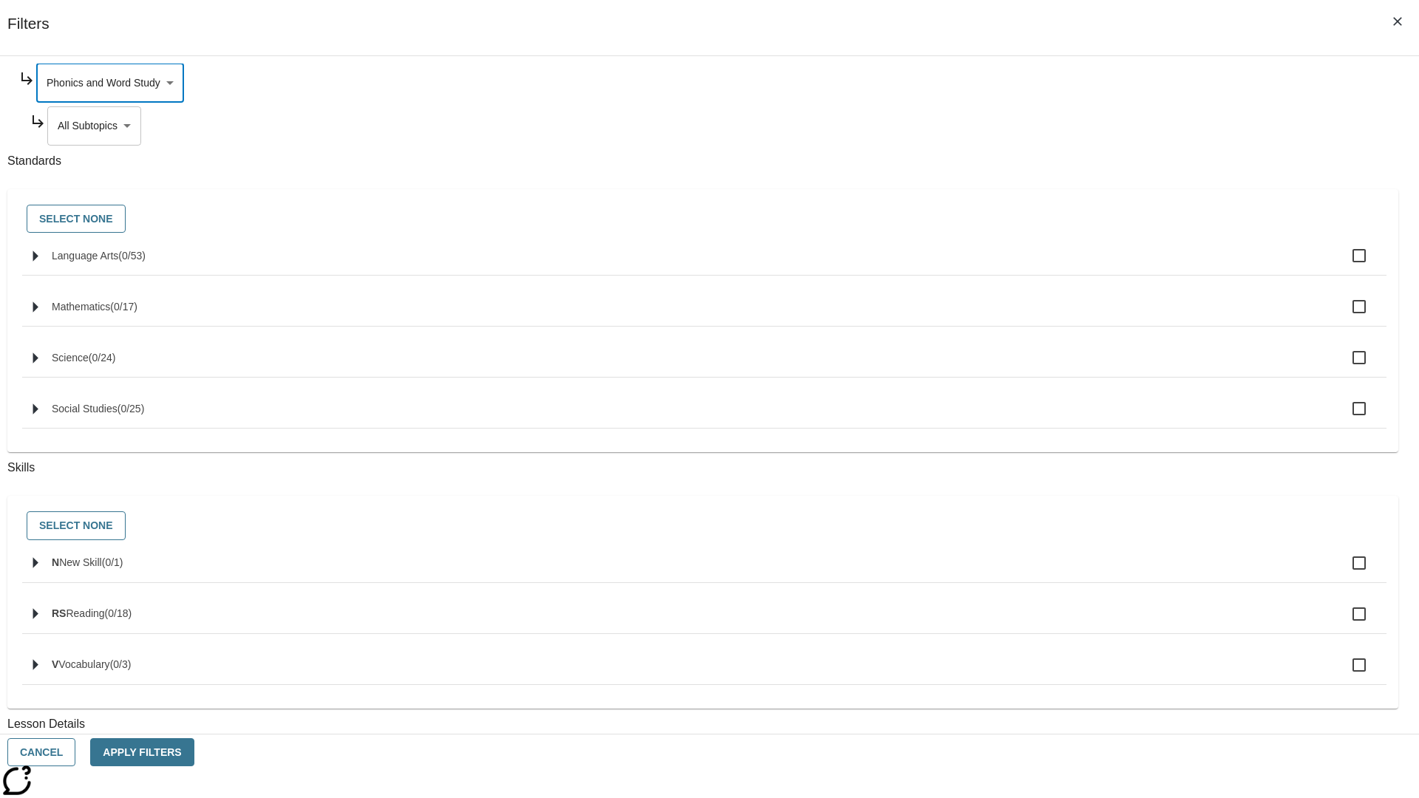
click at [1084, 268] on body "Skip to main content [GEOGRAPHIC_DATA] Edition EN Grade 3 2025 Auto Grade 3 Sea…" at bounding box center [709, 457] width 1407 height 815
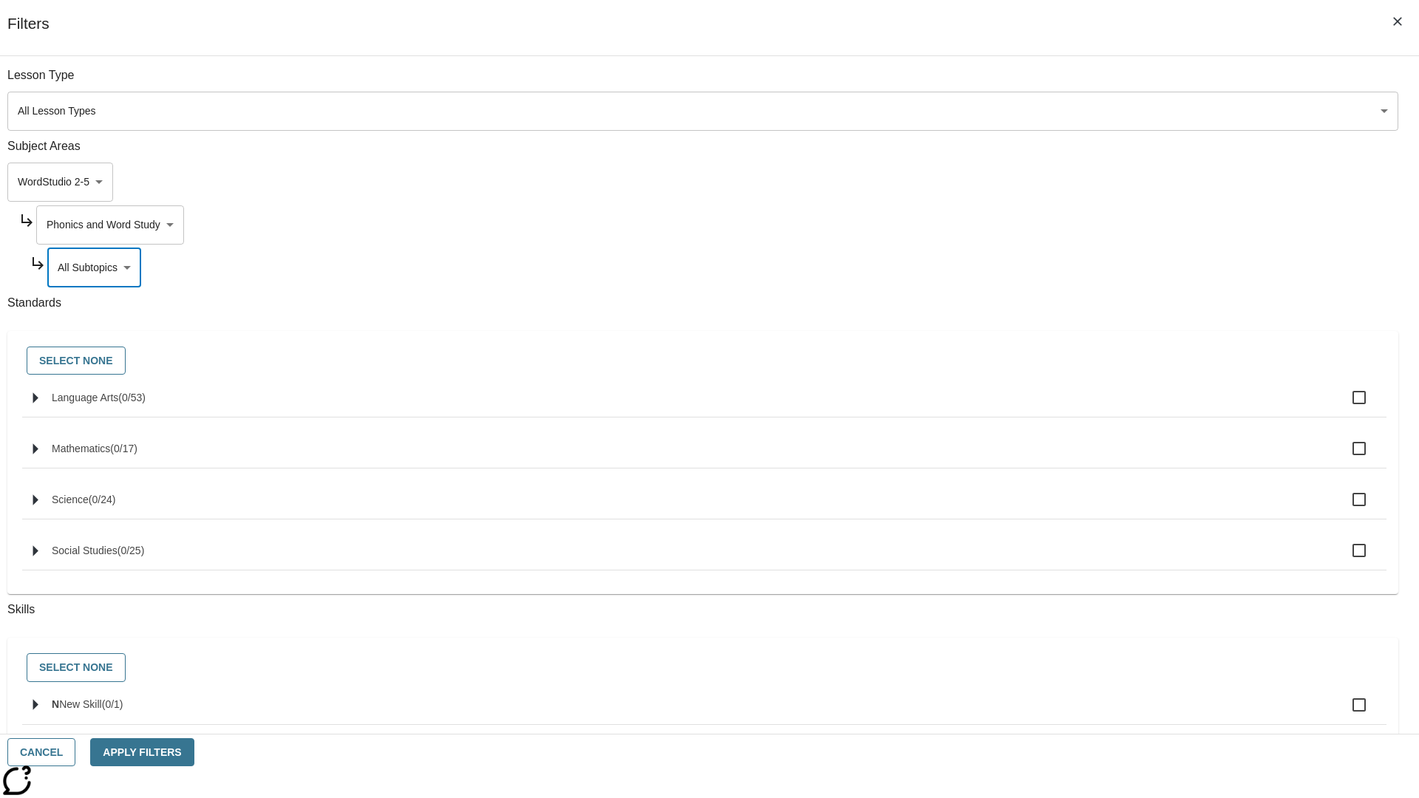
click at [1078, 225] on body "Skip to main content [GEOGRAPHIC_DATA] Edition EN Grade 3 2025 Auto Grade 3 Sea…" at bounding box center [709, 457] width 1407 height 815
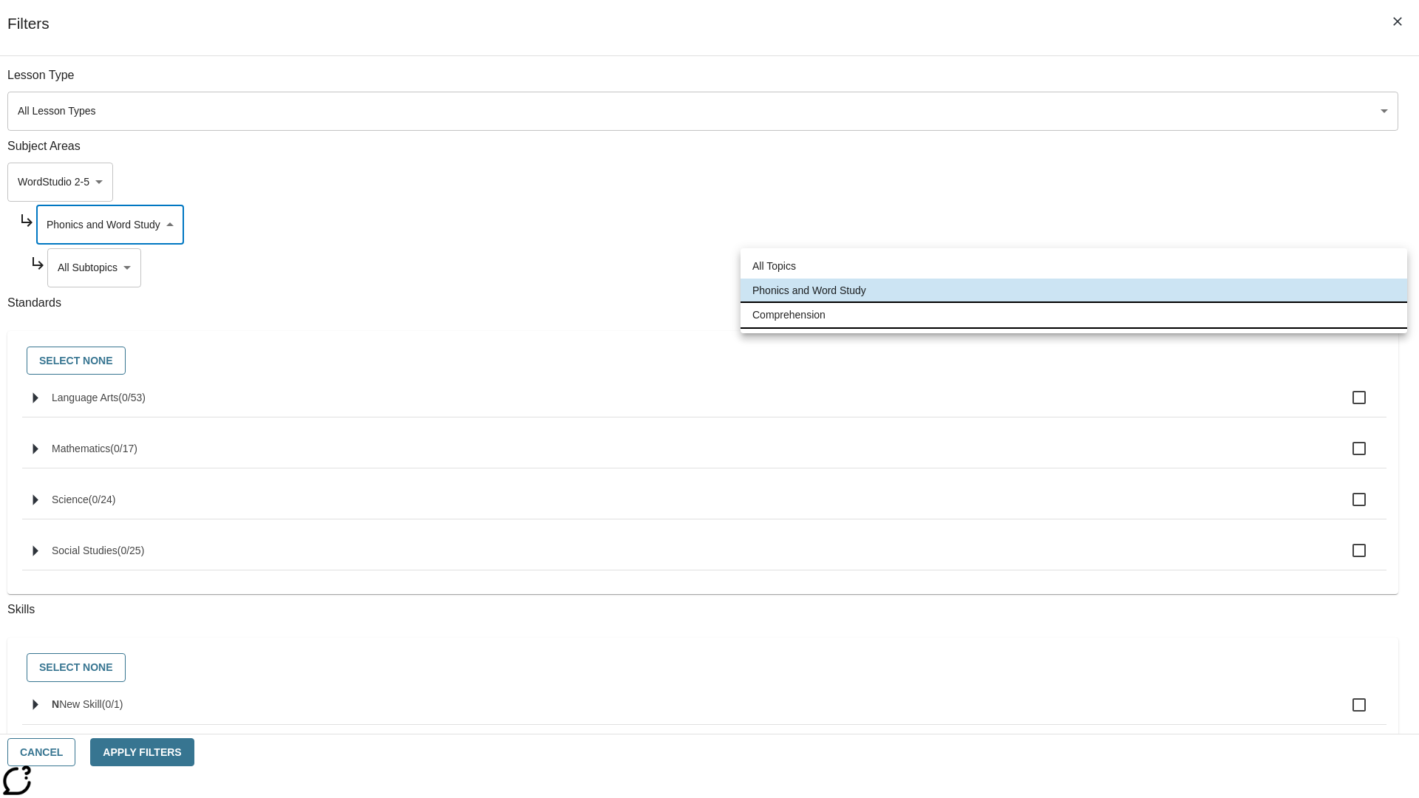
click at [1074, 315] on li "Comprehension" at bounding box center [1074, 315] width 667 height 24
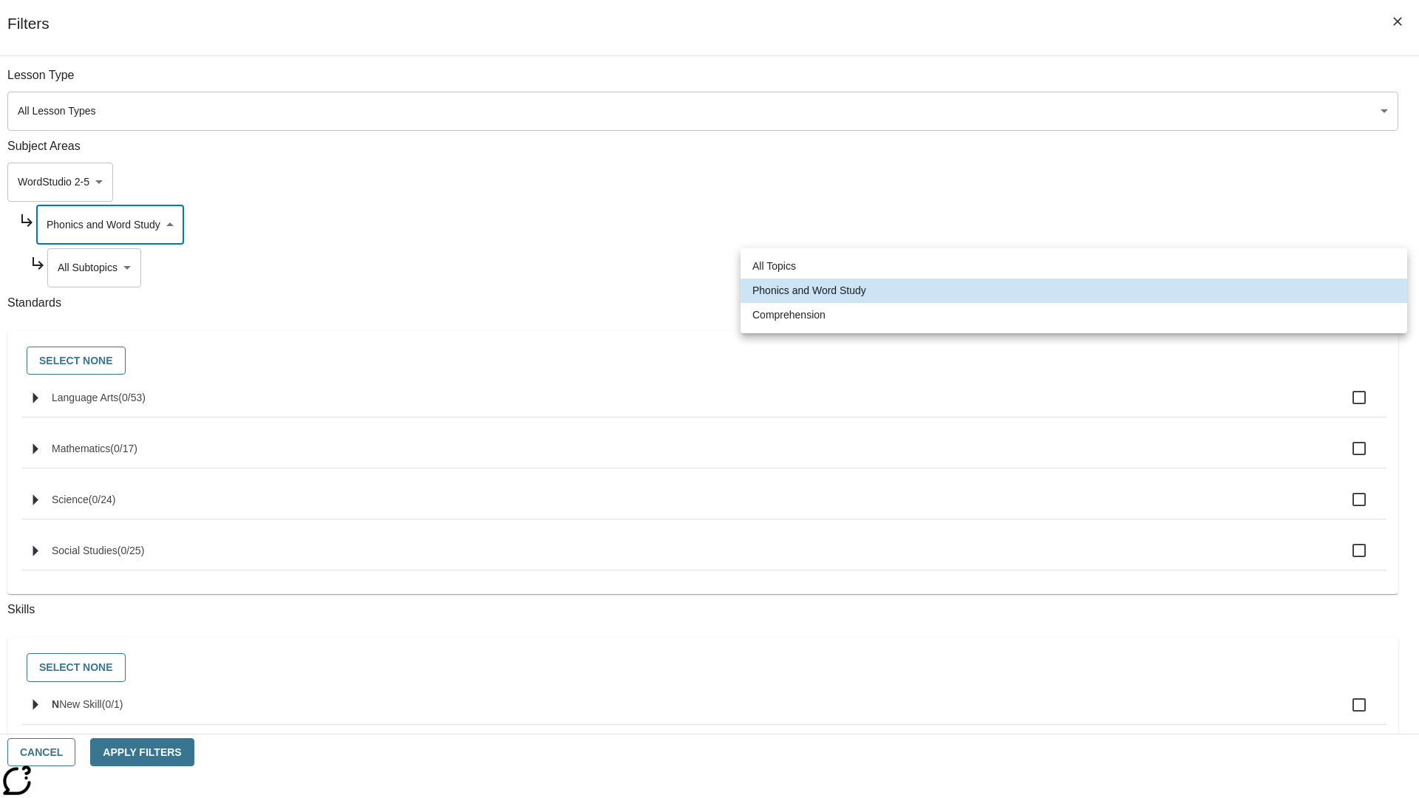
type input "252"
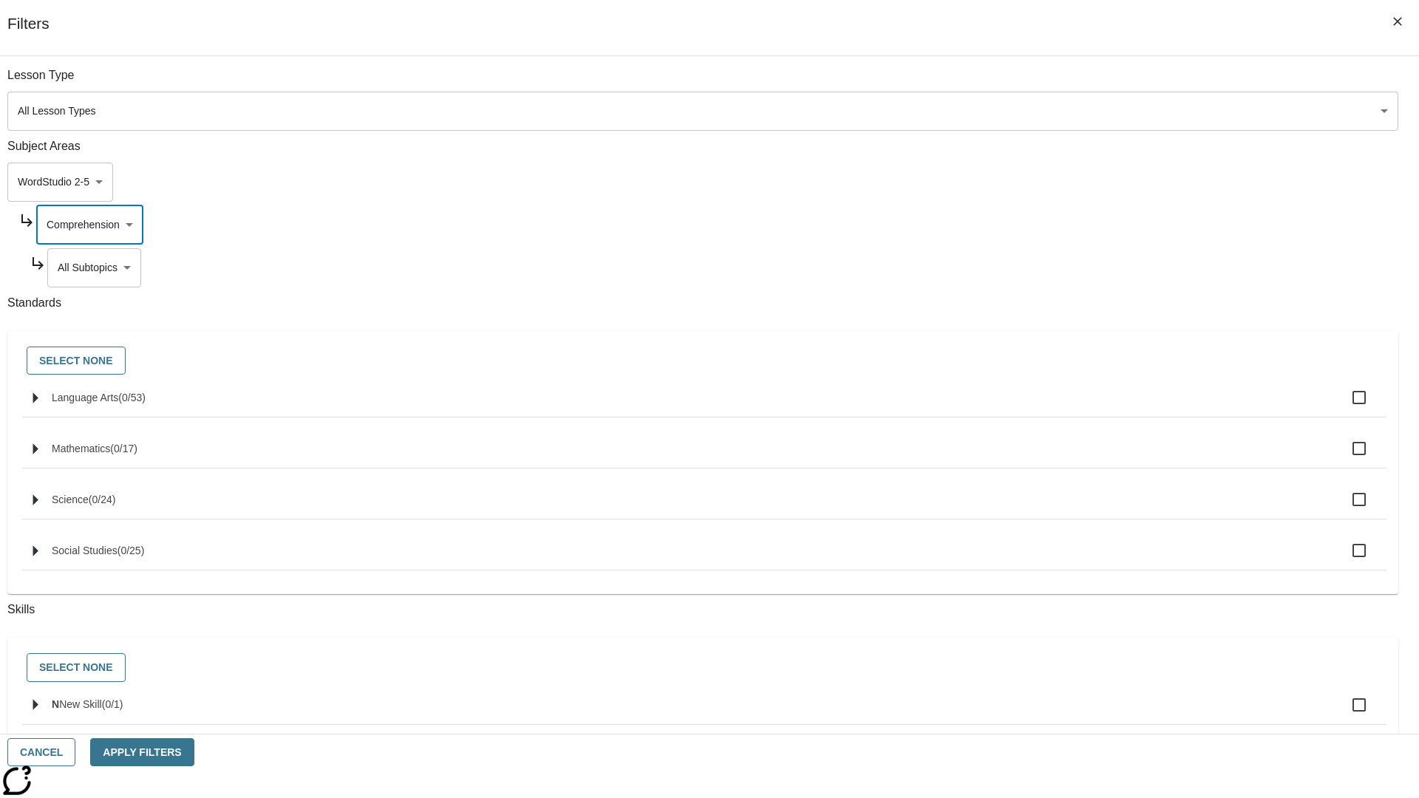
click at [1084, 268] on body "Skip to main content [GEOGRAPHIC_DATA] Edition EN Grade 3 2025 Auto Grade 3 Sea…" at bounding box center [709, 457] width 1407 height 815
